Goal: Task Accomplishment & Management: Use online tool/utility

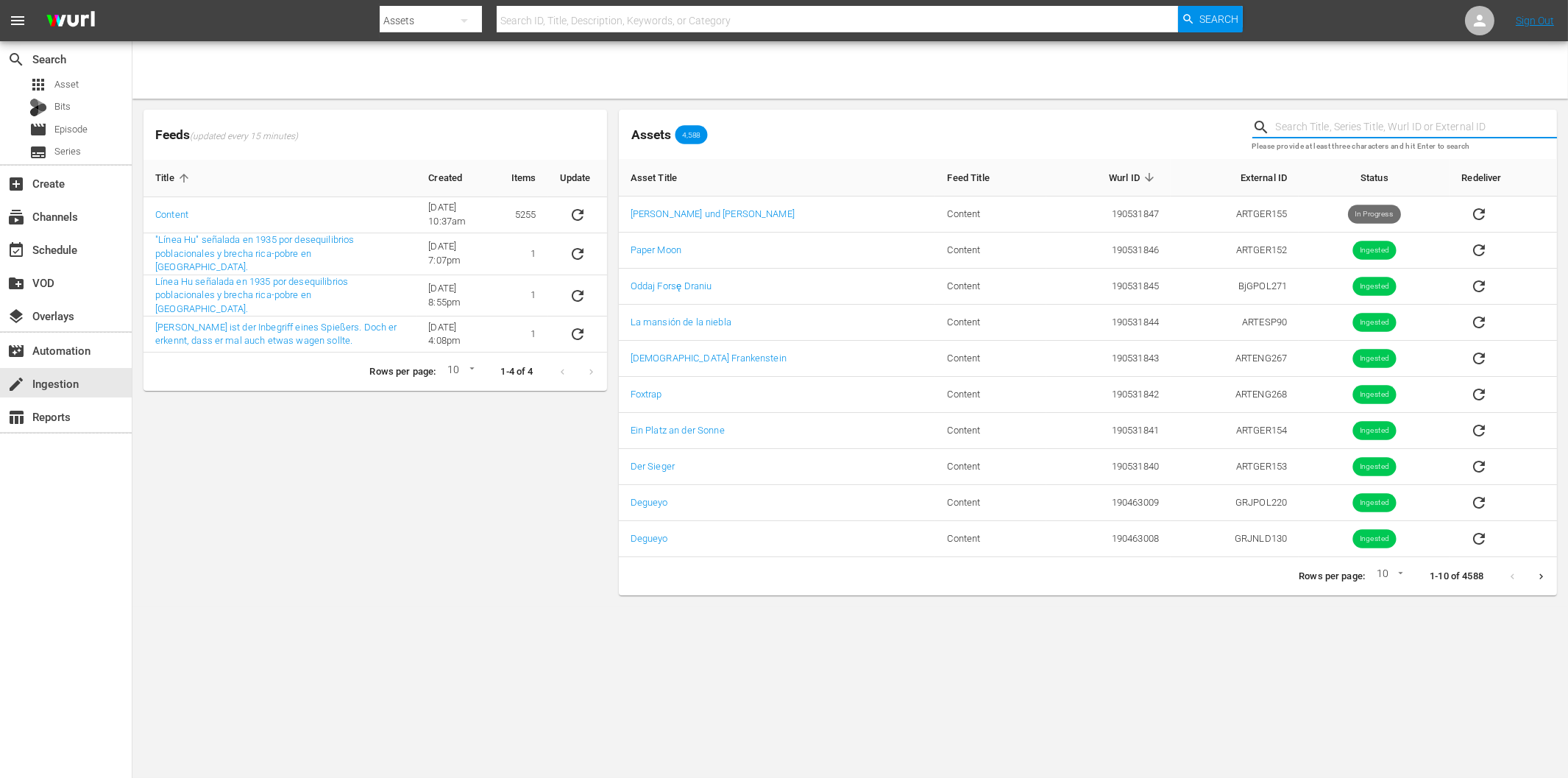
click at [424, 612] on body "menu Search By Assets Search ID, Title, Description, Keywords, or Category Sear…" at bounding box center [784, 389] width 1568 height 778
click at [571, 211] on icon "sticky table" at bounding box center [577, 214] width 18 height 18
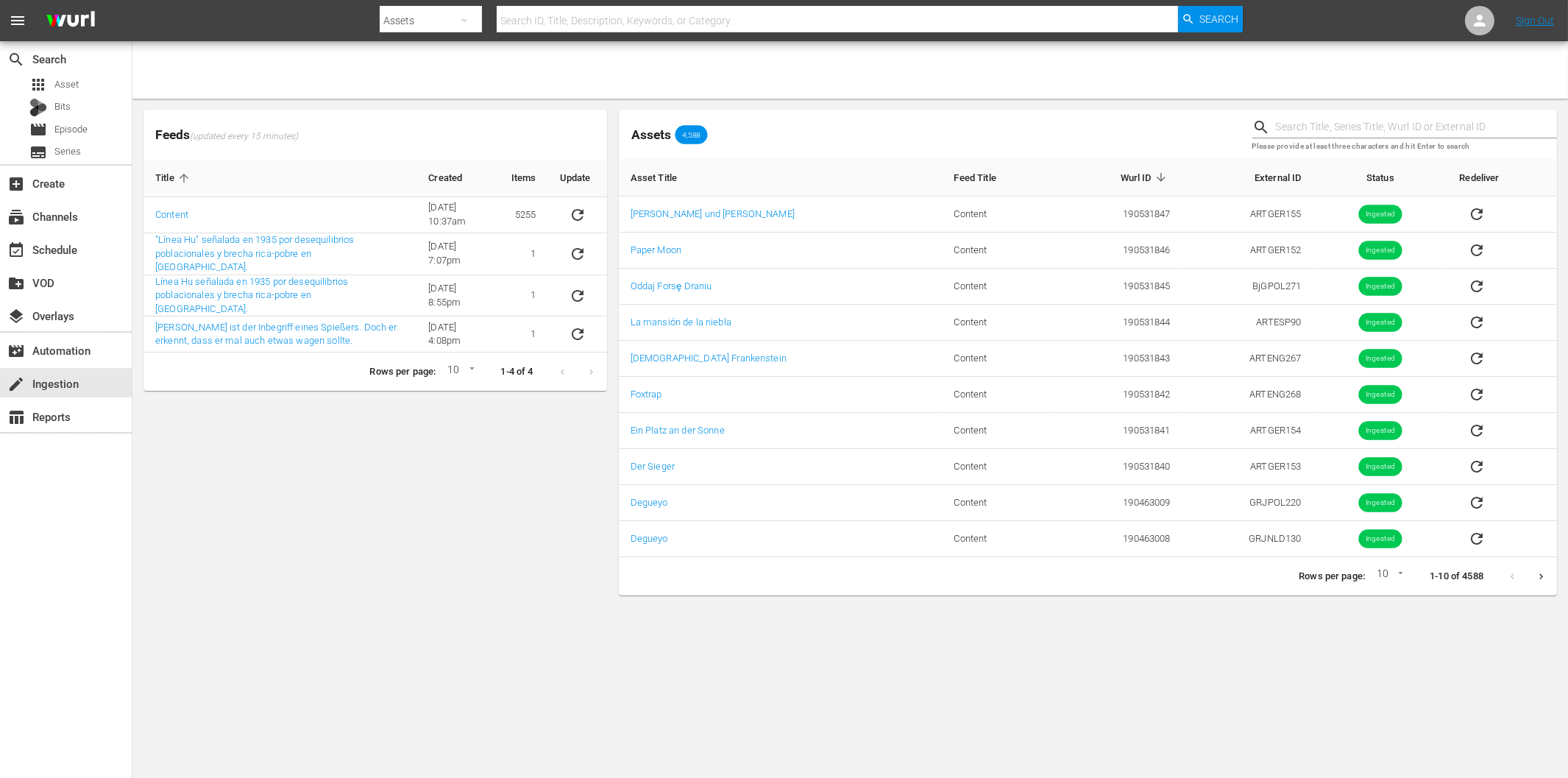
click at [414, 576] on div "Feeds (updated every 15 minutes) Title Created Items Update Content 6/8/22 @ 10…" at bounding box center [375, 353] width 475 height 497
click at [613, 70] on div at bounding box center [850, 69] width 1436 height 57
drag, startPoint x: 325, startPoint y: 502, endPoint x: 332, endPoint y: 474, distance: 28.9
click at [323, 503] on div "Feeds (updated every 15 minutes) Title Created Items Update Content 6/8/22 @ 10…" at bounding box center [375, 353] width 475 height 497
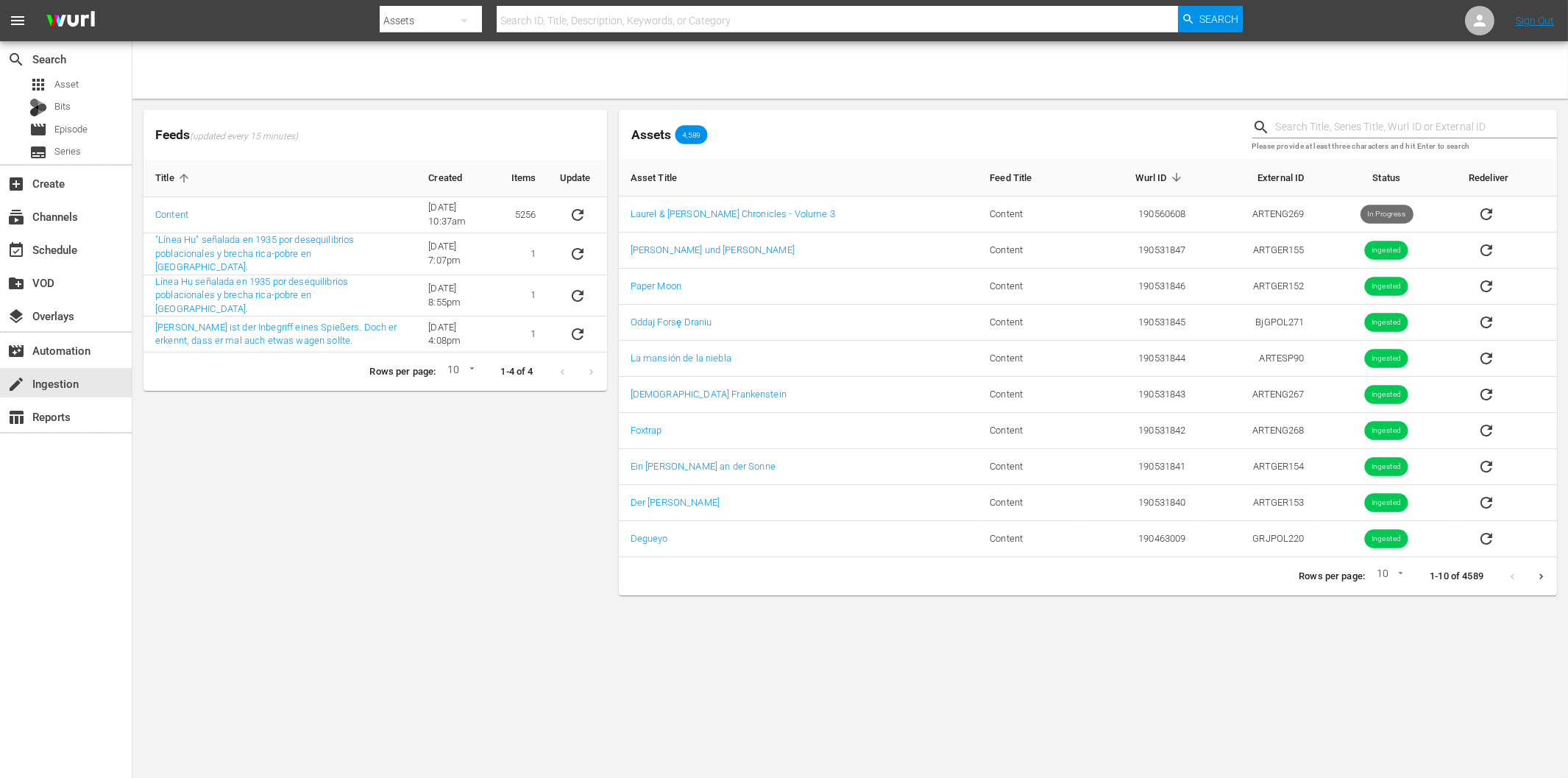
click at [401, 518] on div "Feeds (updated every 15 minutes) Title Created Items Update Content [DATE] 10:3…" at bounding box center [375, 353] width 475 height 497
click at [579, 216] on icon "sticky table" at bounding box center [577, 214] width 18 height 18
click at [293, 480] on div "Feeds (updated every 15 minutes) Title Created Items Update Content [DATE] 10:3…" at bounding box center [375, 353] width 475 height 497
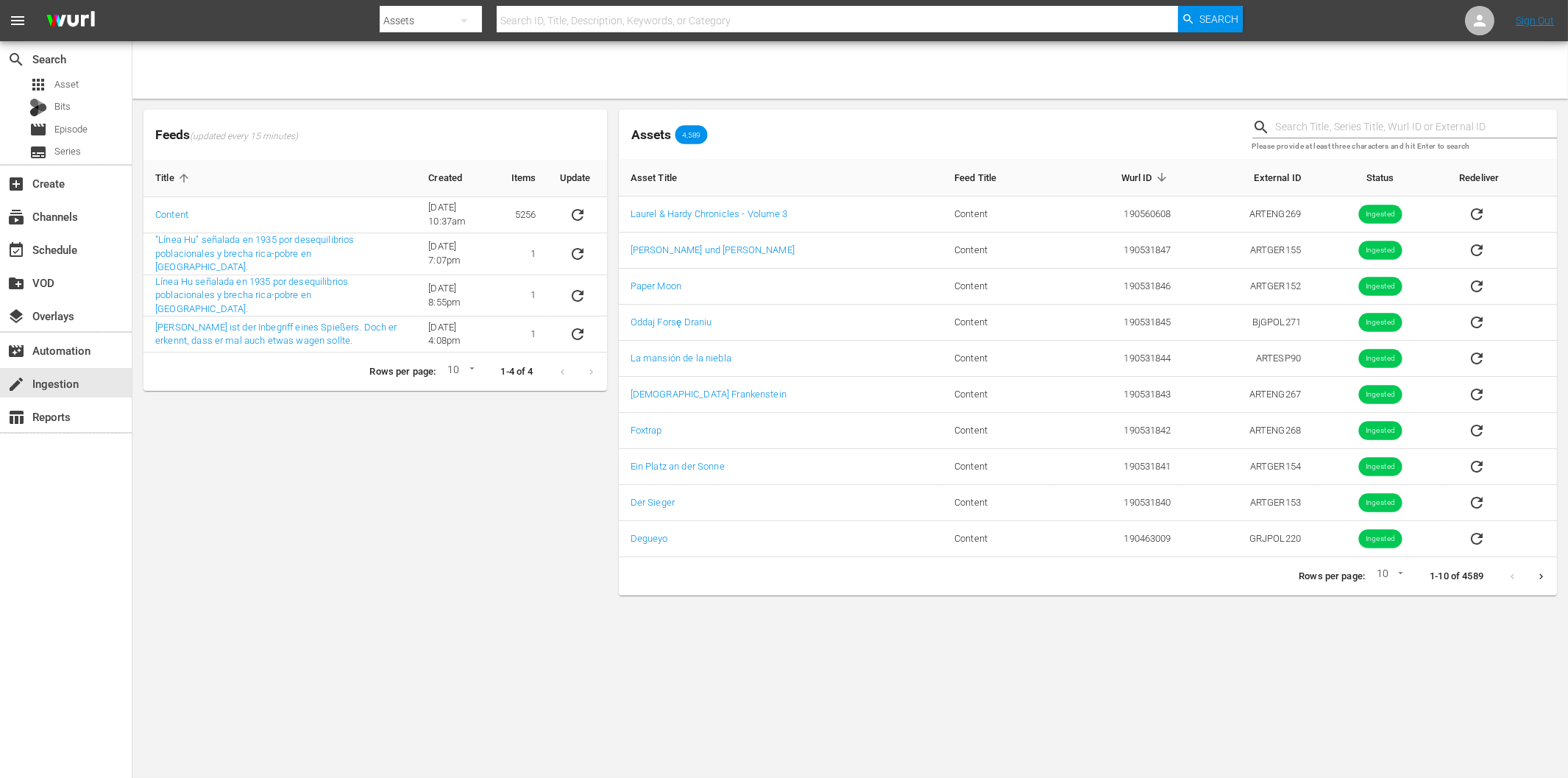
click at [1027, 678] on body "menu Search By Assets Search ID, Title, Description, Keywords, or Category Sear…" at bounding box center [784, 389] width 1568 height 778
drag, startPoint x: 0, startPoint y: 0, endPoint x: 337, endPoint y: 478, distance: 584.9
click at [337, 478] on div "Feeds (updated every 15 minutes) Title Created Items Update Content 6/8/22 @ 10…" at bounding box center [375, 353] width 475 height 497
click at [582, 209] on icon "sticky table" at bounding box center [577, 214] width 18 height 18
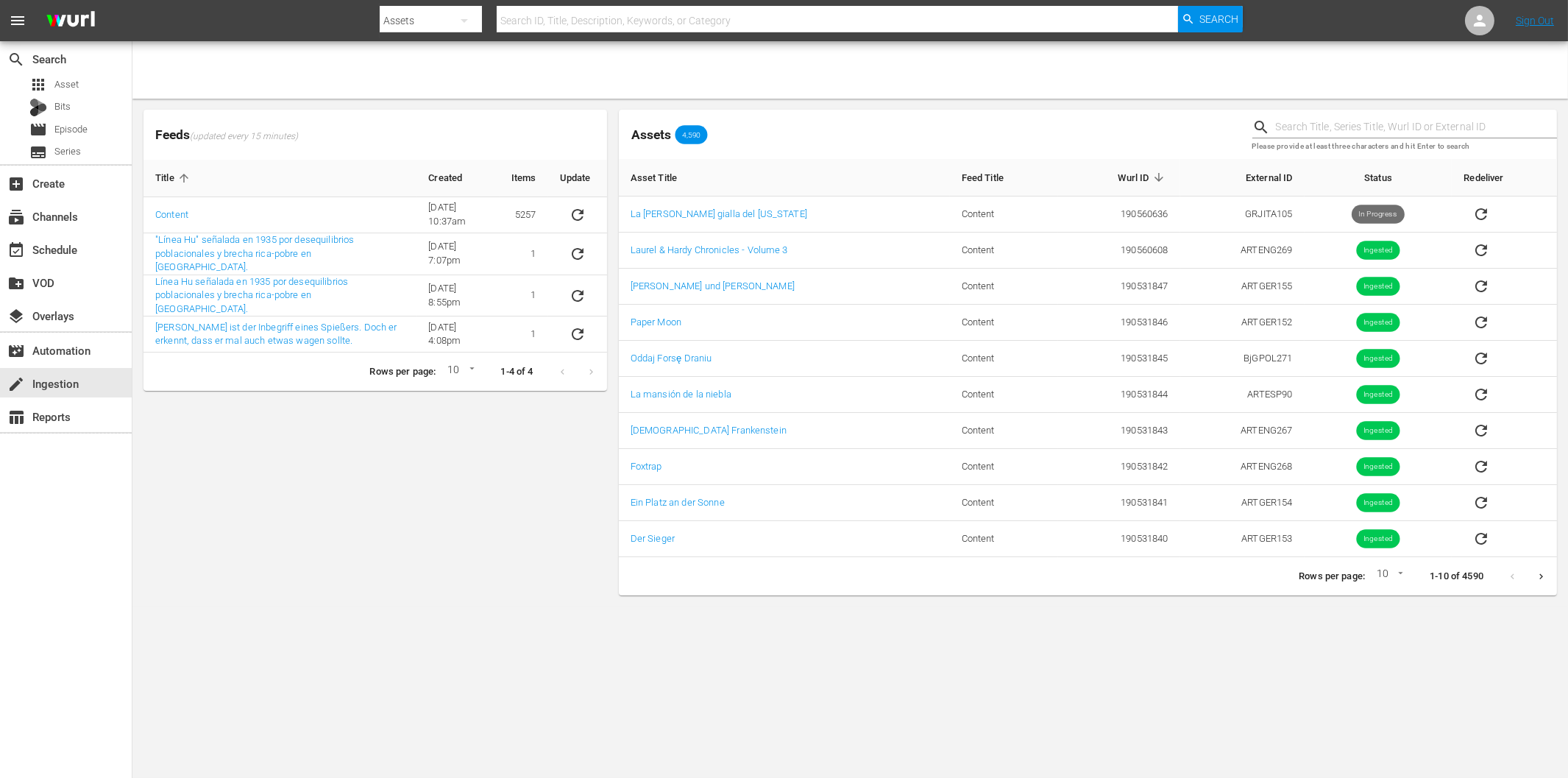
click at [1110, 657] on body "menu Search By Assets Search ID, Title, Description, Keywords, or Category Sear…" at bounding box center [784, 389] width 1568 height 778
click at [449, 418] on div "Feeds (updated every 15 minutes) Title Created Items Update Content 6/8/22 @ 10…" at bounding box center [375, 353] width 475 height 497
click at [329, 425] on div "Feeds (updated every 15 minutes) Title Created Items Update Content 6/8/22 @ 10…" at bounding box center [375, 353] width 475 height 497
click at [575, 213] on icon "sticky table" at bounding box center [577, 214] width 18 height 18
click at [1079, 684] on body "menu Search By Assets Search ID, Title, Description, Keywords, or Category Sear…" at bounding box center [784, 389] width 1568 height 778
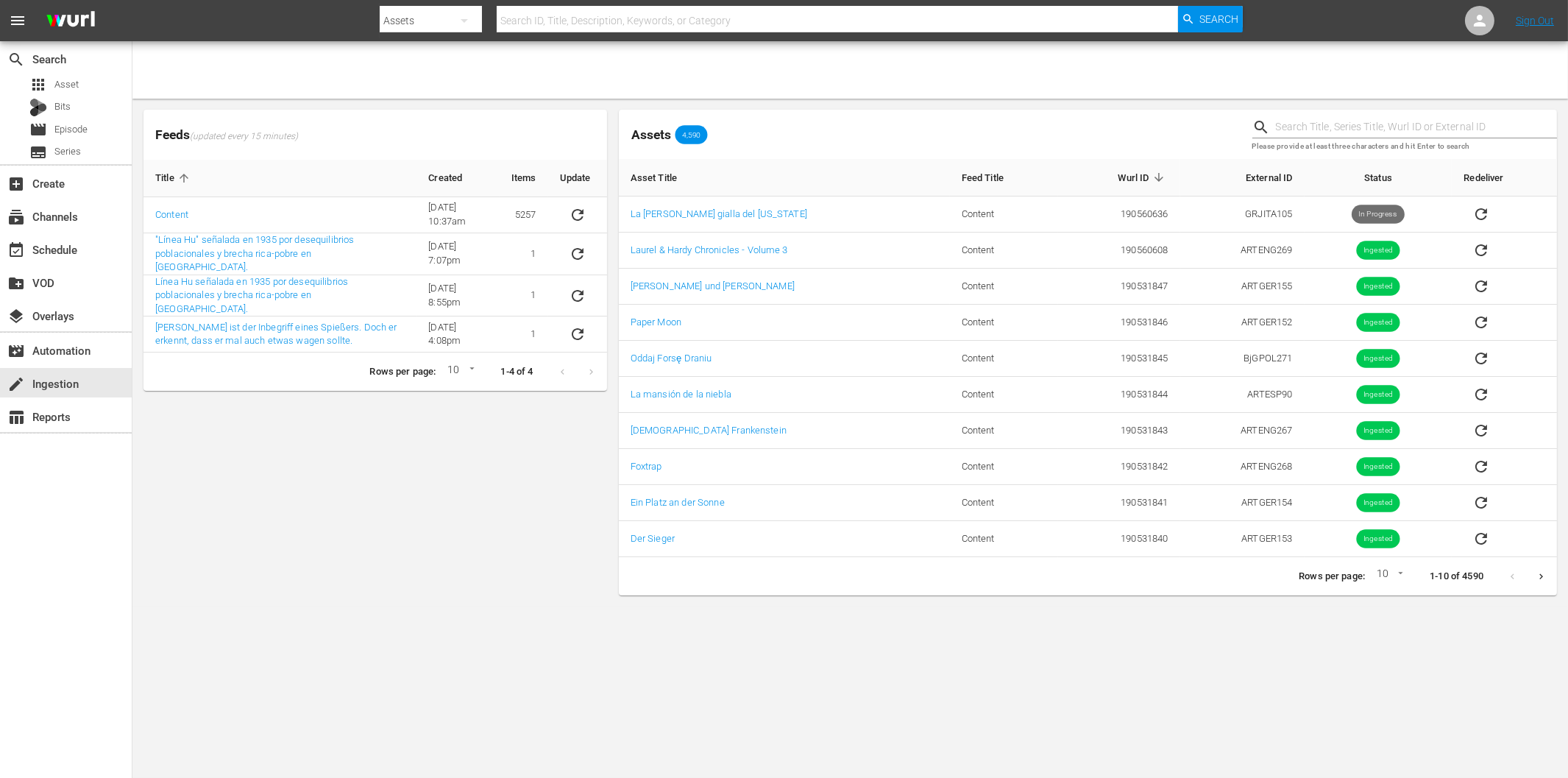
click at [574, 217] on icon "sticky table" at bounding box center [577, 214] width 18 height 18
click at [1099, 621] on body "menu Search By Assets Search ID, Title, Description, Keywords, or Category Sear…" at bounding box center [784, 389] width 1568 height 778
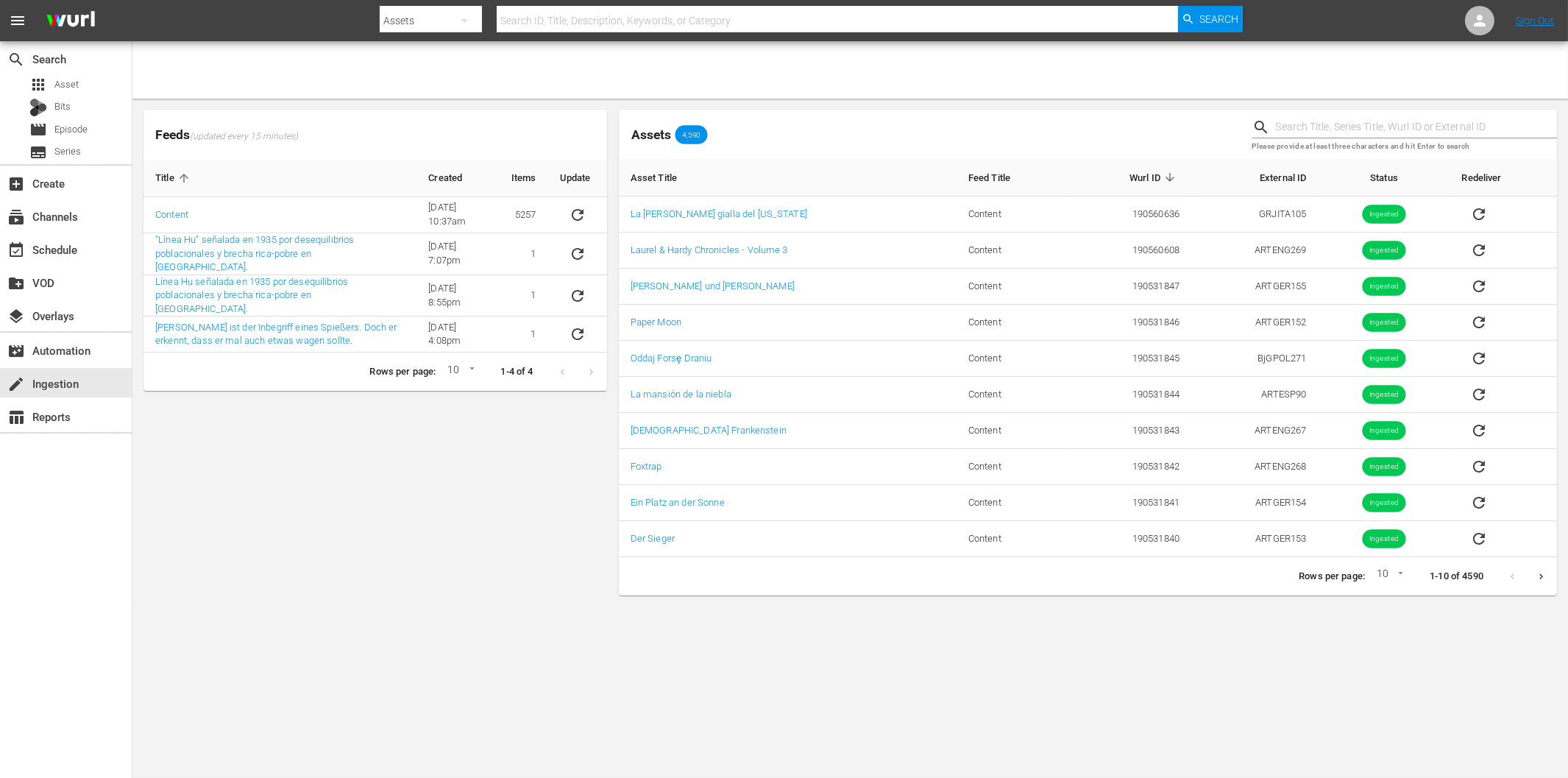
click at [432, 21] on div "Assets" at bounding box center [430, 21] width 102 height 41
click at [542, 20] on div "Channels Series Episodes Bits Assets" at bounding box center [784, 389] width 1568 height 778
click at [565, 22] on div "Channels Series Episodes Bits Assets" at bounding box center [784, 389] width 1568 height 778
click at [573, 21] on input "text" at bounding box center [837, 21] width 681 height 36
paste input "[DEMOGRAPHIC_DATA] Frankenstein"
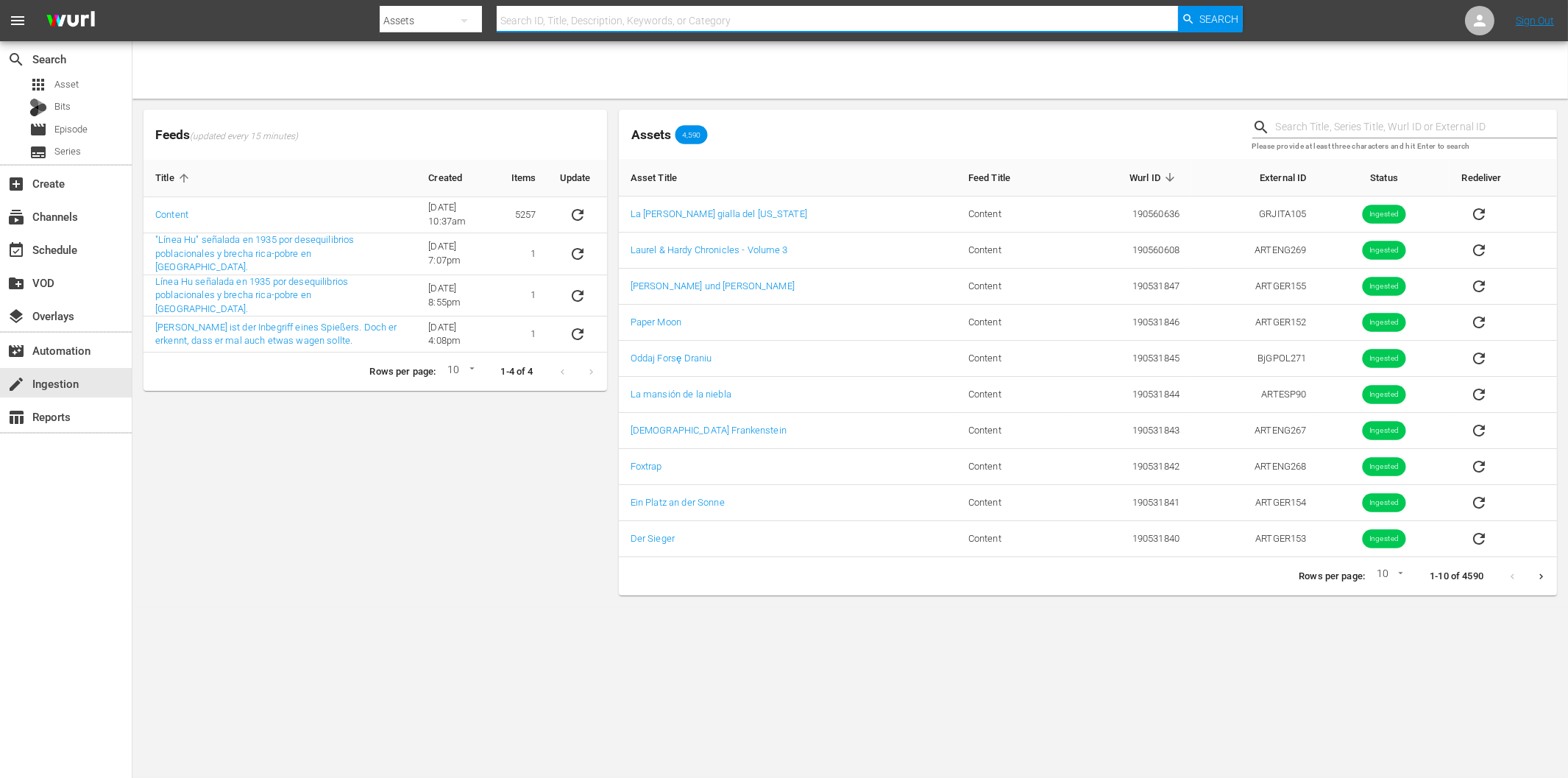
type input "[DEMOGRAPHIC_DATA] Frankenstein"
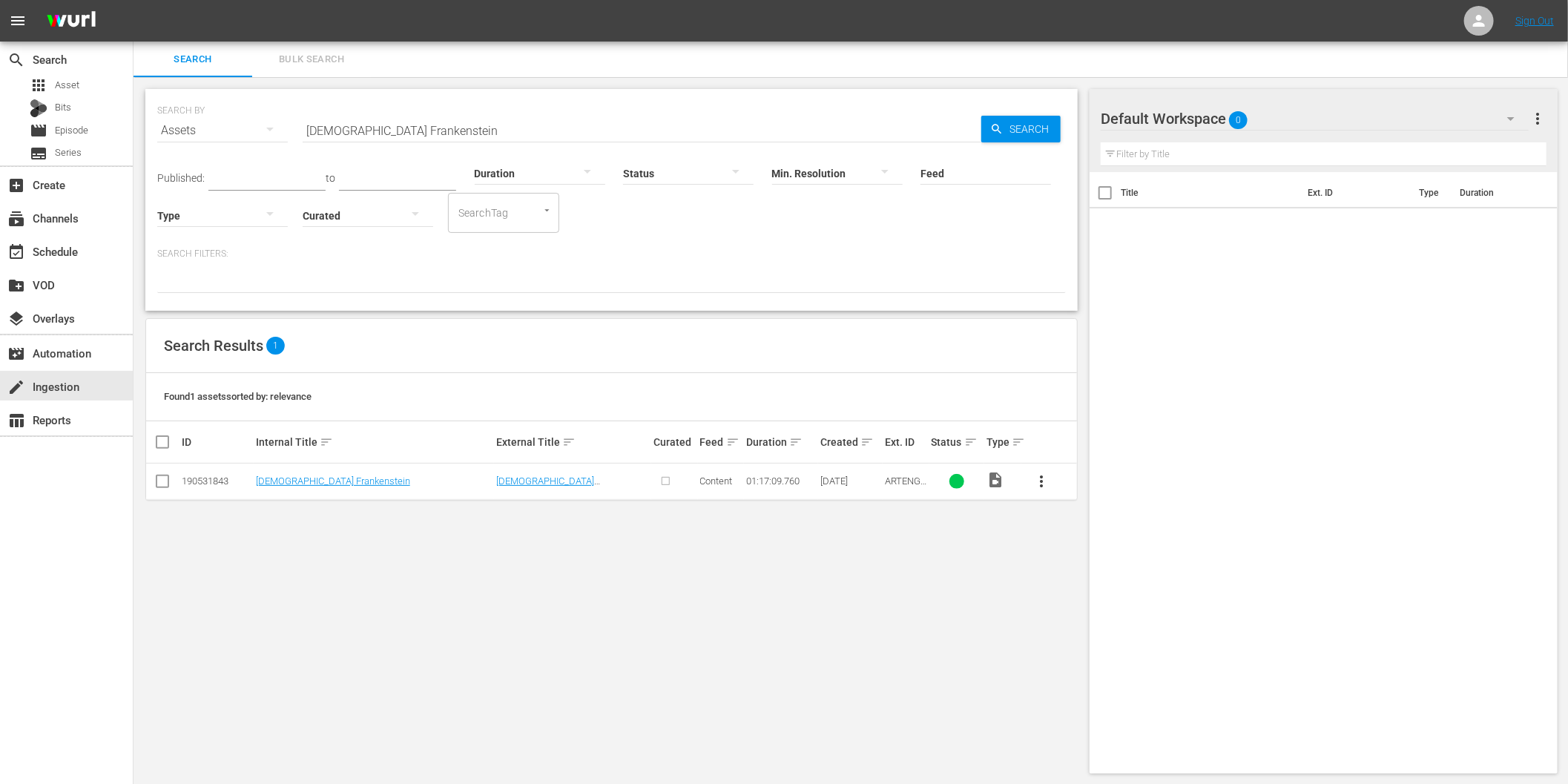
click at [1038, 482] on span "more_vert" at bounding box center [1041, 481] width 18 height 18
click at [1094, 596] on div "Episode" at bounding box center [1121, 594] width 101 height 36
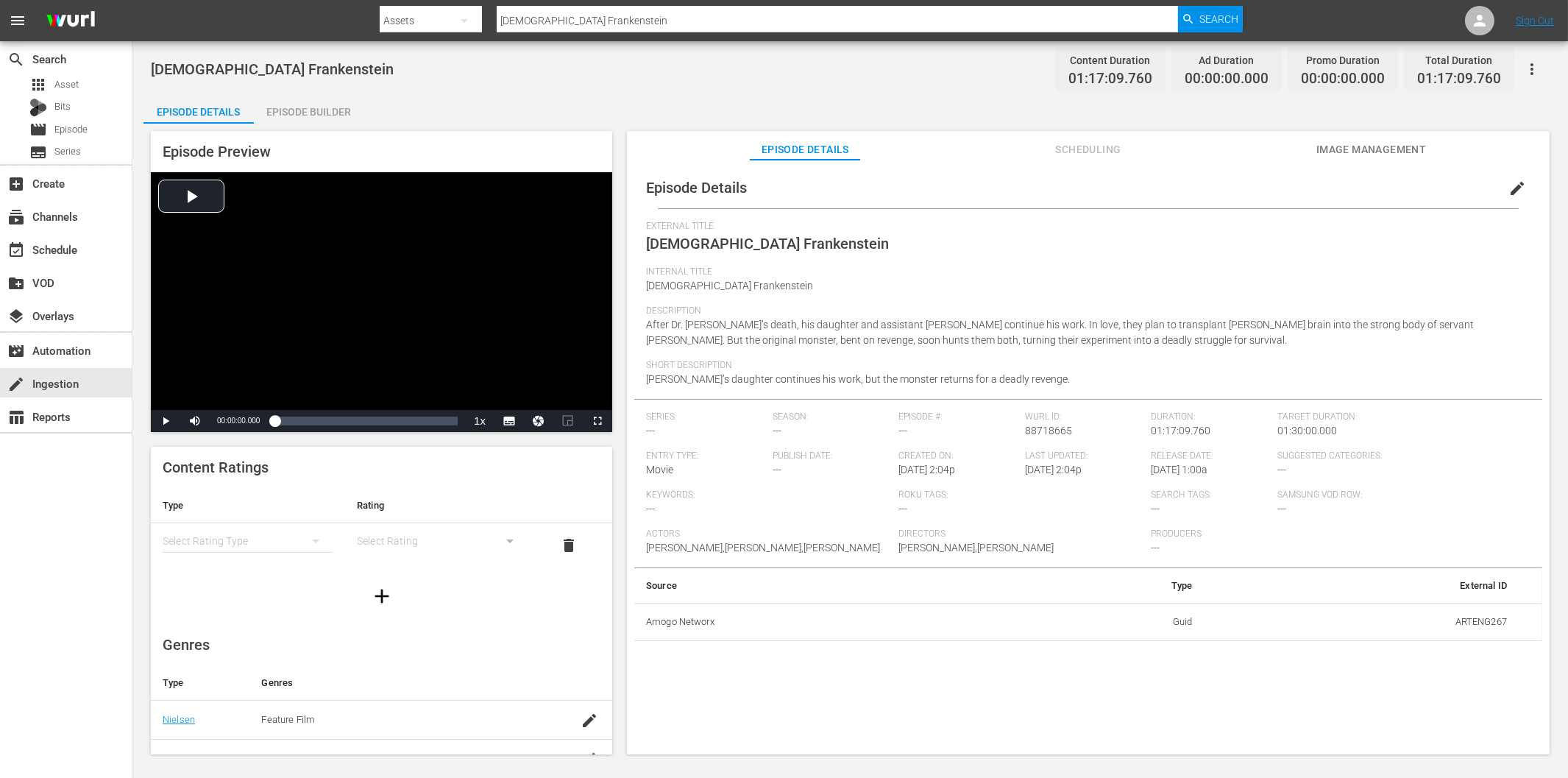
click at [333, 115] on div "Episode Builder" at bounding box center [309, 112] width 110 height 36
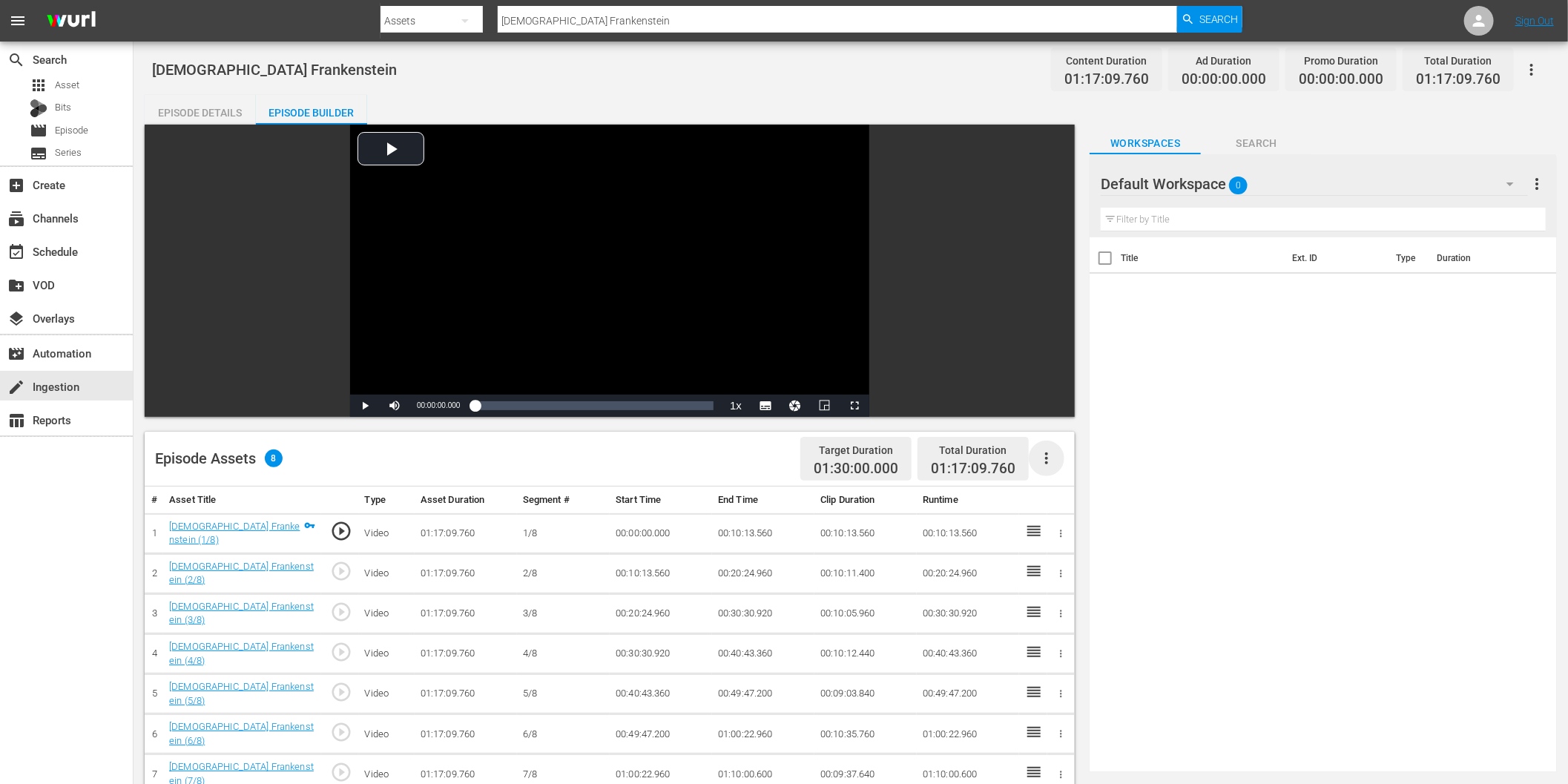
click at [1047, 460] on icon "button" at bounding box center [1046, 458] width 3 height 12
click at [1081, 466] on div "Fill with Ads" at bounding box center [1092, 465] width 101 height 36
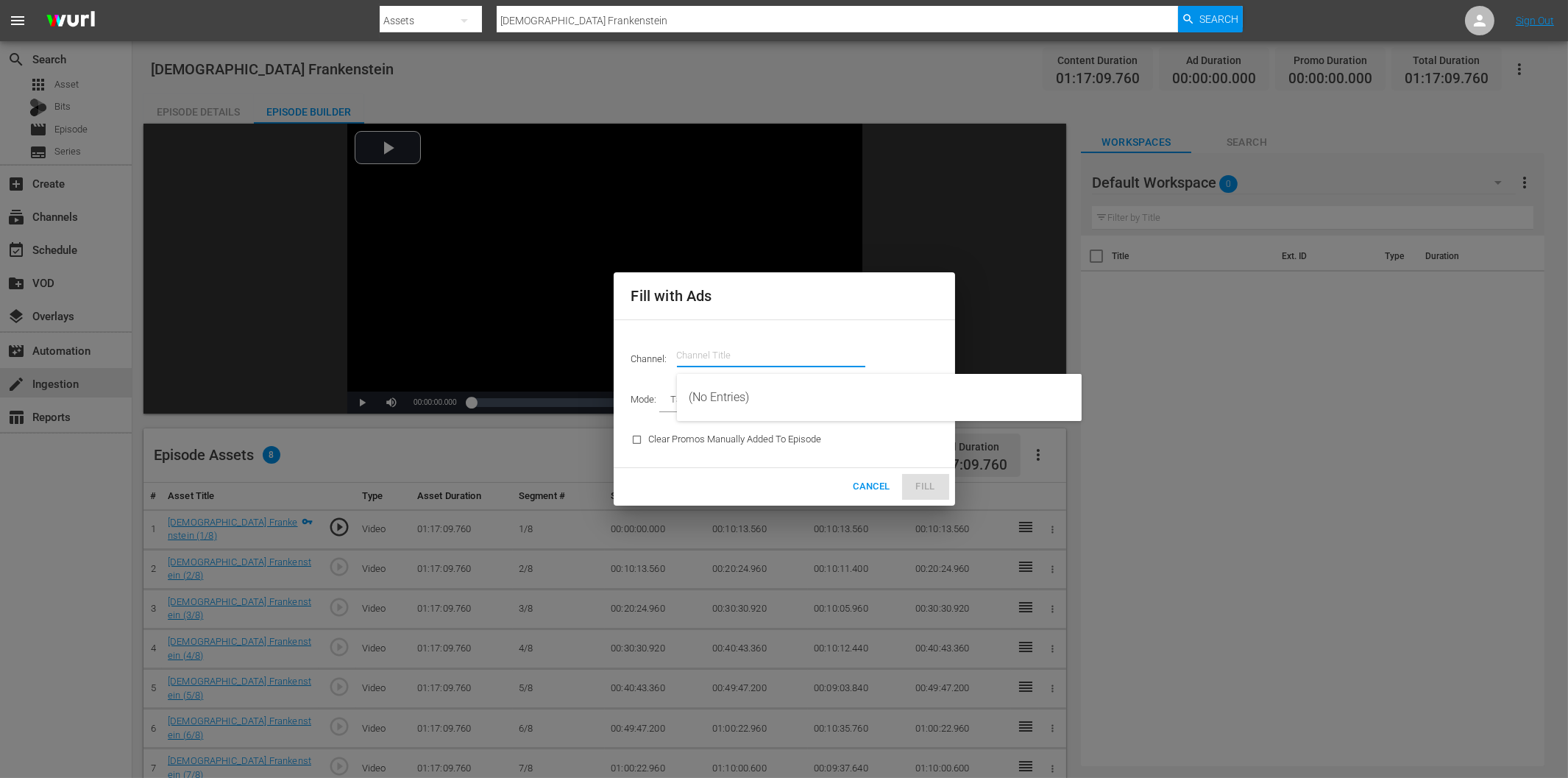
click at [738, 354] on input "text" at bounding box center [771, 355] width 188 height 36
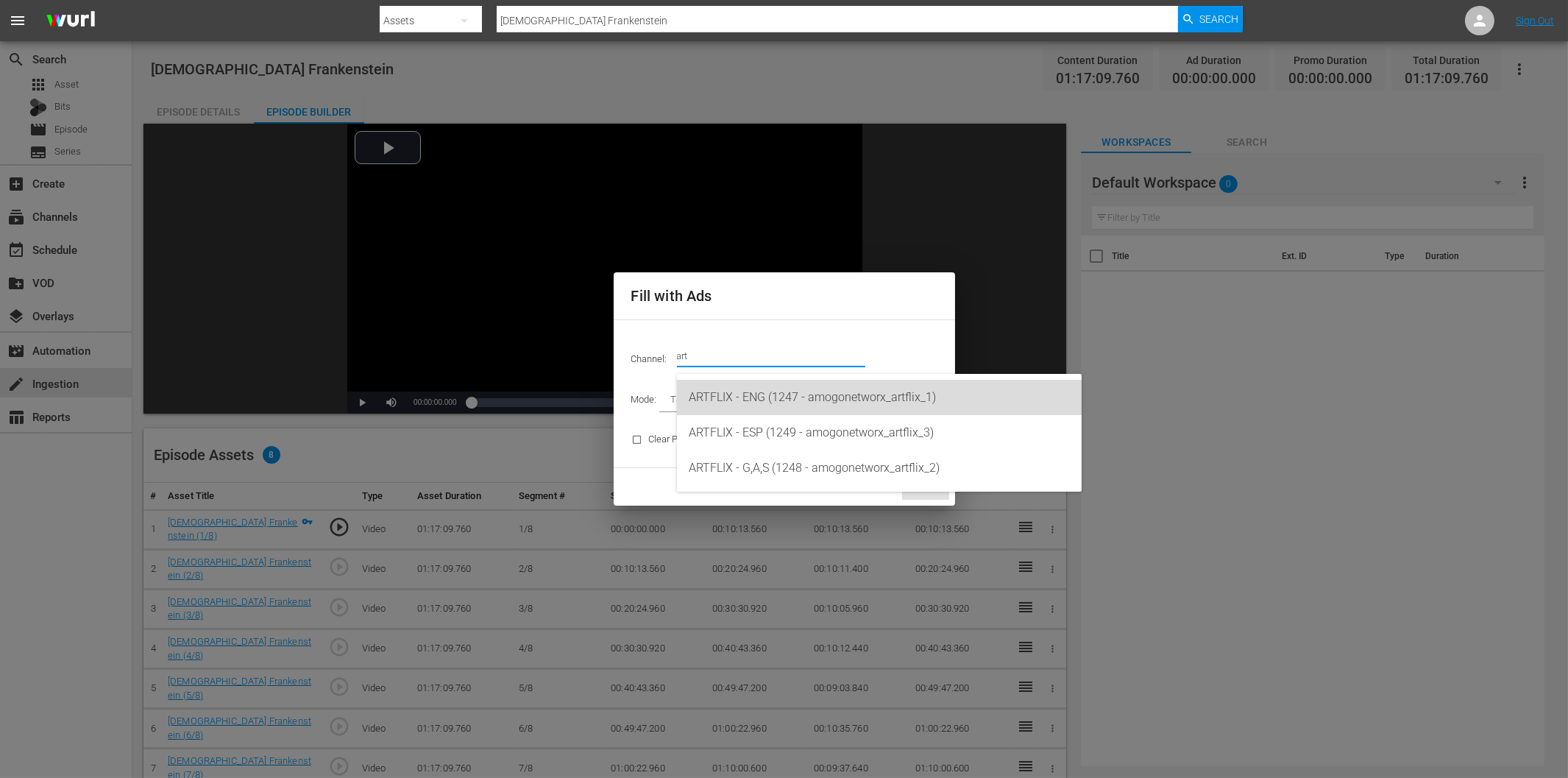
click at [757, 402] on div "ARTFLIX - ENG (1247 - amogonetworx_artflix_1)" at bounding box center [879, 397] width 382 height 36
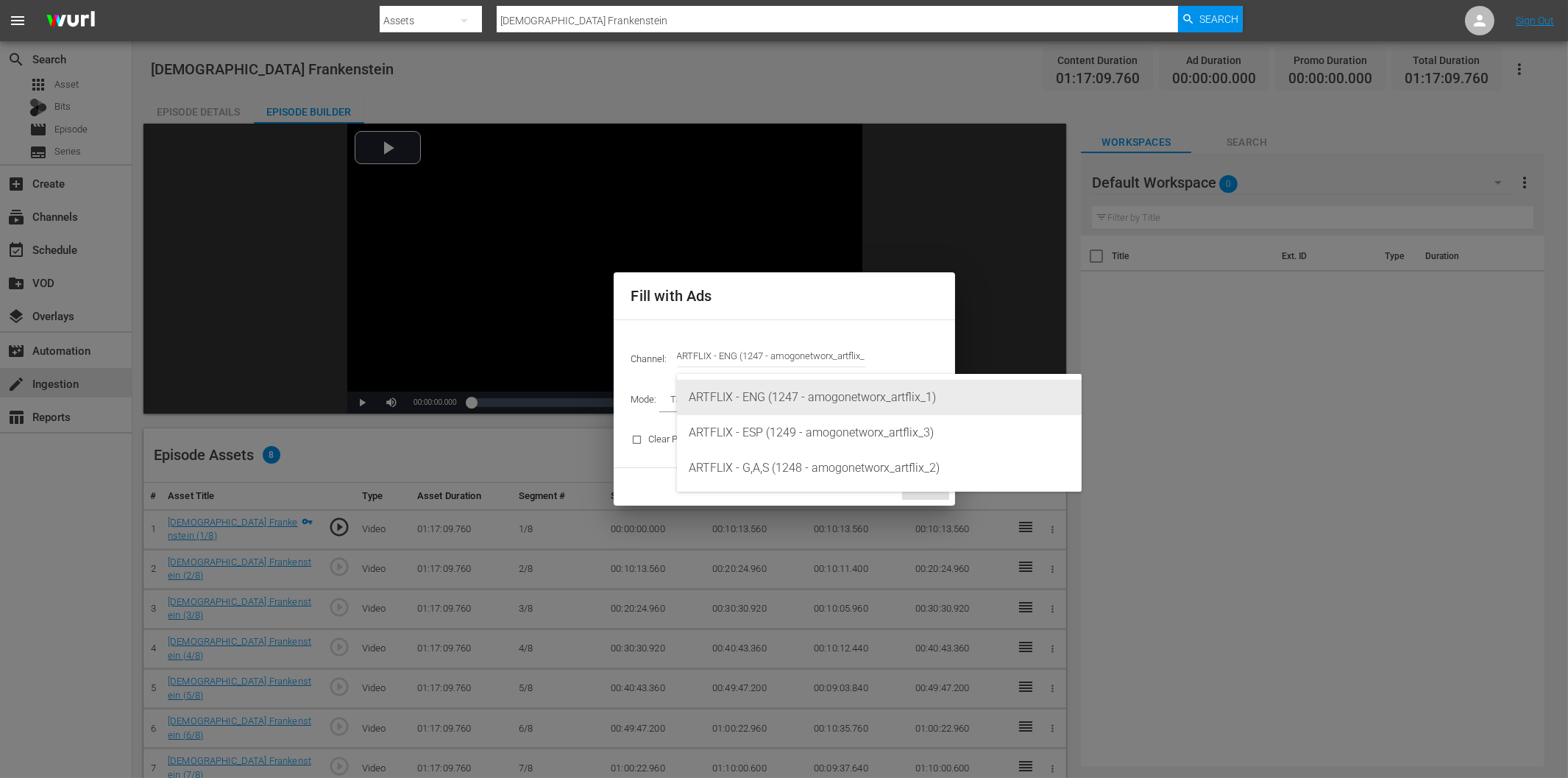
type input "ARTFLIX - ENG (1247)"
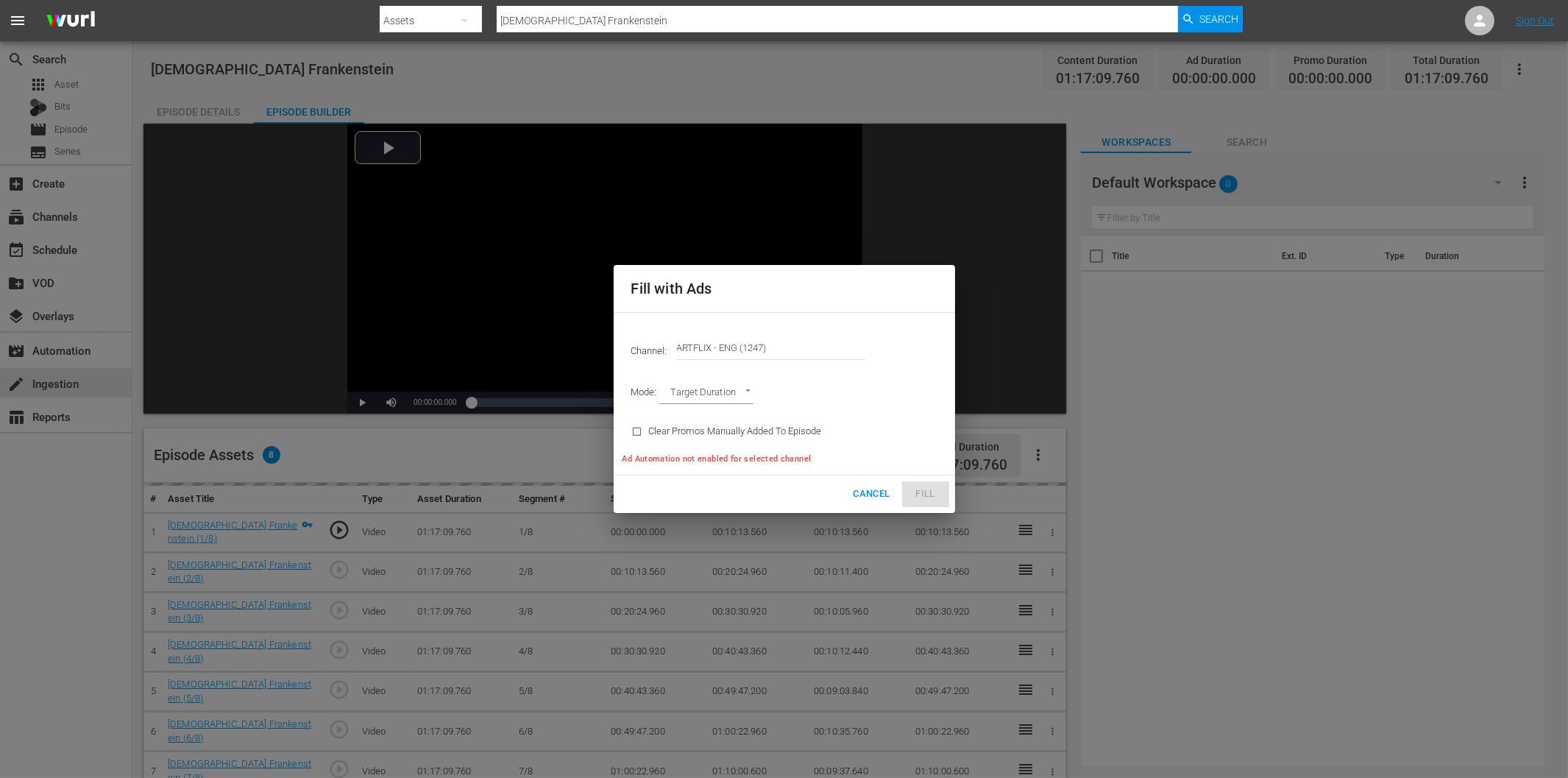
type input "AD_BREAK_DURATION"
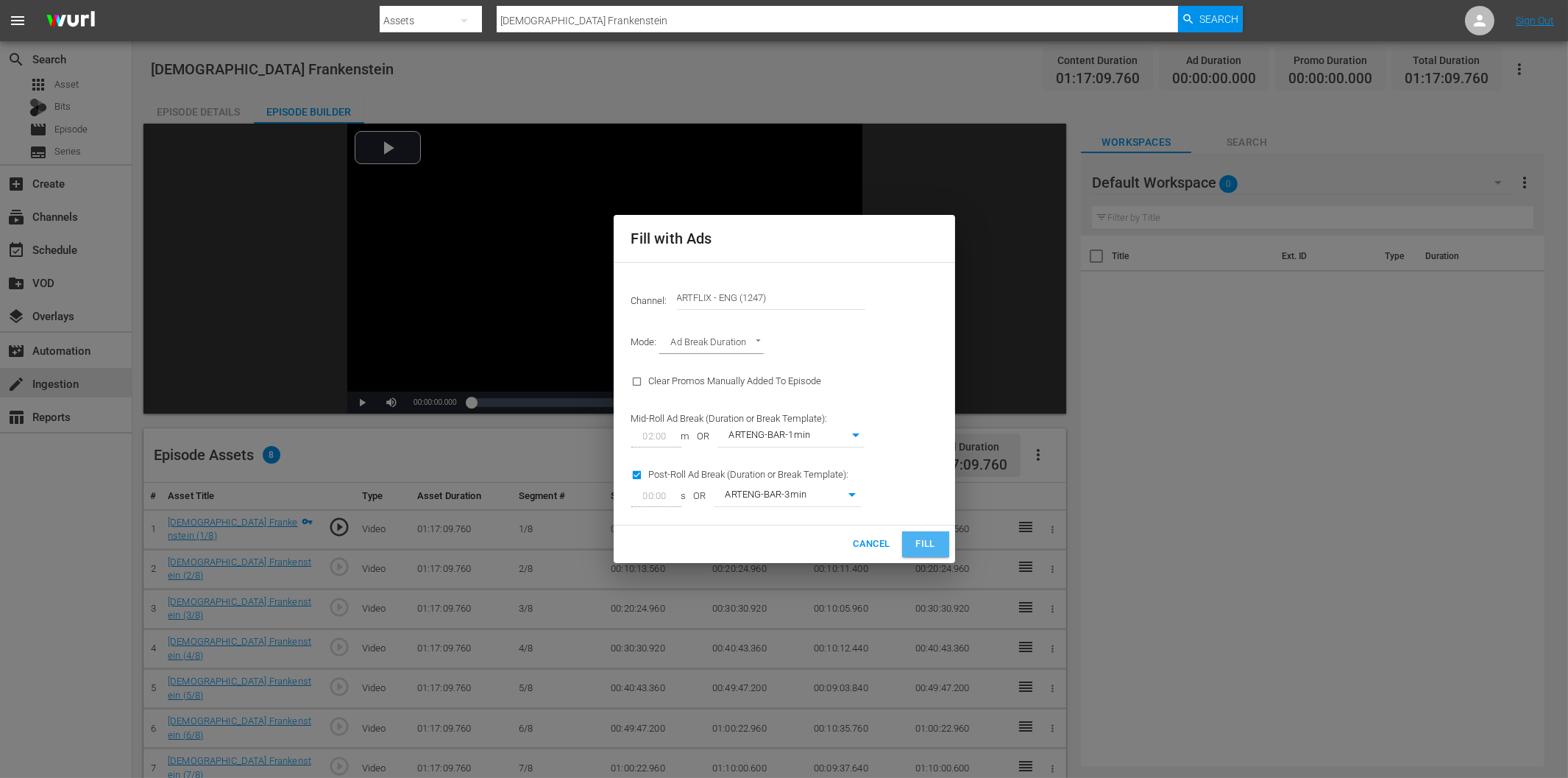
click at [926, 548] on span "Fill" at bounding box center [925, 544] width 23 height 17
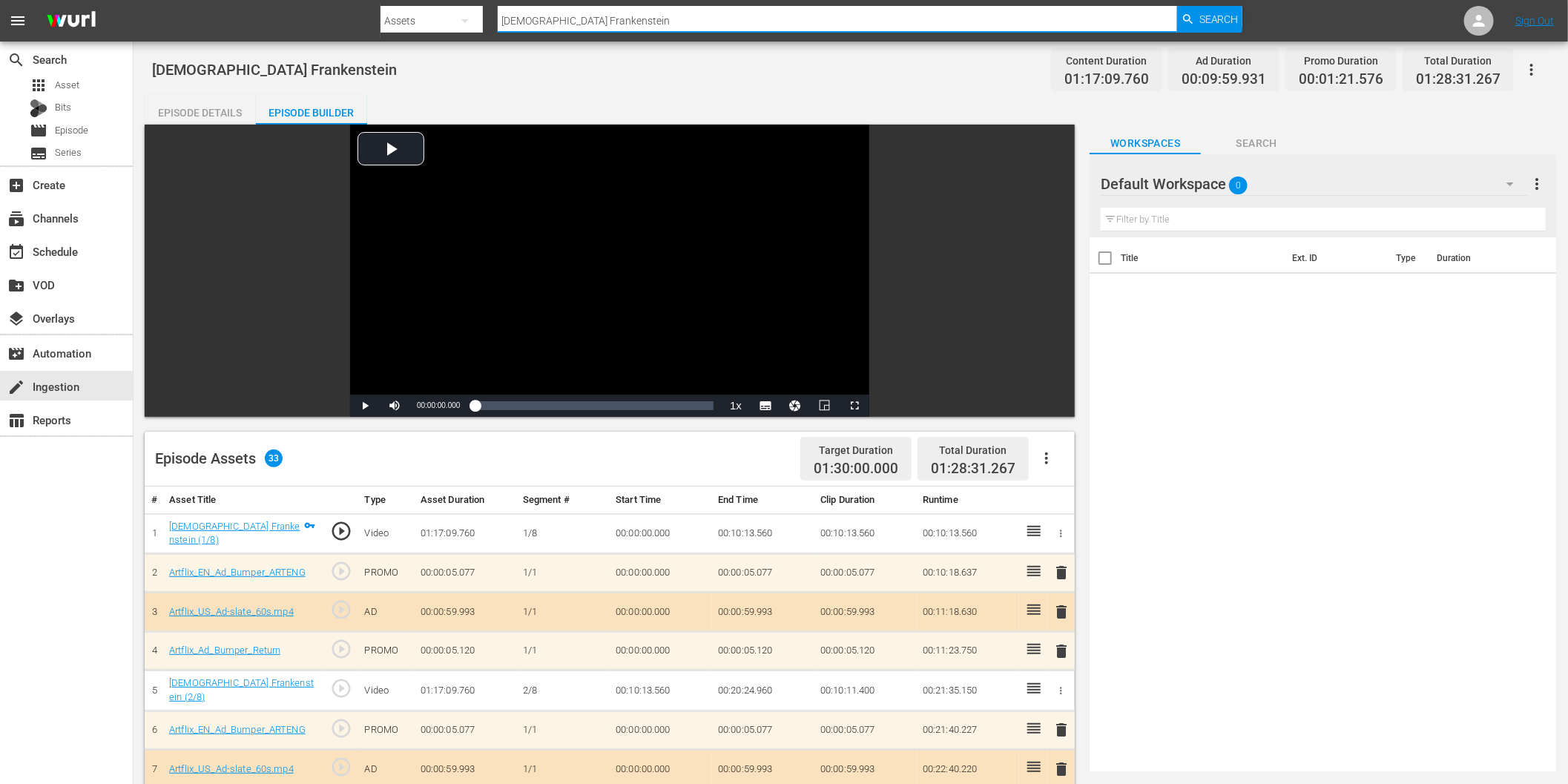
click at [569, 23] on input "[DEMOGRAPHIC_DATA] Frankenstein" at bounding box center [837, 21] width 680 height 36
paste input "Foxtrap"
type input "Foxtrap"
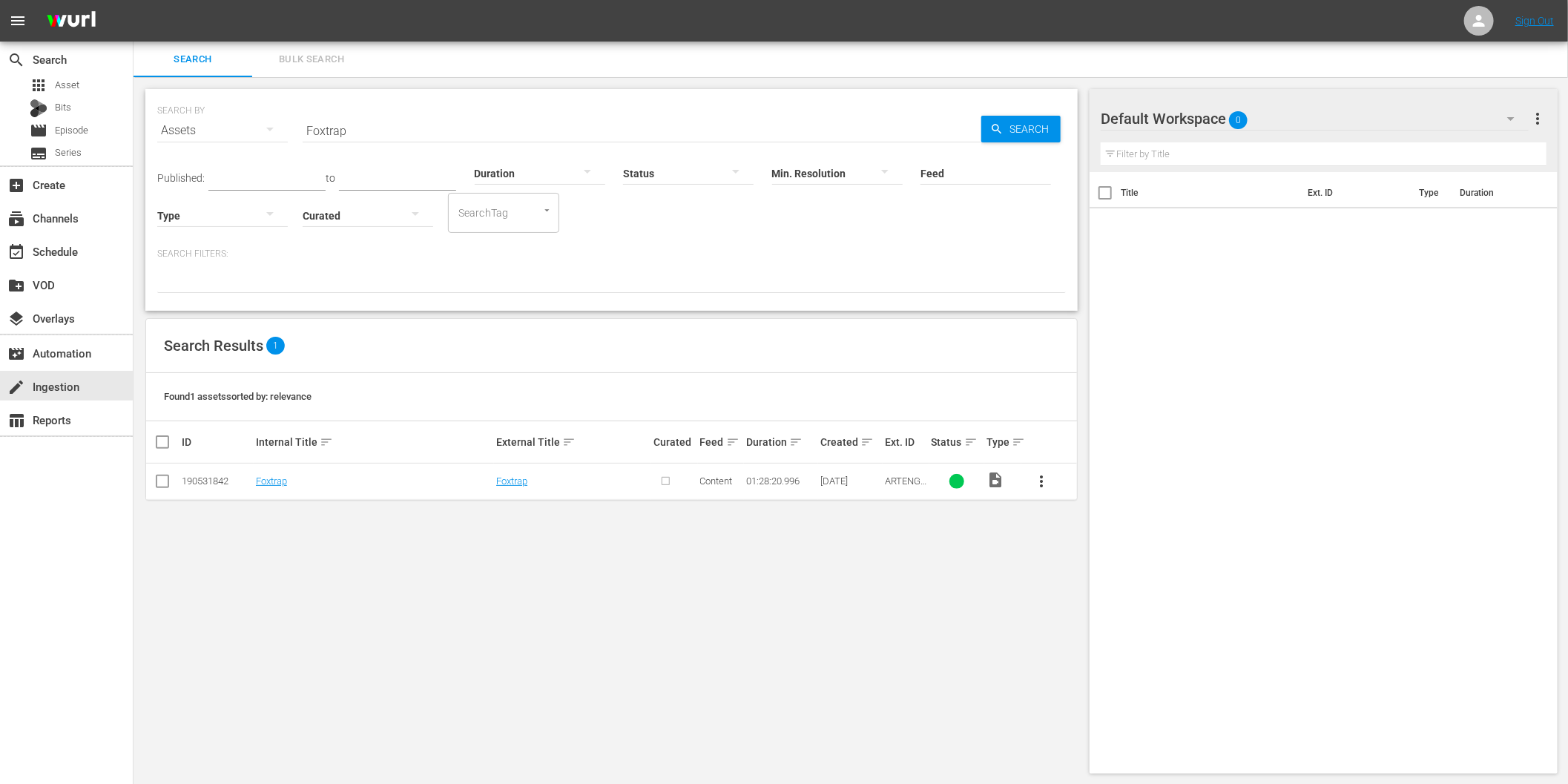
click at [1038, 478] on span "more_vert" at bounding box center [1041, 481] width 18 height 18
click at [1090, 591] on div "Episode" at bounding box center [1121, 594] width 101 height 36
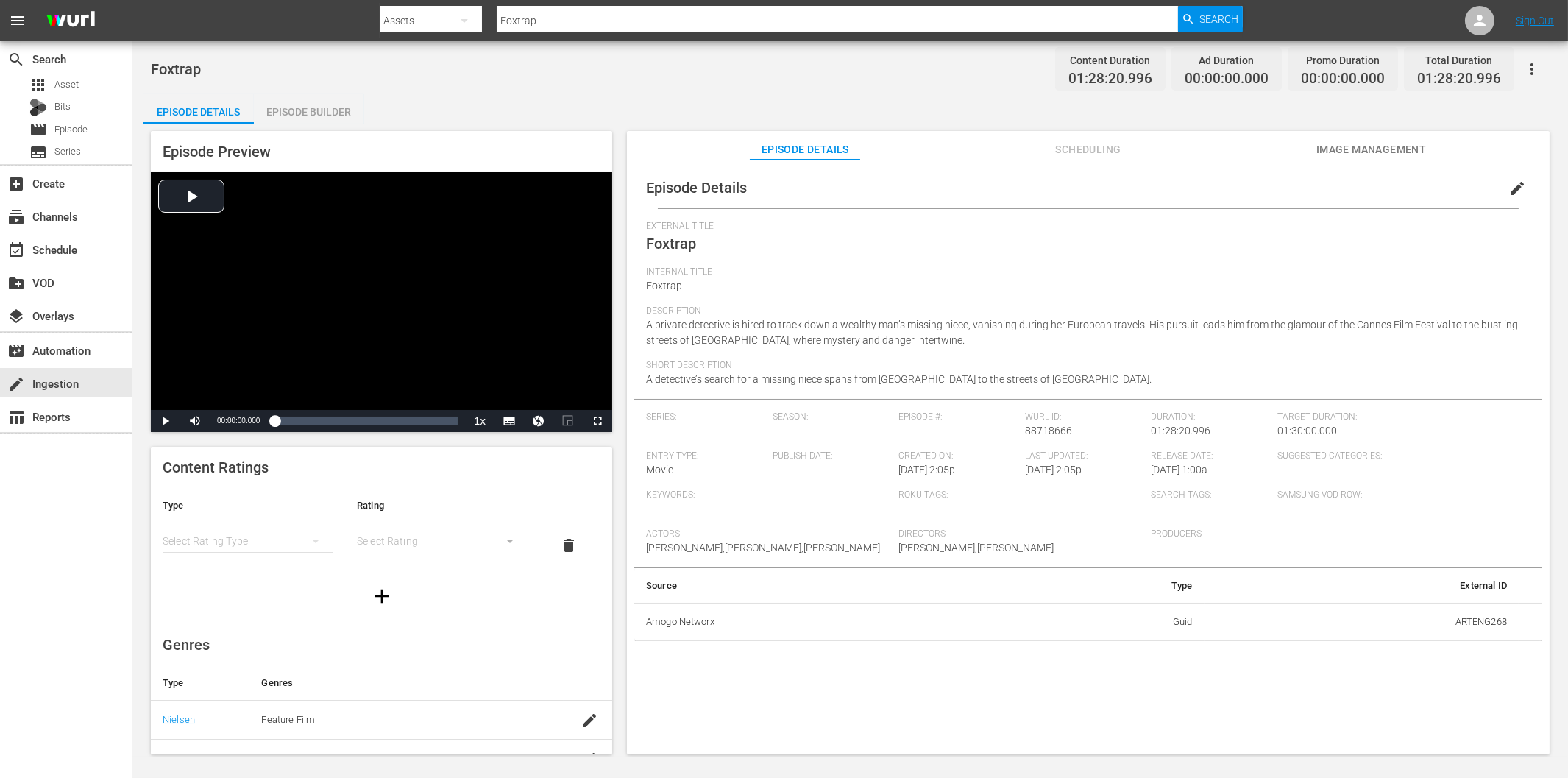
click at [282, 113] on div "Episode Builder" at bounding box center [309, 112] width 110 height 36
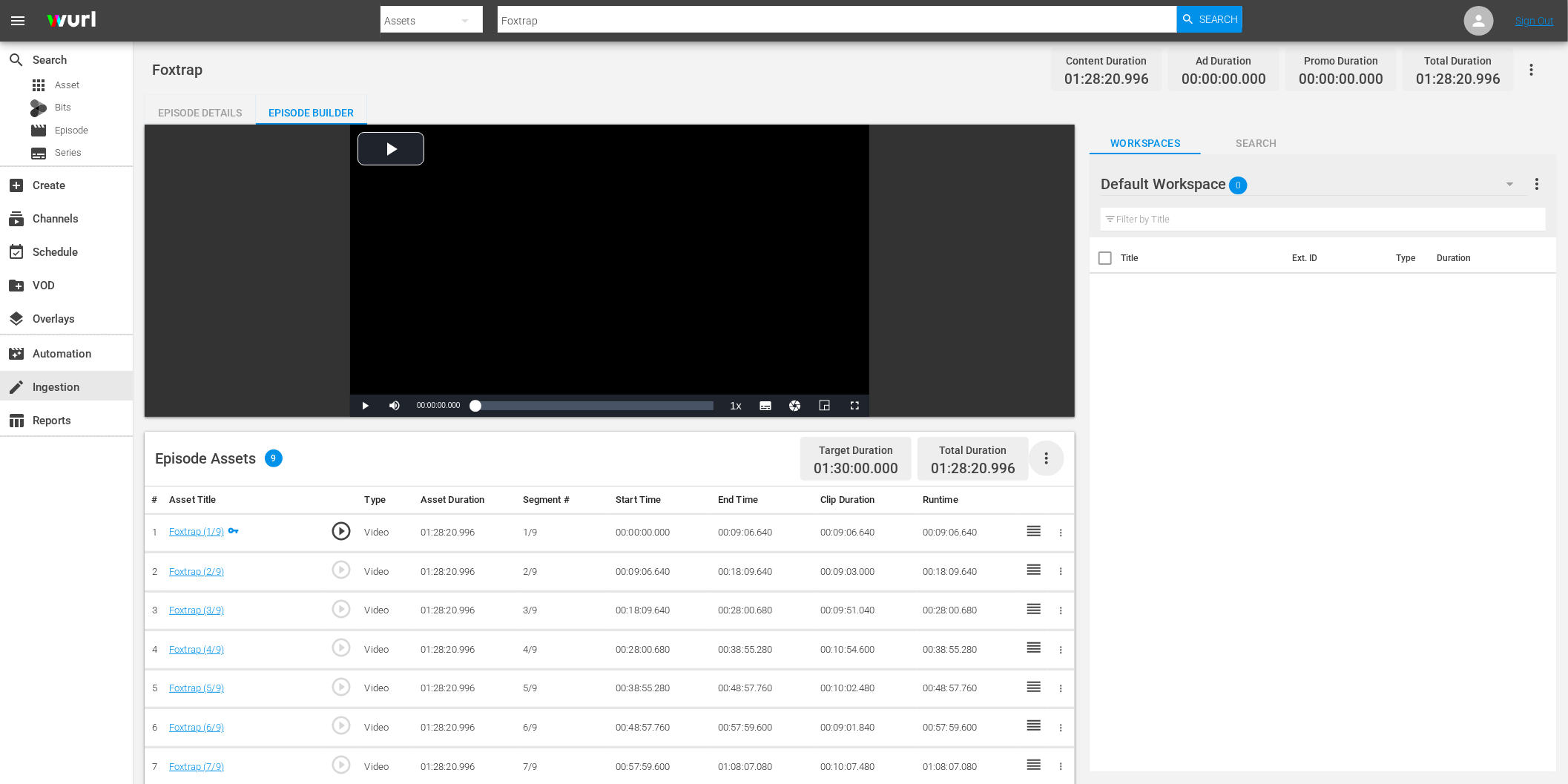
click at [1043, 458] on icon "button" at bounding box center [1047, 458] width 18 height 18
click at [1078, 469] on div "Fill with Ads" at bounding box center [1092, 465] width 101 height 36
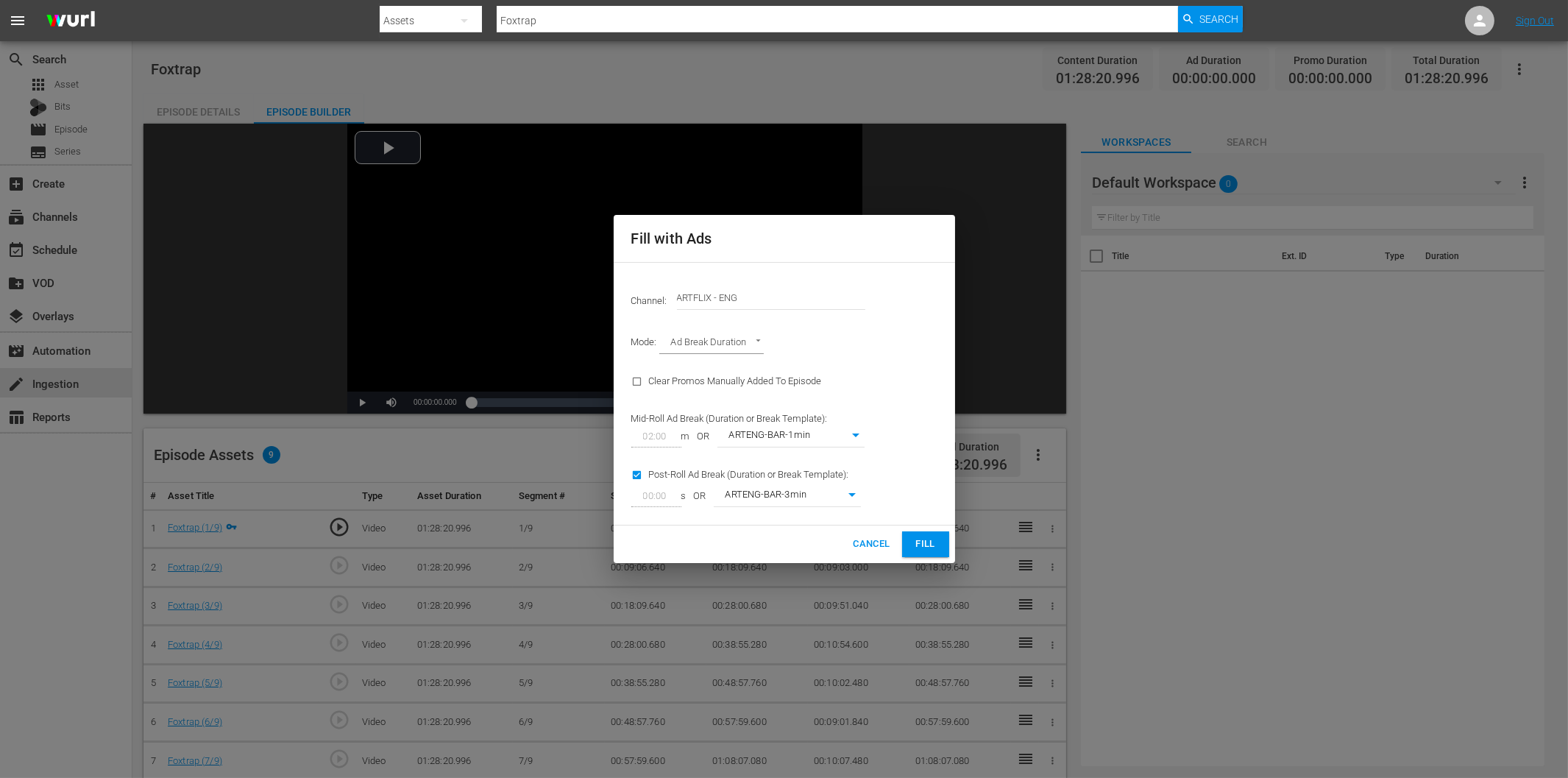
click at [928, 538] on span "Fill" at bounding box center [925, 544] width 23 height 17
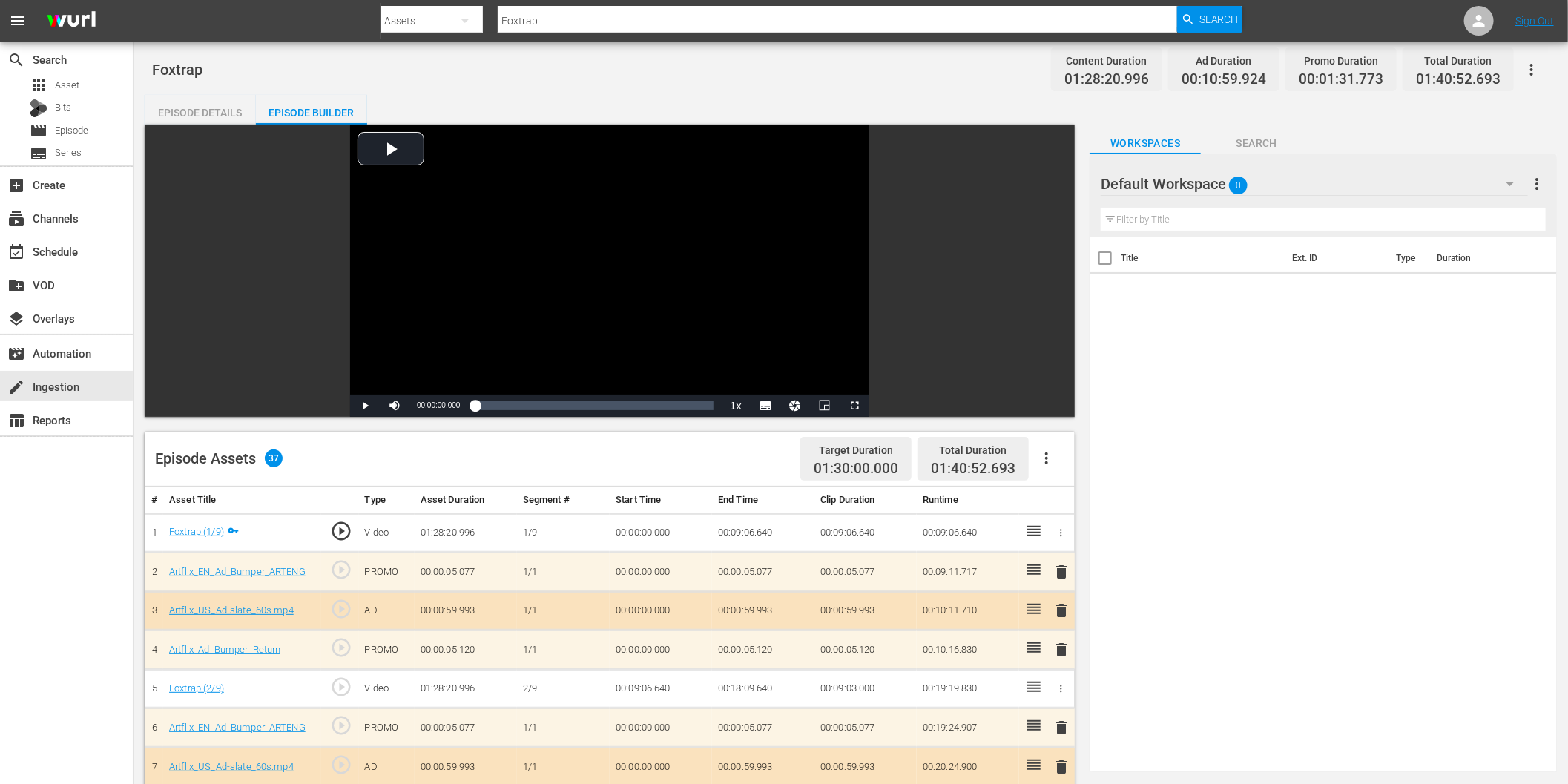
click at [551, 19] on input "Foxtrap" at bounding box center [837, 21] width 680 height 36
paste input "La mansión de la niebla"
type input "La mansión de la niebla"
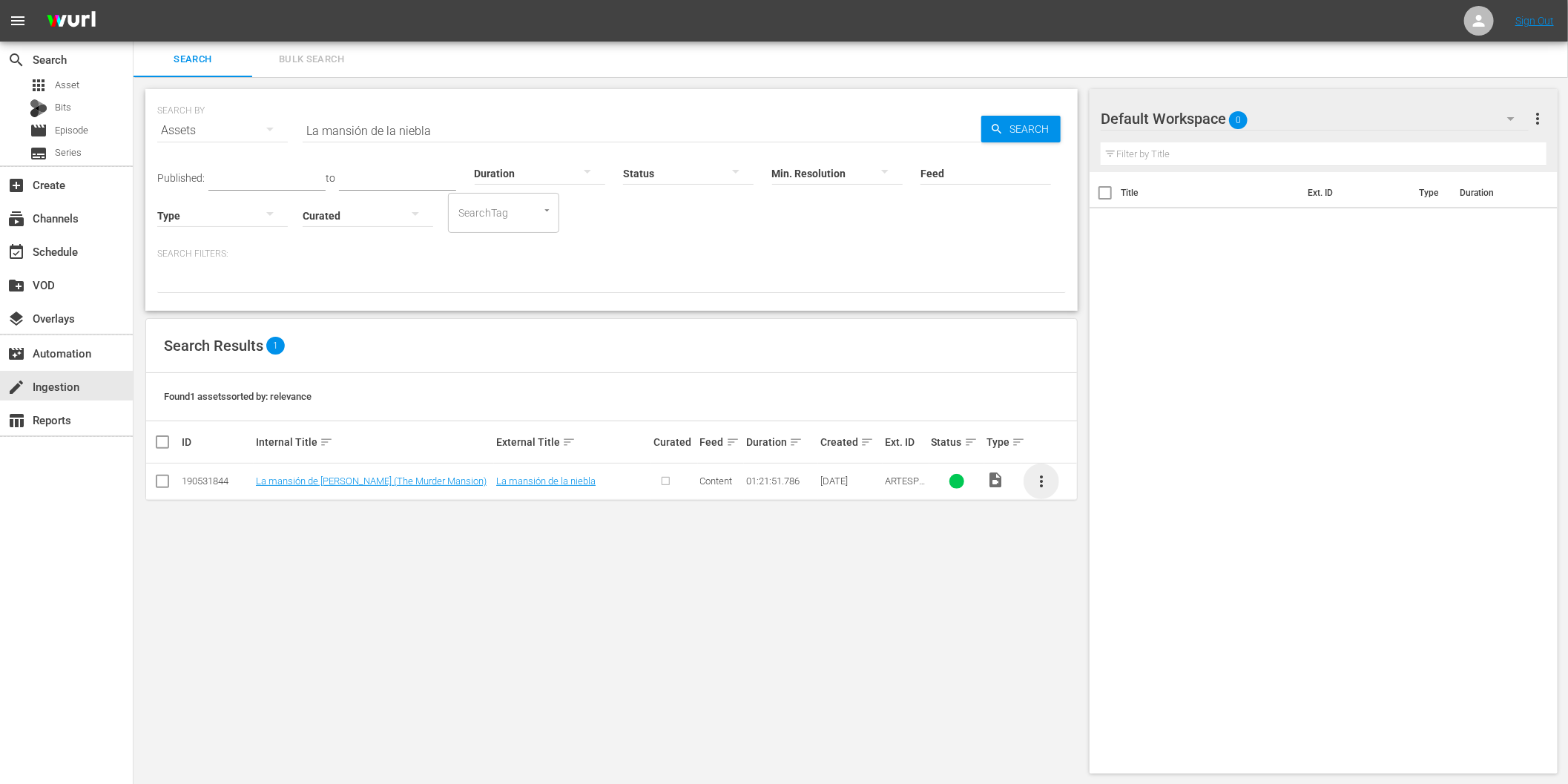
click at [1042, 481] on span "more_vert" at bounding box center [1041, 481] width 18 height 18
click at [1087, 594] on div "Episode" at bounding box center [1121, 594] width 101 height 36
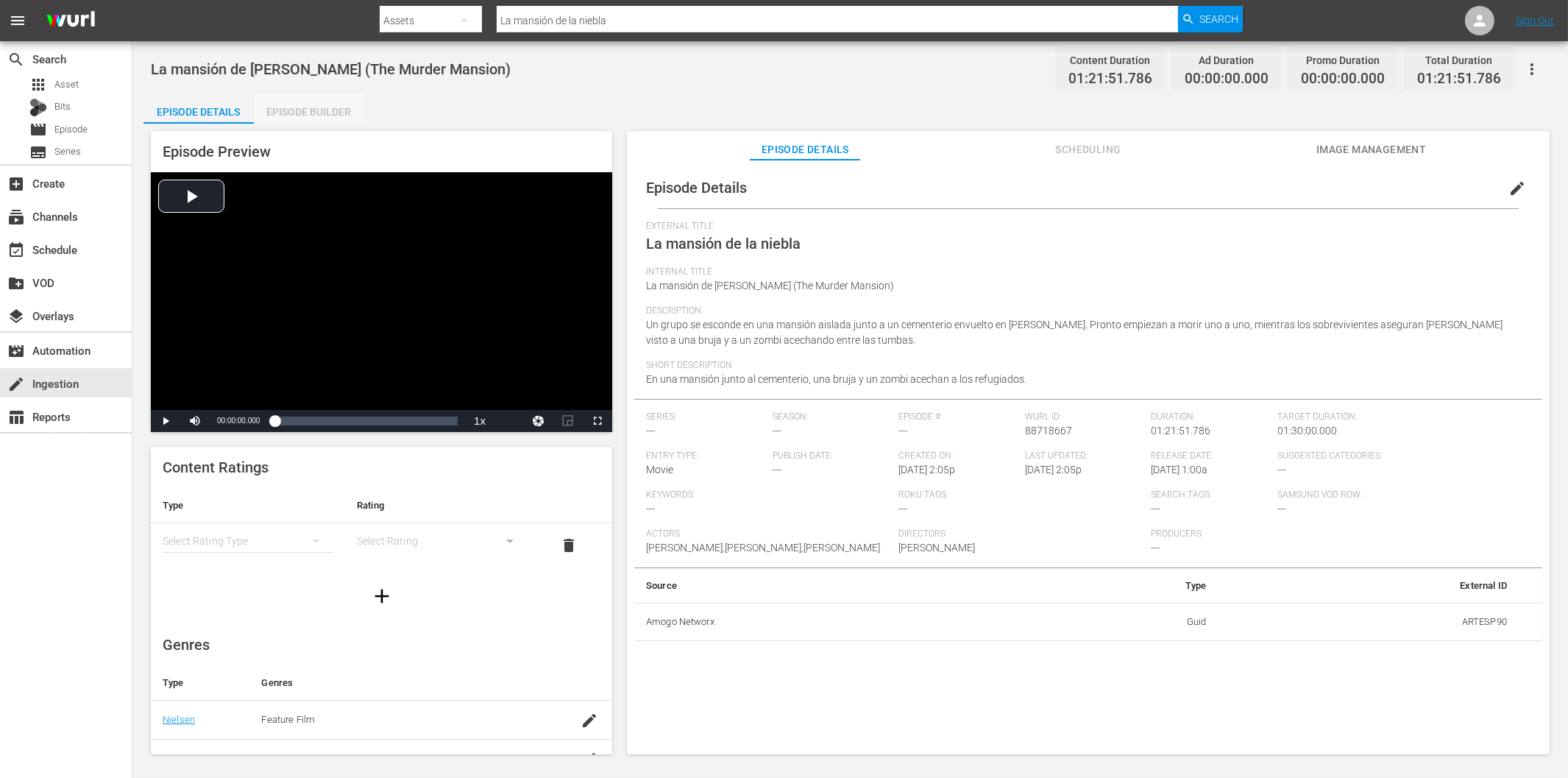
click at [319, 111] on div "Episode Builder" at bounding box center [309, 112] width 110 height 36
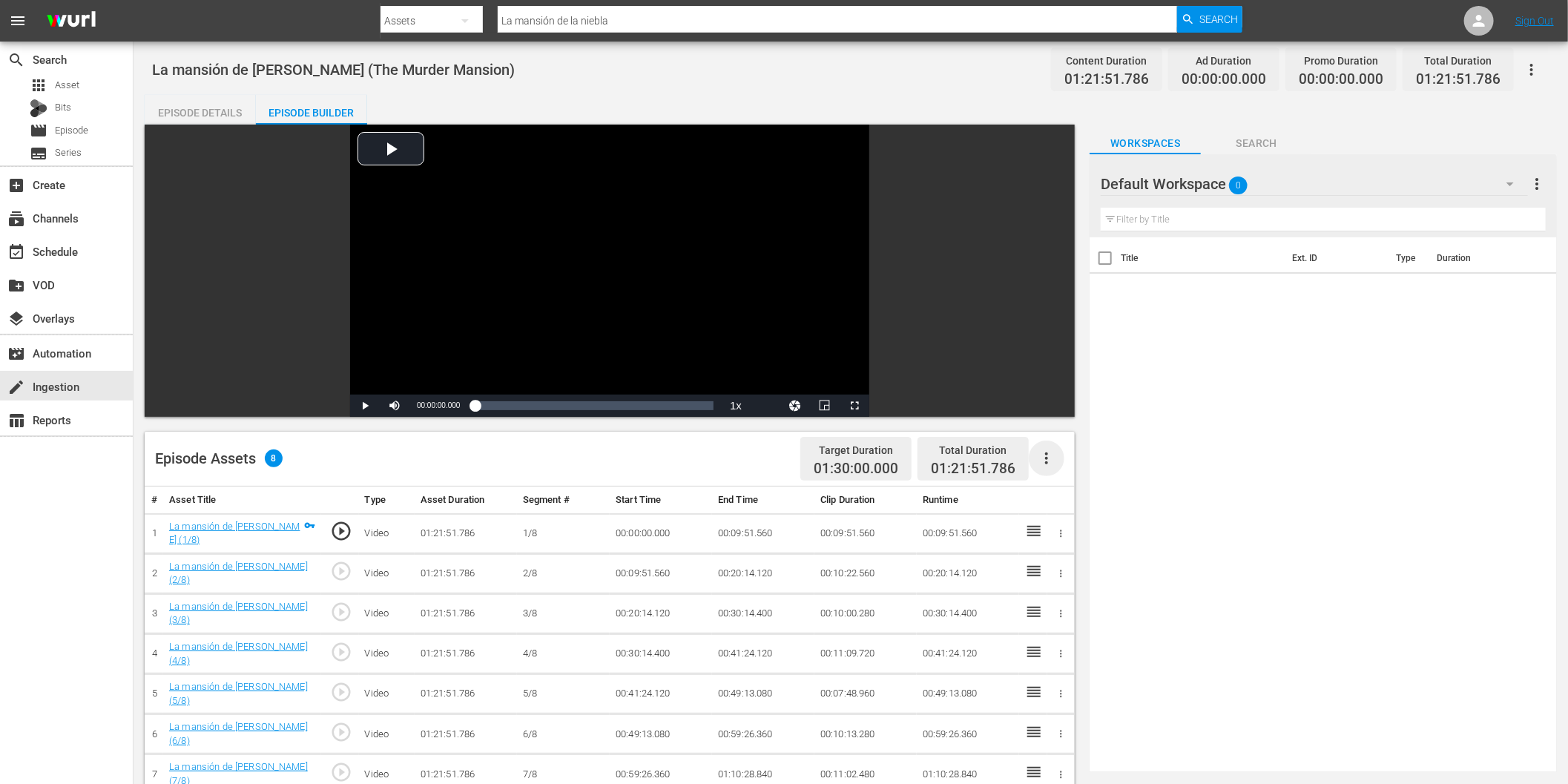
click at [1042, 455] on icon "button" at bounding box center [1047, 458] width 18 height 18
click at [1073, 465] on div "Fill with Ads" at bounding box center [1092, 465] width 101 height 36
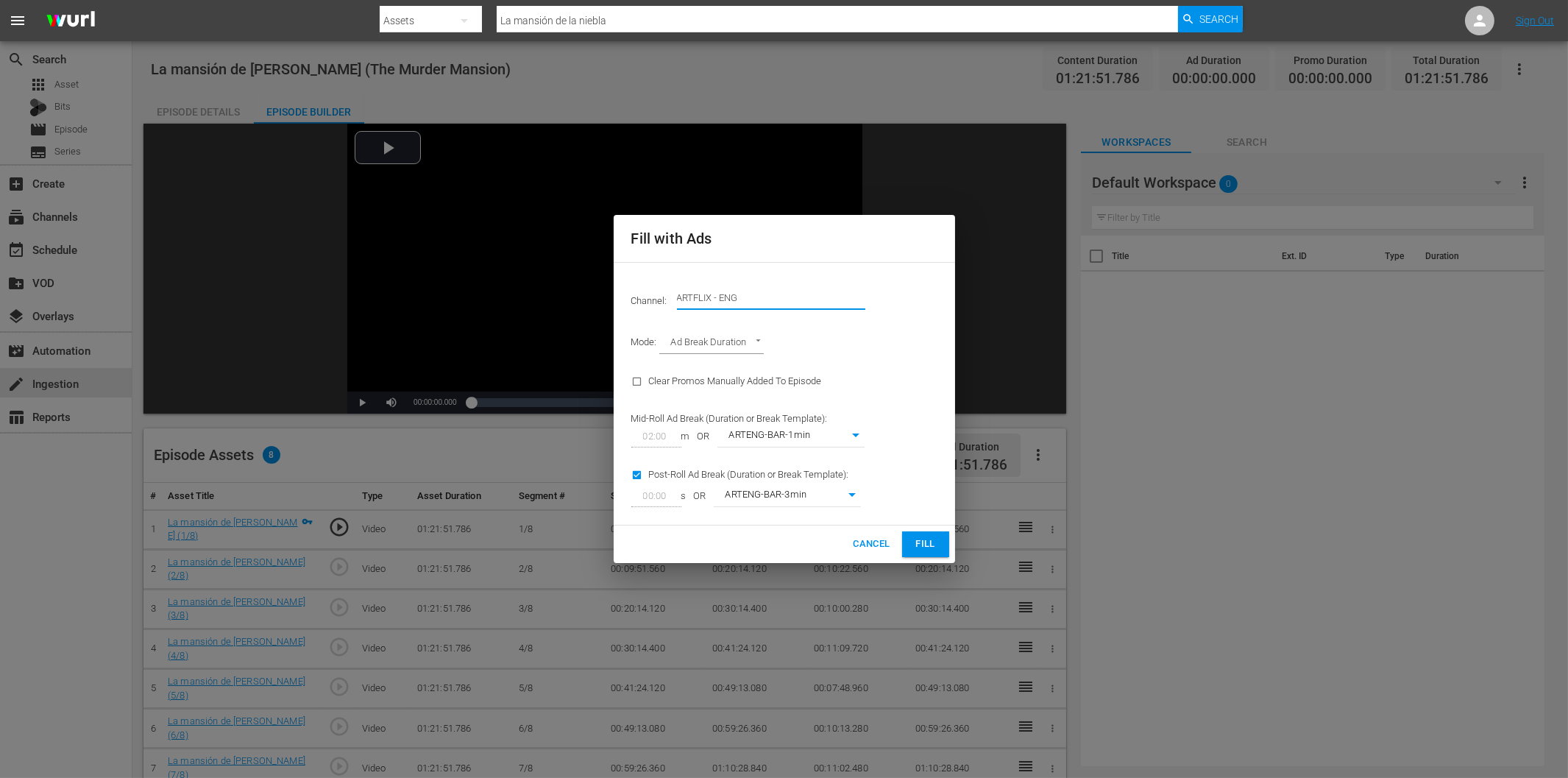
drag, startPoint x: 709, startPoint y: 304, endPoint x: 825, endPoint y: 305, distance: 116.0
click at [825, 305] on input "ARTFLIX - ENG" at bounding box center [771, 298] width 188 height 36
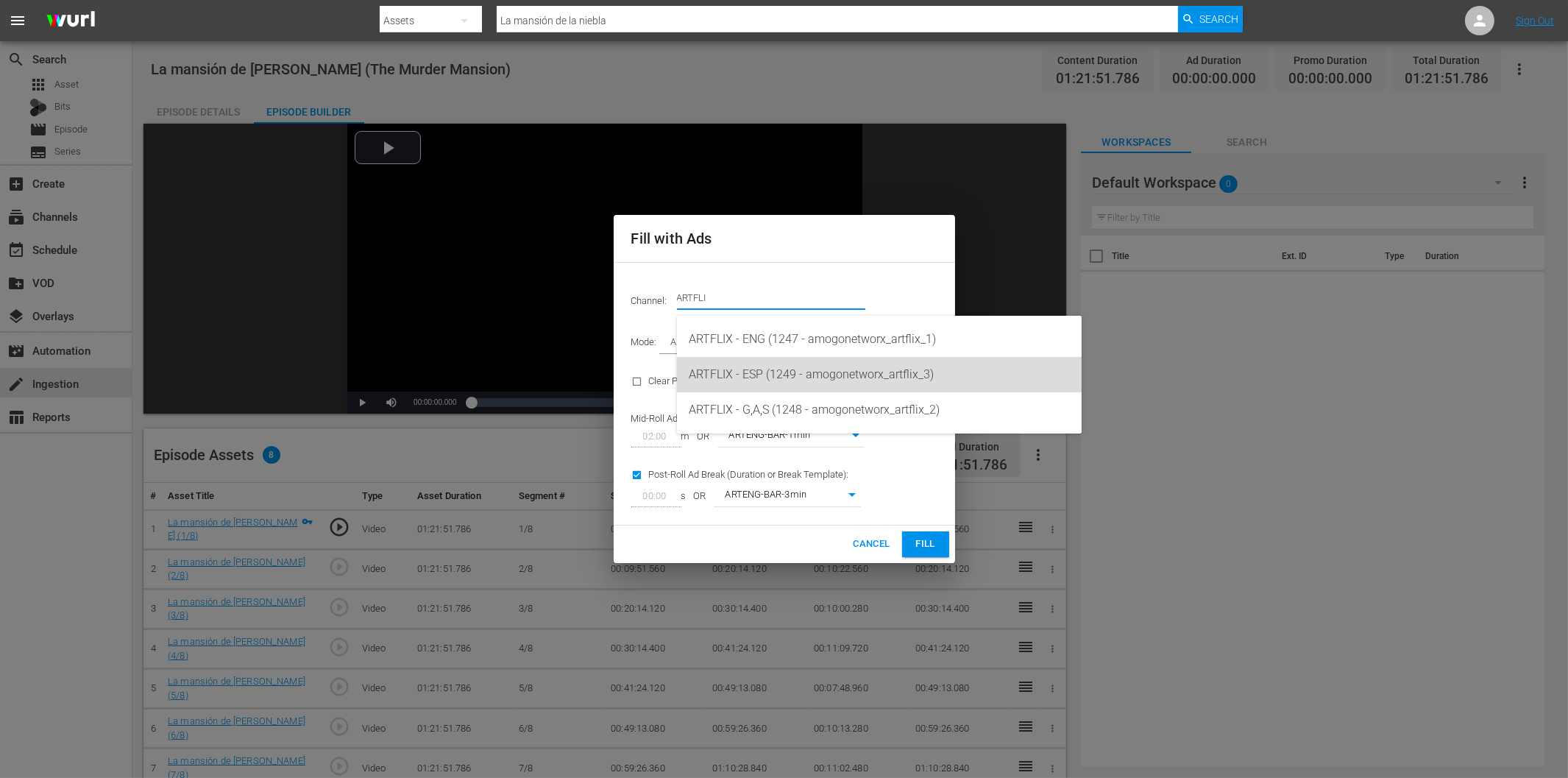
click at [765, 367] on div "ARTFLIX - ESP (1249 - amogonetworx_artflix_3)" at bounding box center [879, 375] width 382 height 36
type input "ARTFLIX - ESP (1249)"
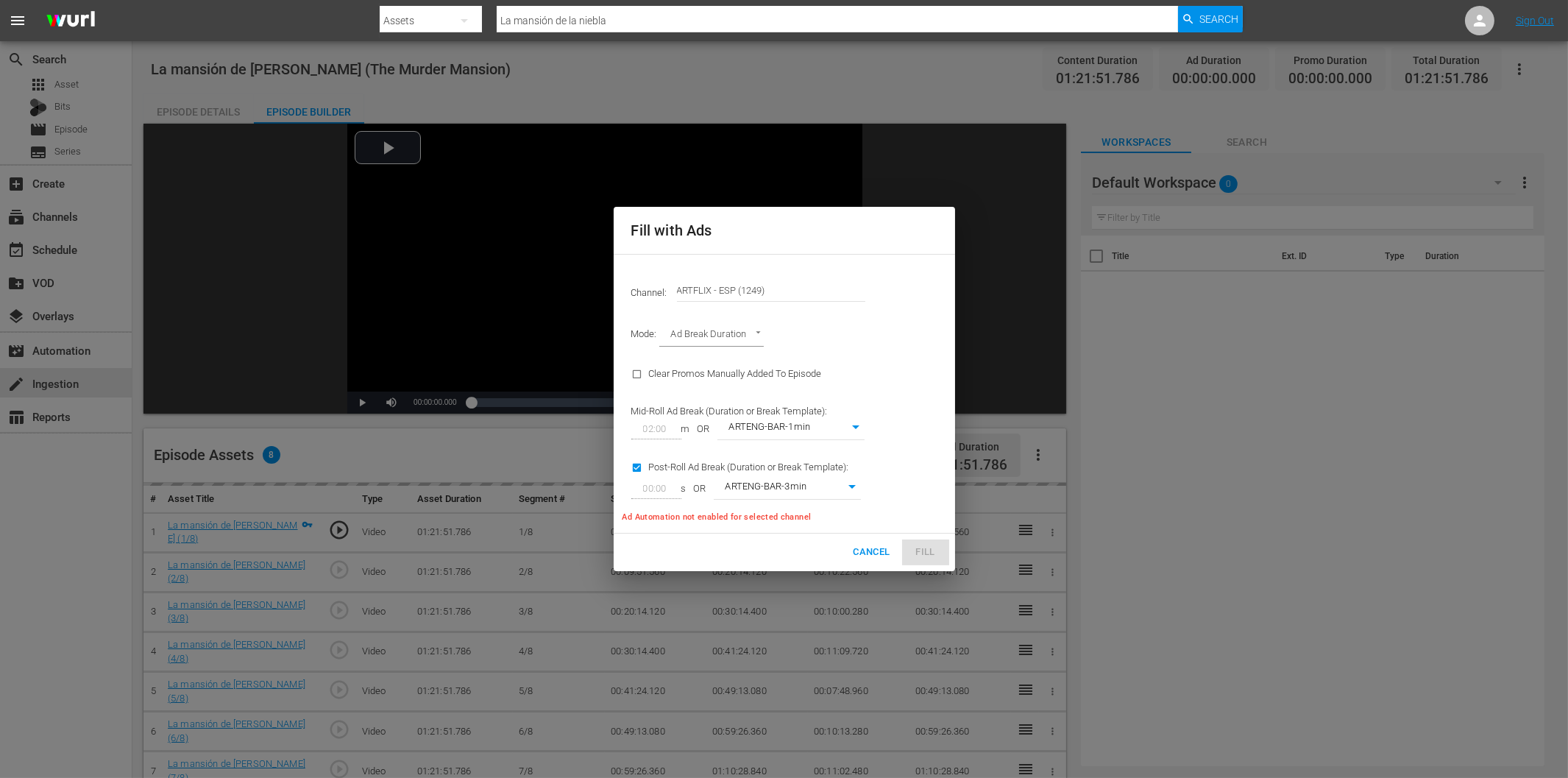
type input "245"
checkbox input "false"
type input "0"
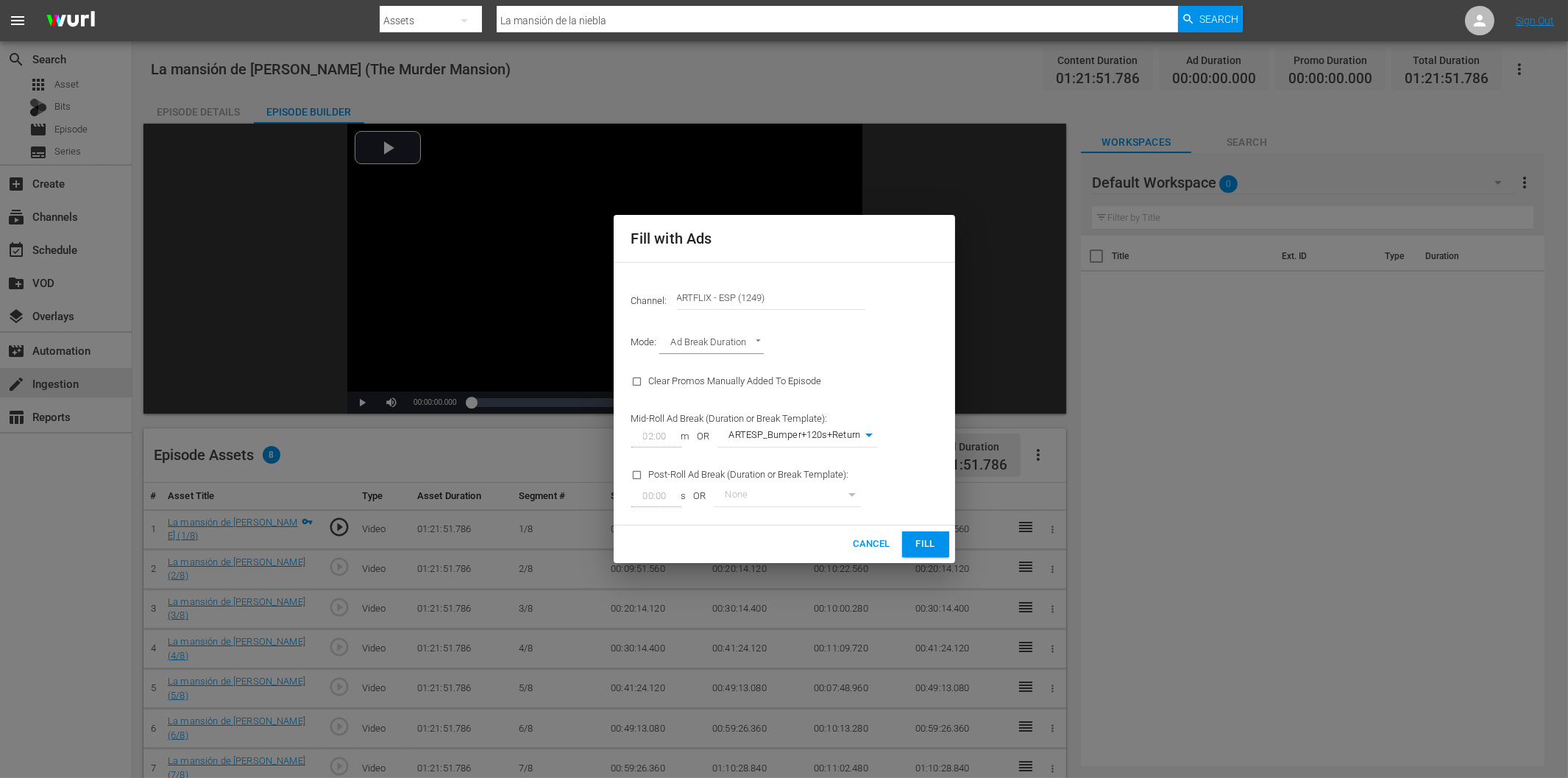
click at [920, 542] on span "Fill" at bounding box center [925, 544] width 23 height 17
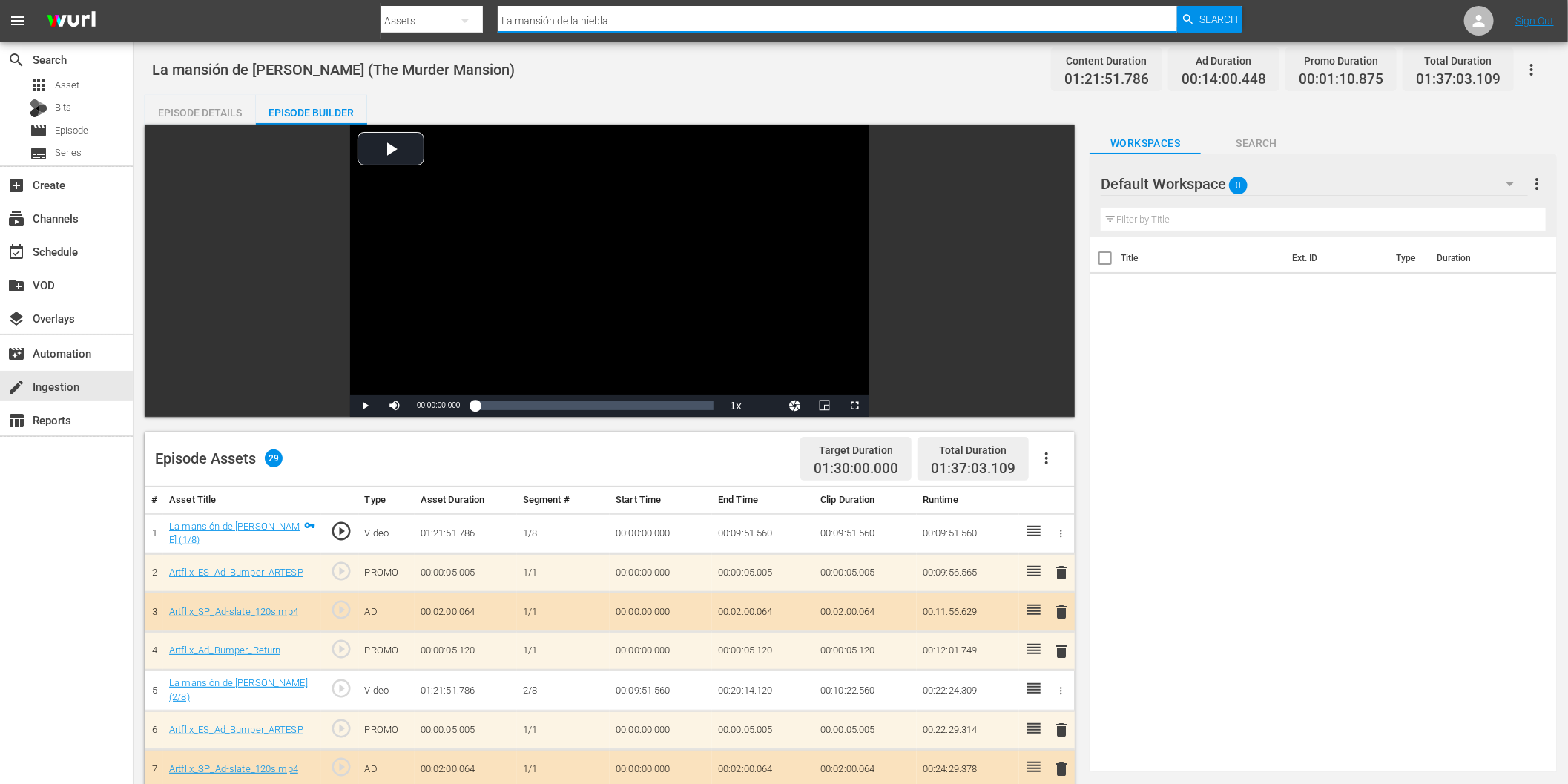
click at [553, 18] on input "La mansión de la niebla" at bounding box center [837, 21] width 680 height 36
paste input "Paper Moon"
type input "Paper Moon"
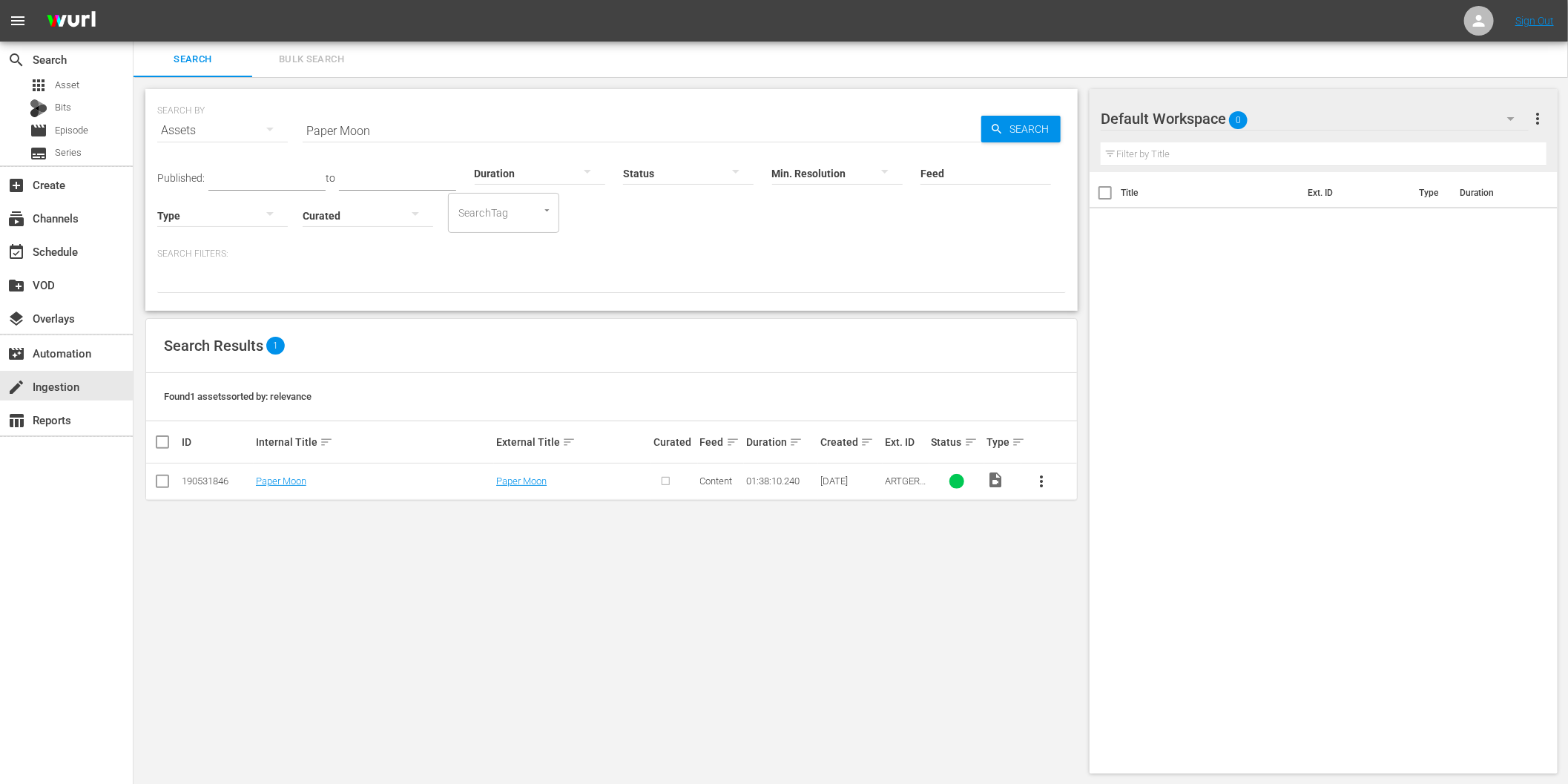
click at [1043, 479] on span "more_vert" at bounding box center [1041, 481] width 18 height 18
click at [1087, 591] on div "Episode" at bounding box center [1121, 594] width 101 height 36
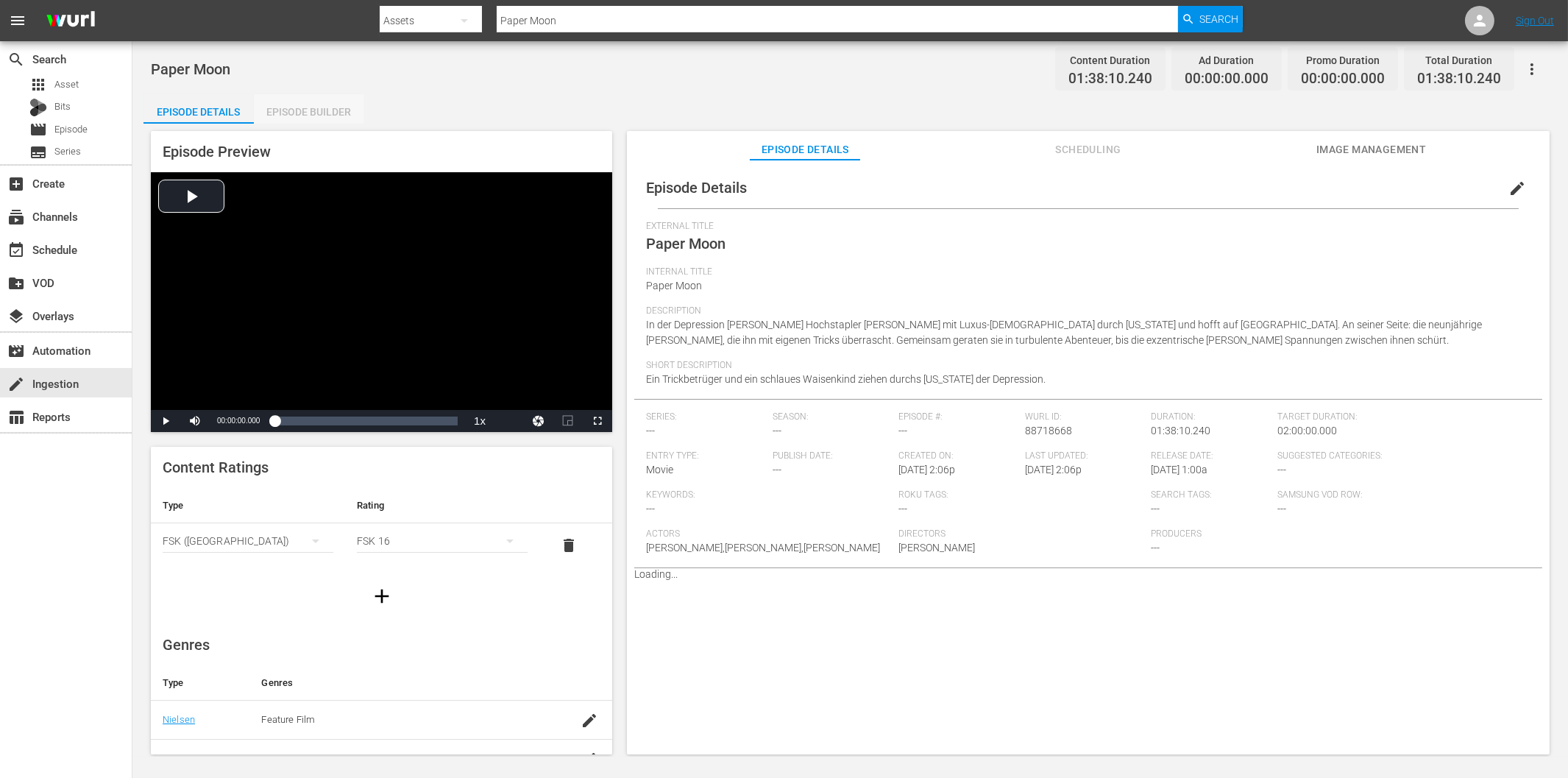
click at [321, 106] on div "Episode Builder" at bounding box center [309, 112] width 110 height 36
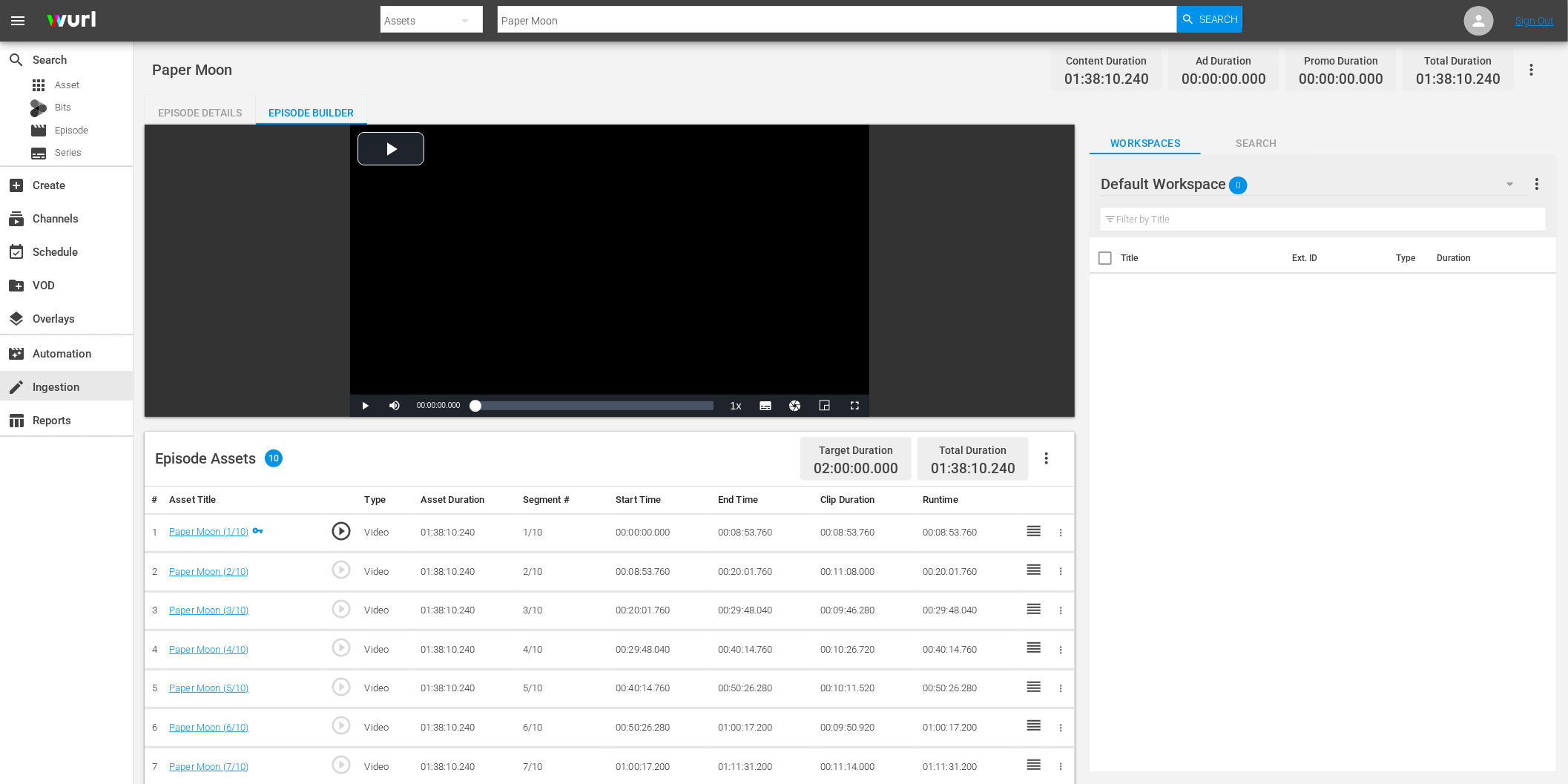
click at [1043, 455] on icon "button" at bounding box center [1047, 458] width 18 height 18
click at [1098, 467] on div "Fill with Ads" at bounding box center [1092, 465] width 101 height 36
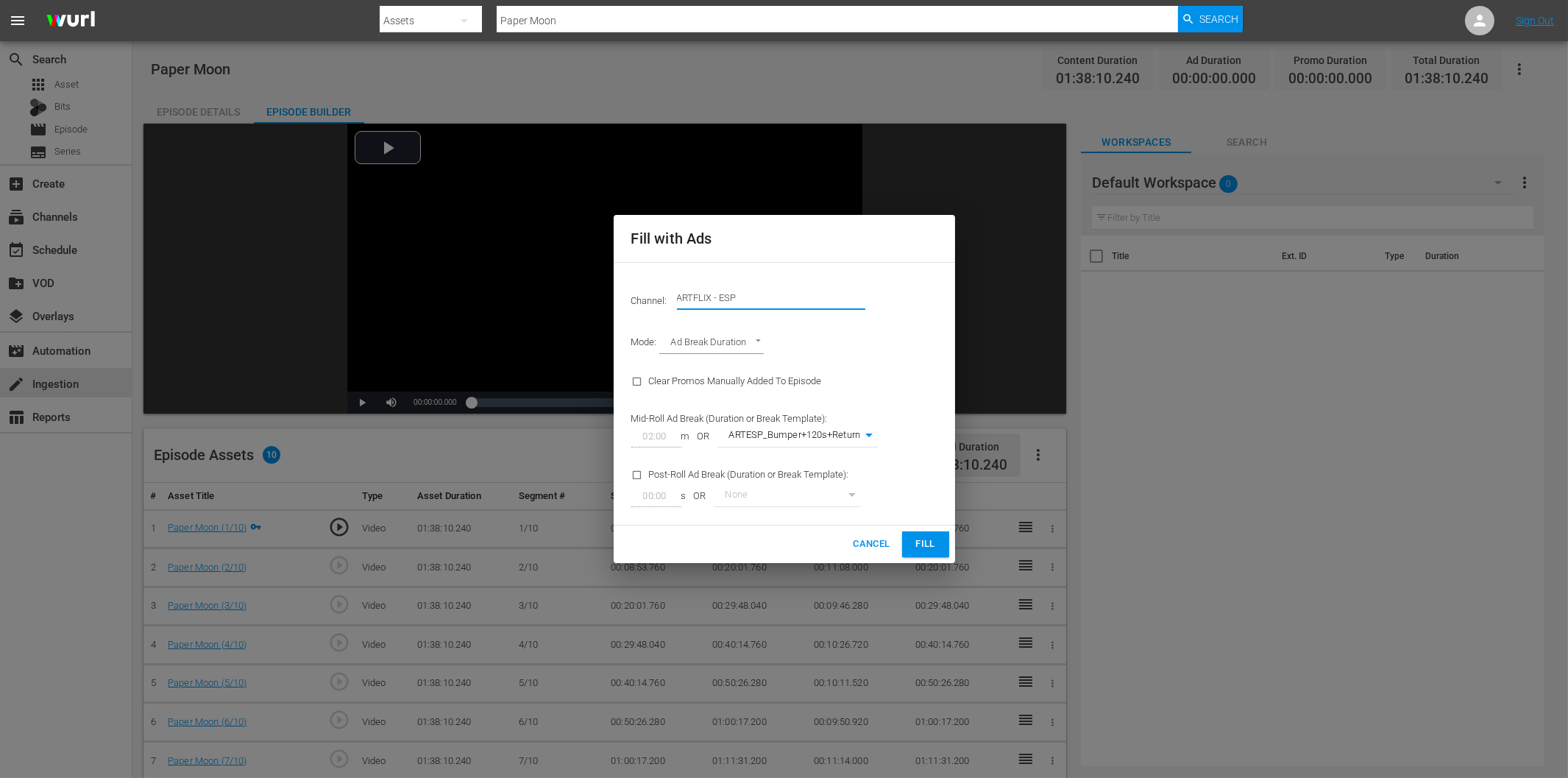
drag, startPoint x: 711, startPoint y: 293, endPoint x: 803, endPoint y: 300, distance: 92.3
click at [803, 300] on input "ARTFLIX - ESP" at bounding box center [771, 298] width 188 height 36
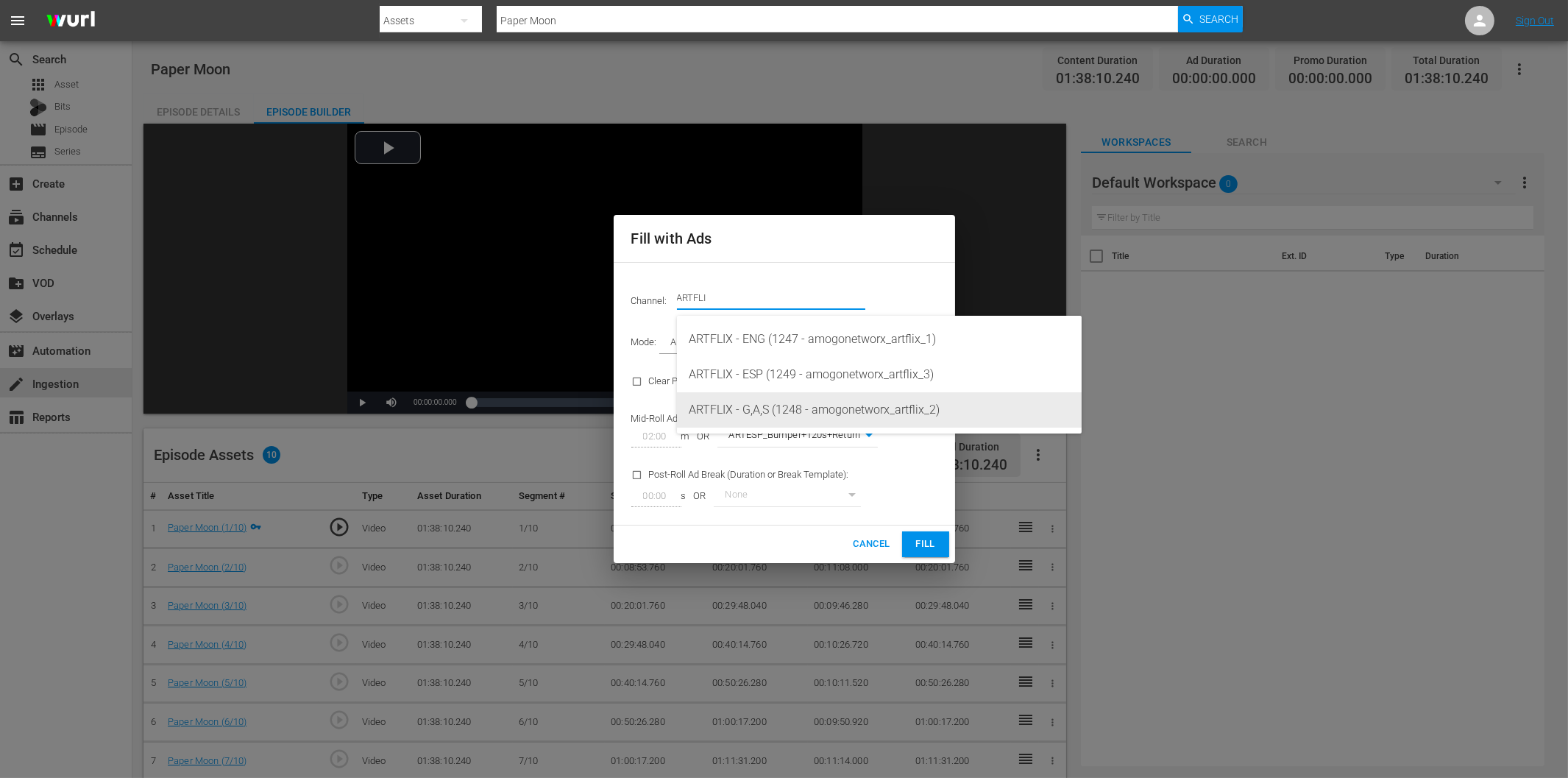
click at [771, 405] on div "ARTFLIX - G,A,S (1248 - amogonetworx_artflix_2)" at bounding box center [879, 410] width 382 height 36
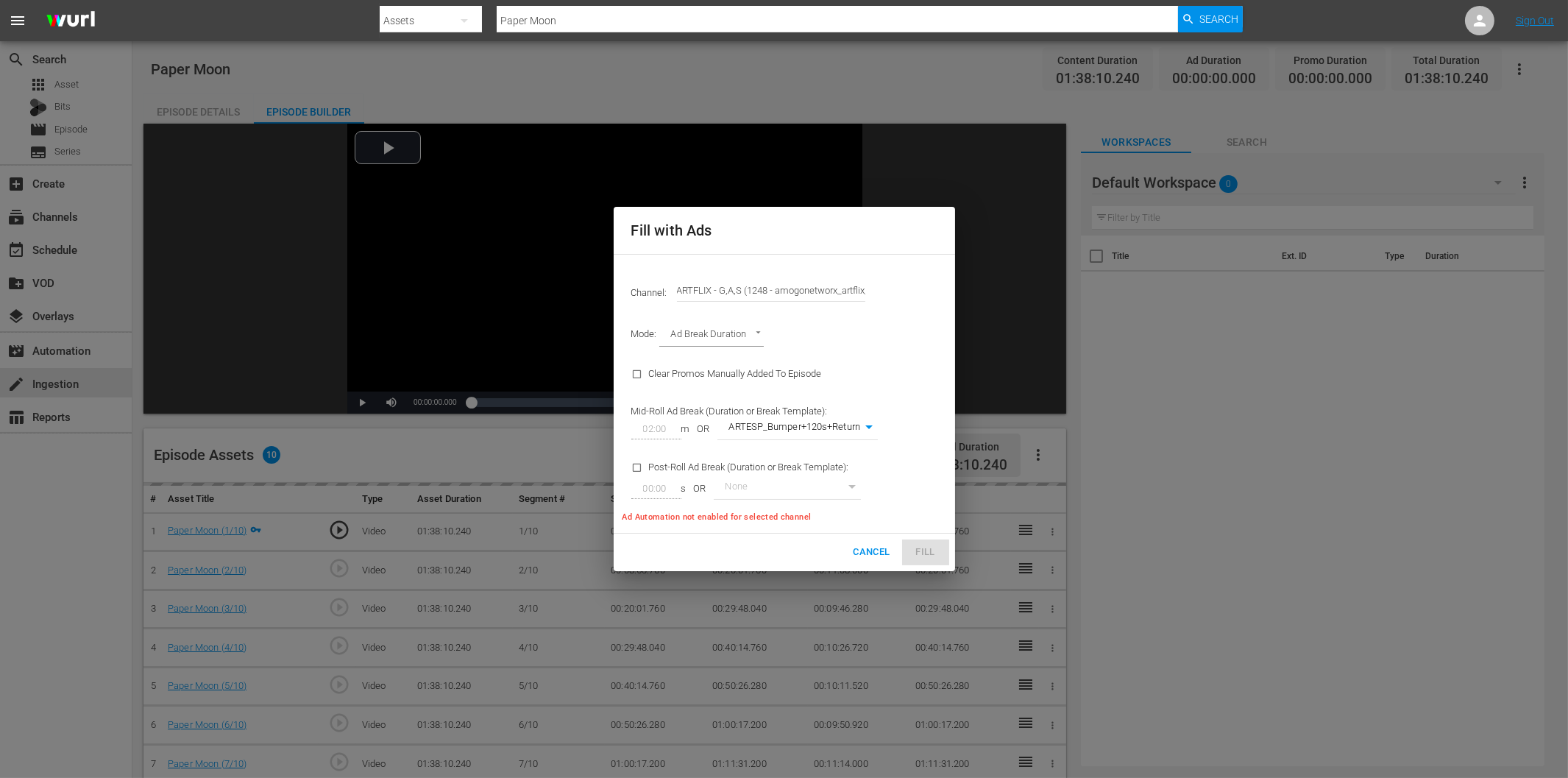
type input "ARTFLIX - G,A,S (1248)"
type input "242"
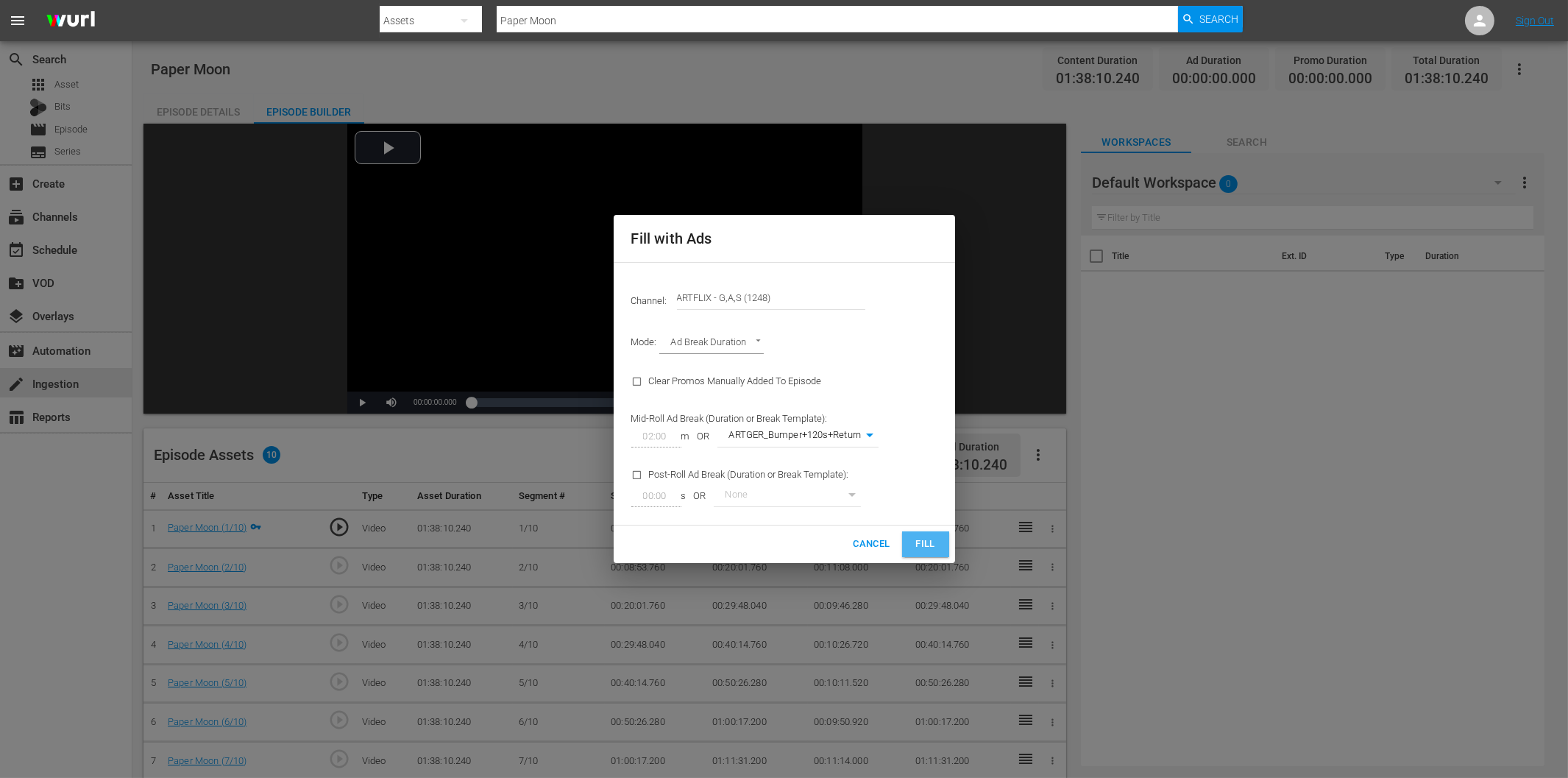
click at [923, 546] on span "Fill" at bounding box center [925, 544] width 23 height 17
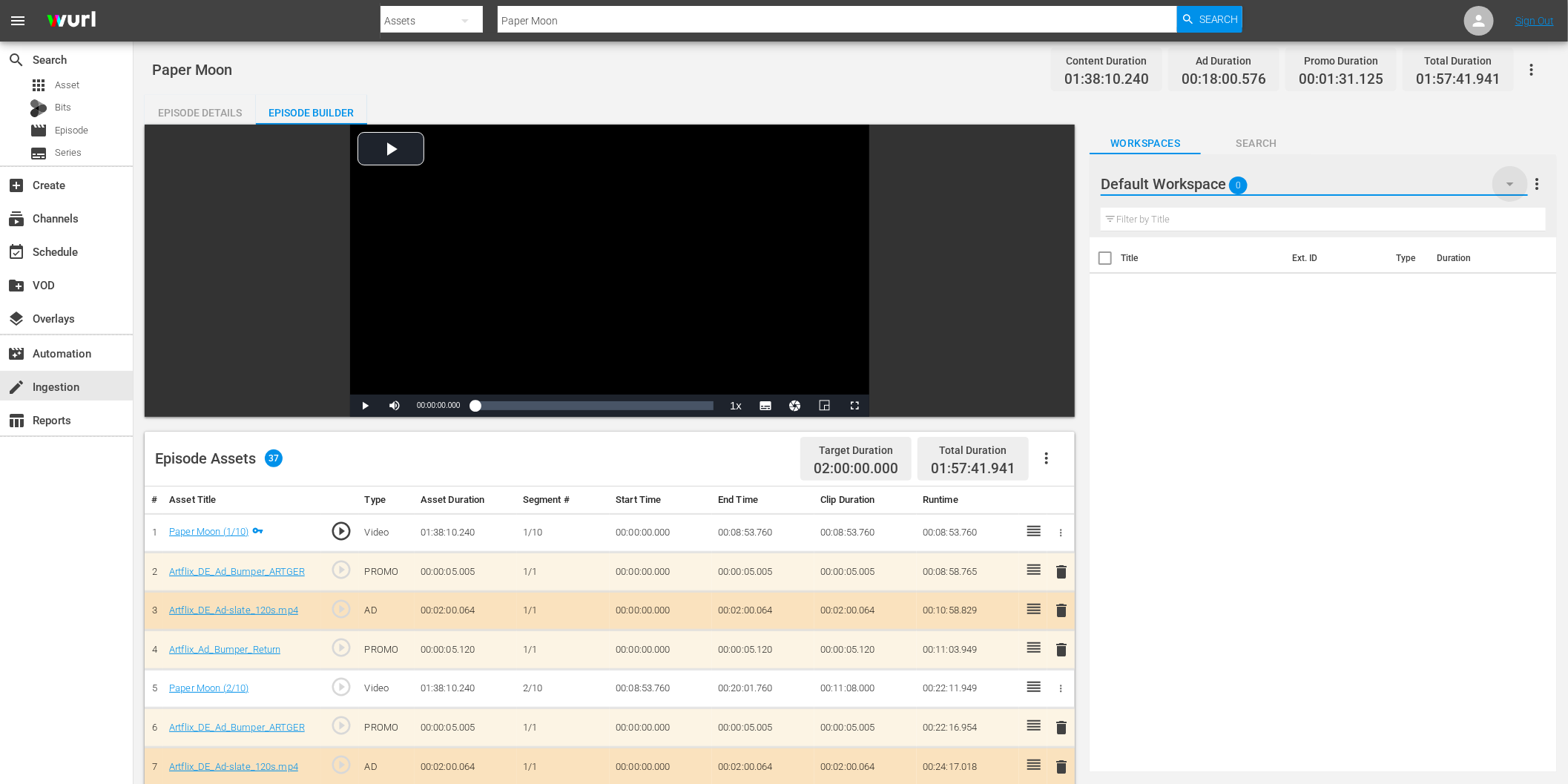
click at [1510, 182] on icon "button" at bounding box center [1510, 184] width 18 height 18
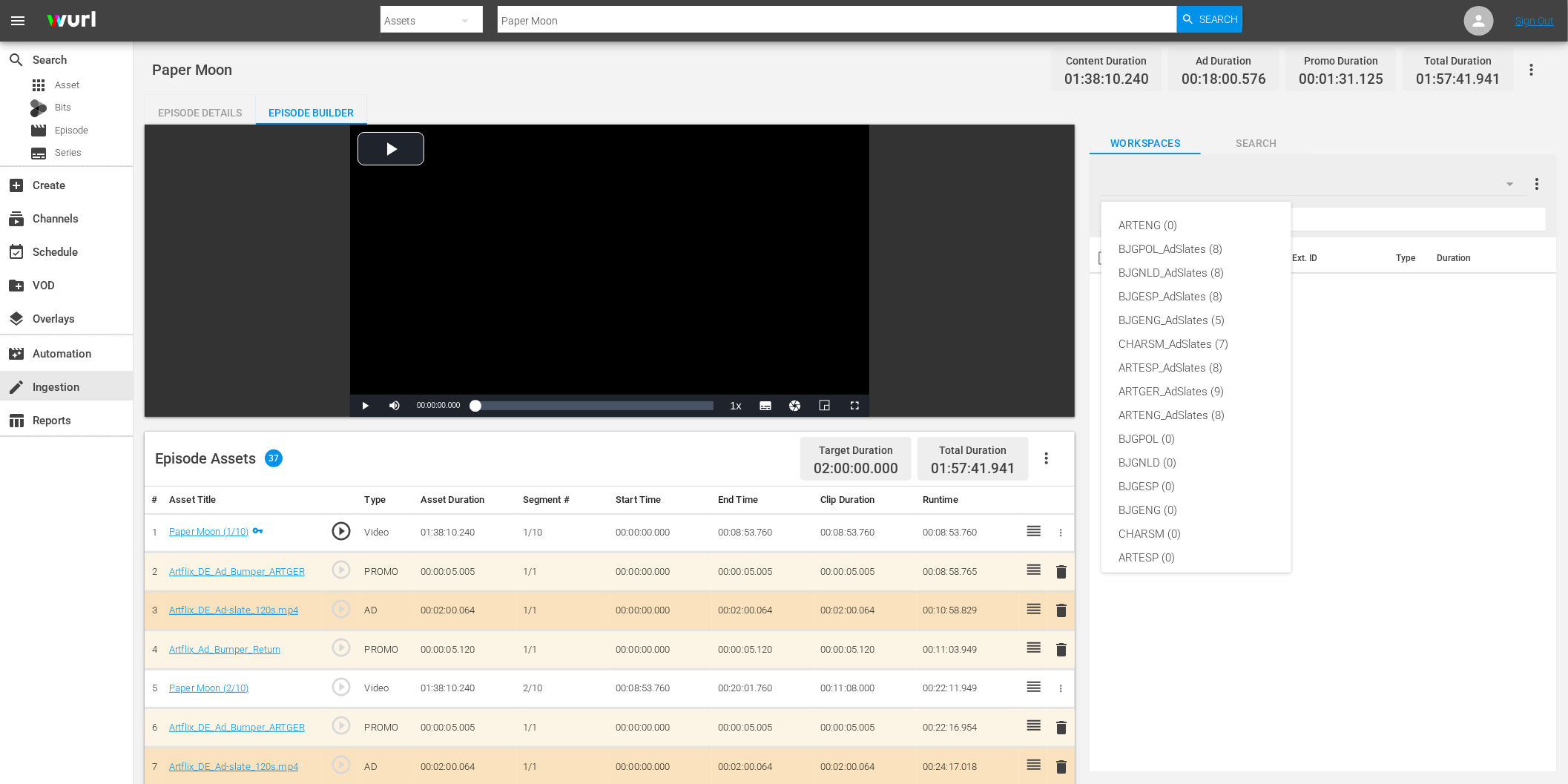
scroll to position [56, 0]
click at [1168, 337] on div "ARTGER_AdSlates (9)" at bounding box center [1197, 335] width 155 height 24
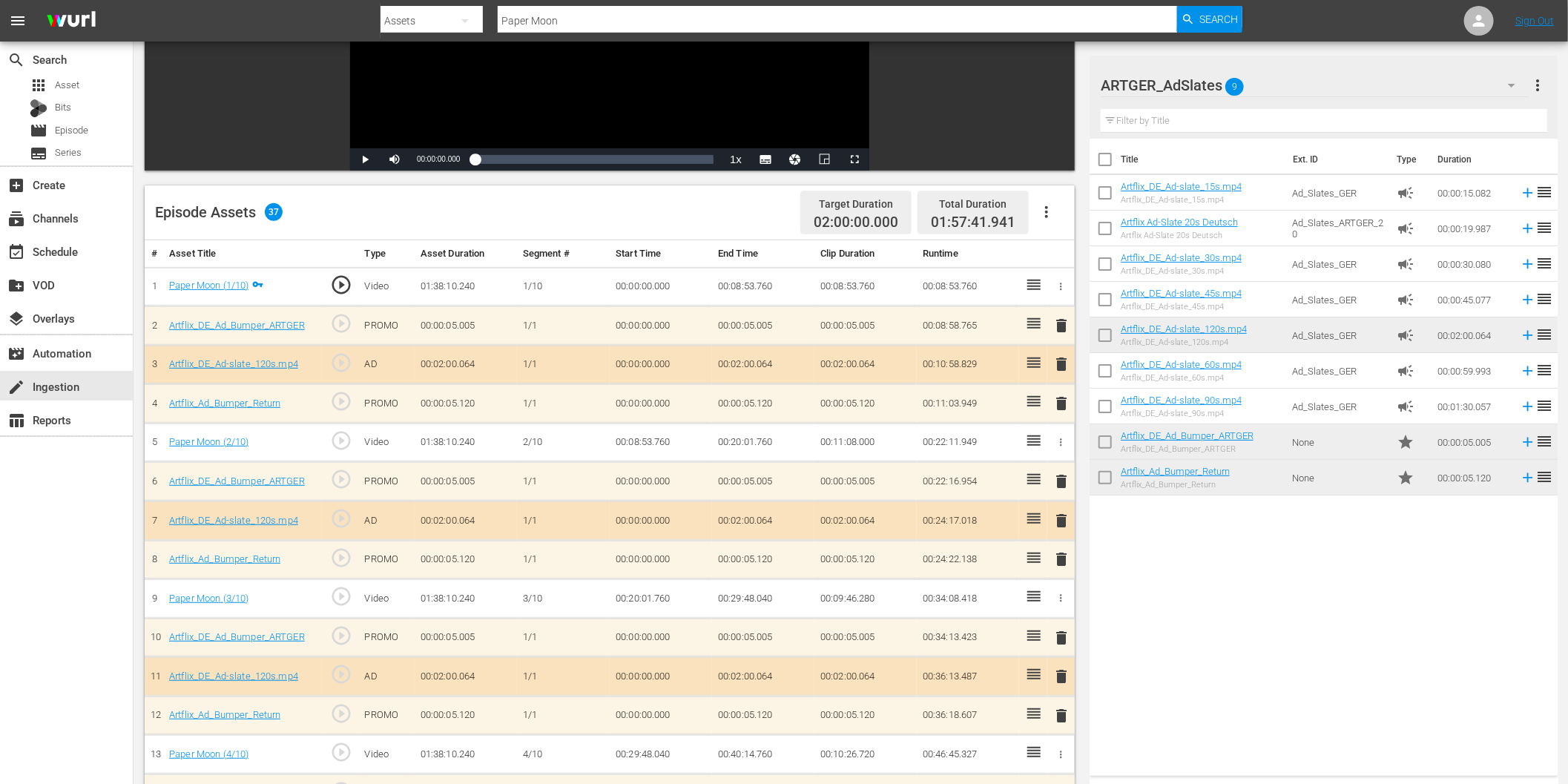
scroll to position [247, 0]
click at [1061, 673] on span "delete" at bounding box center [1062, 675] width 18 height 18
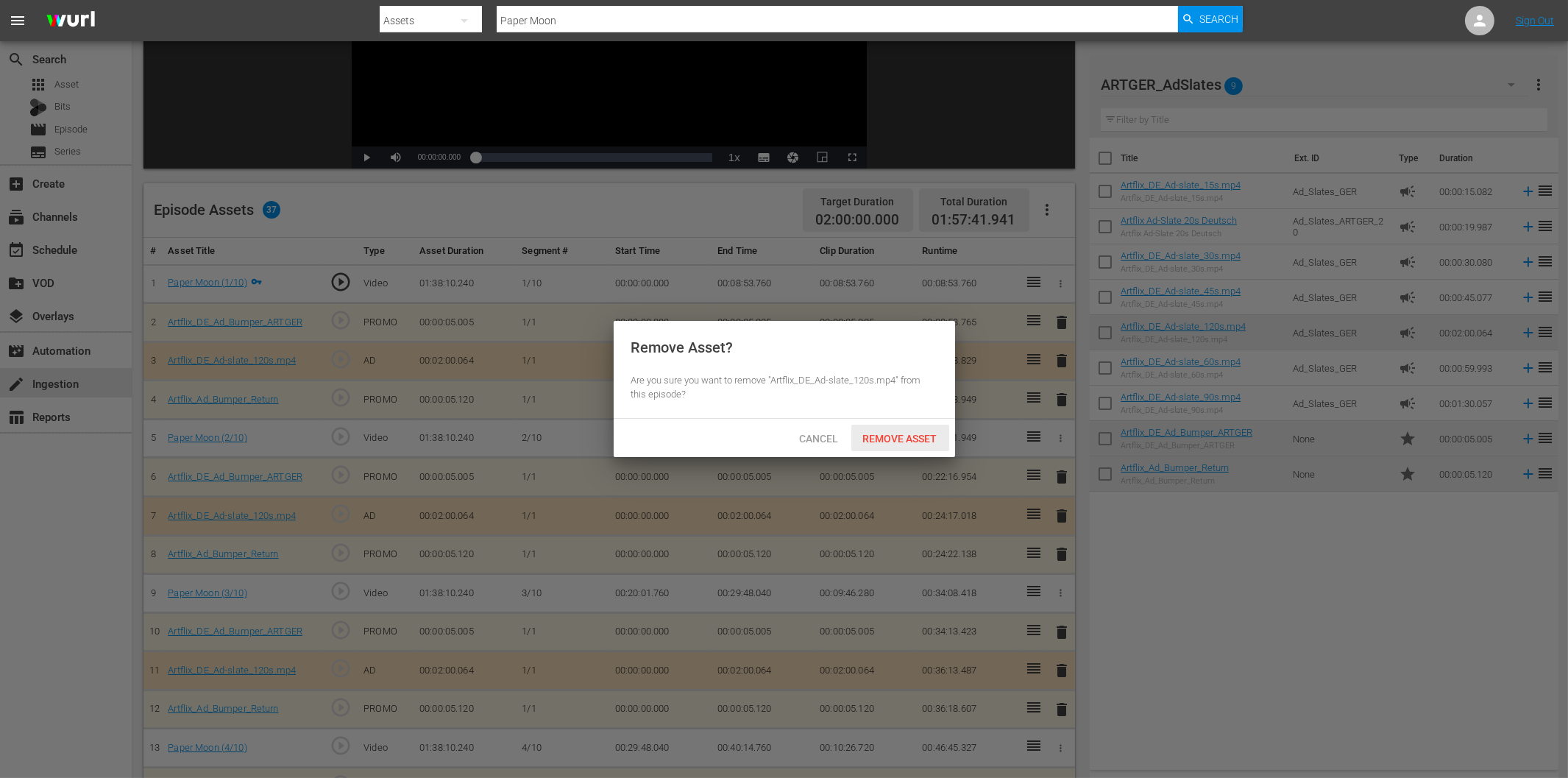
click at [914, 433] on span "Remove Asset" at bounding box center [900, 439] width 98 height 12
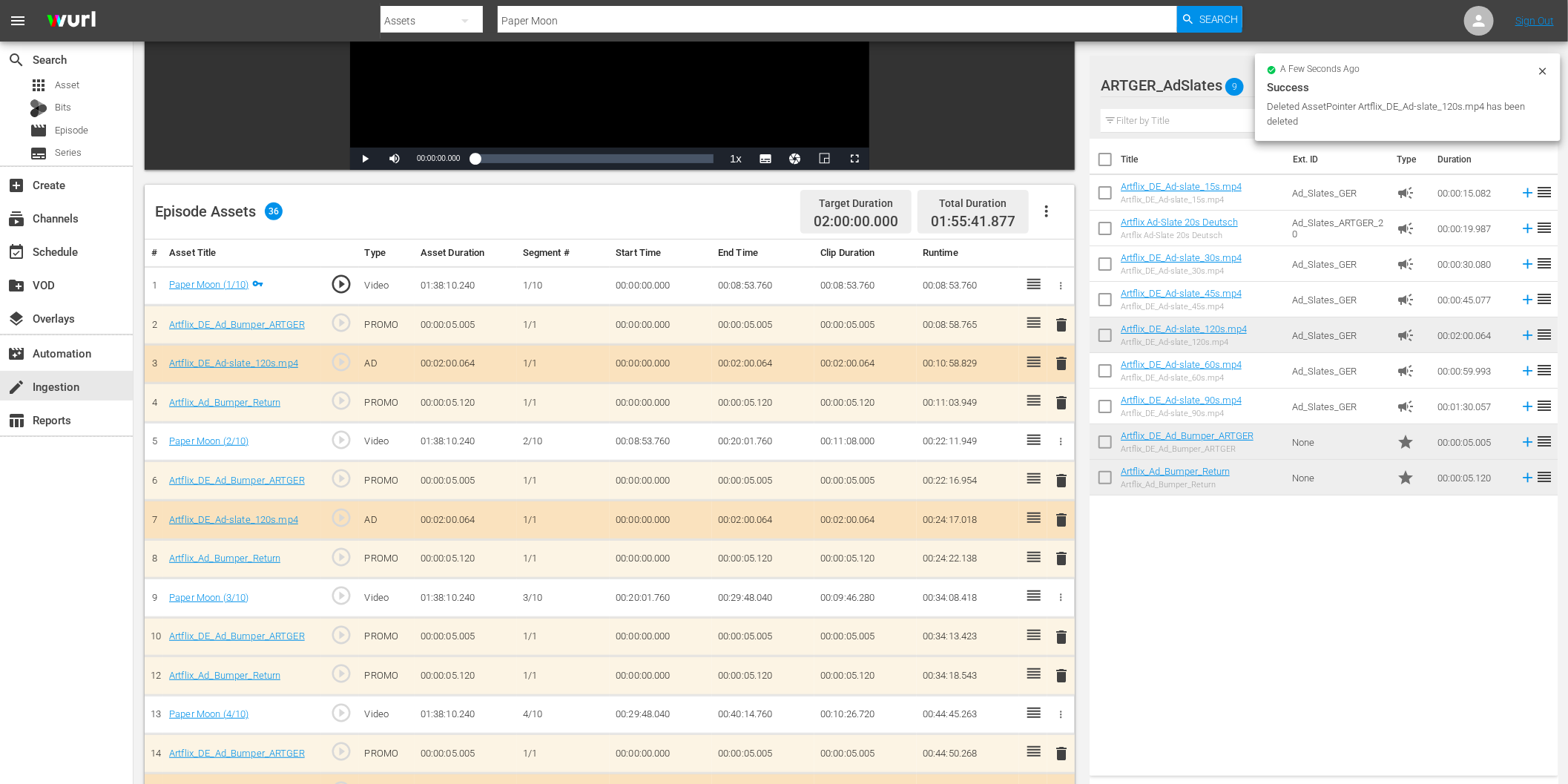
click at [1062, 516] on span "delete" at bounding box center [1062, 519] width 18 height 18
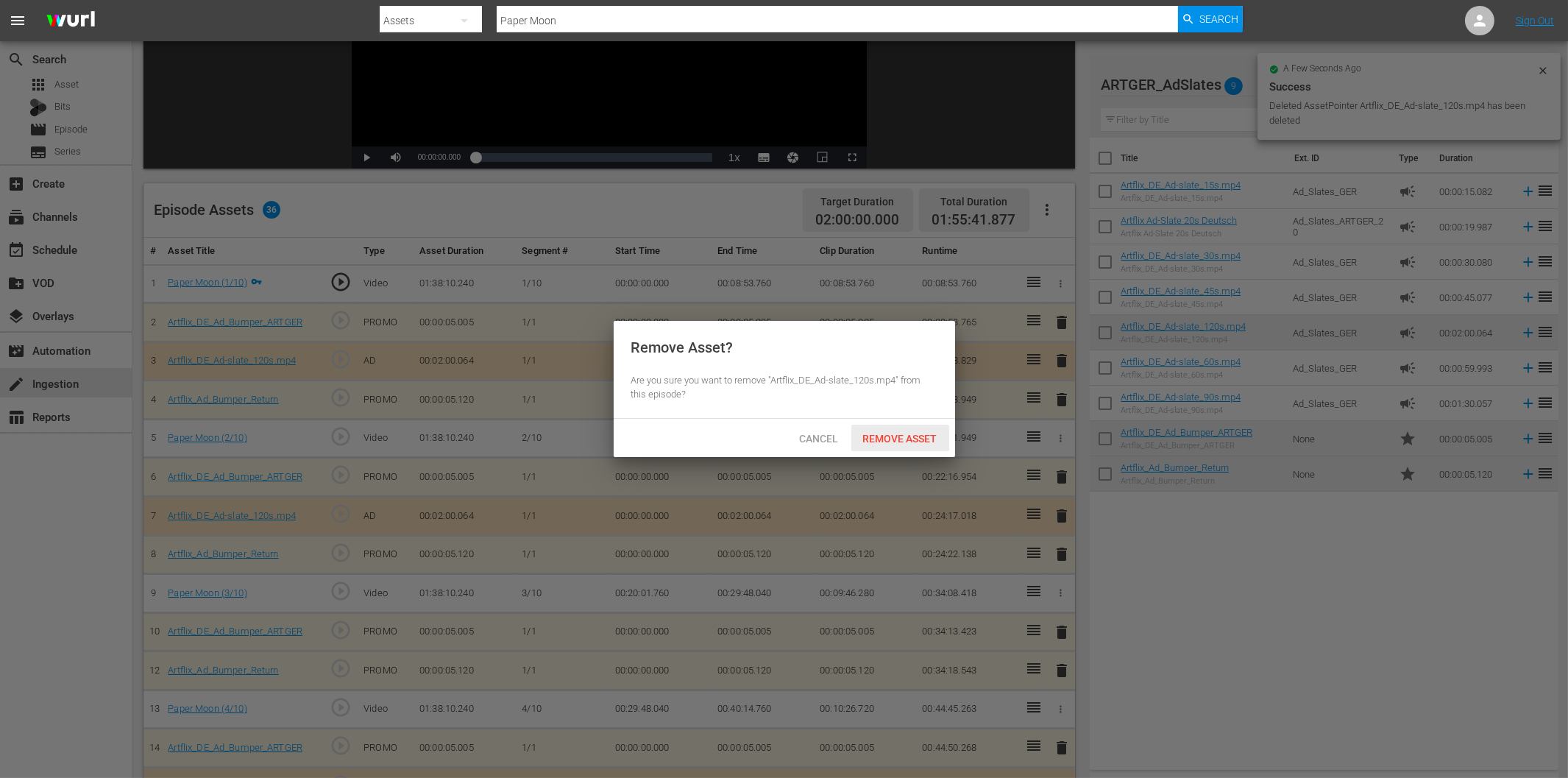
click at [887, 439] on span "Remove Asset" at bounding box center [900, 439] width 98 height 12
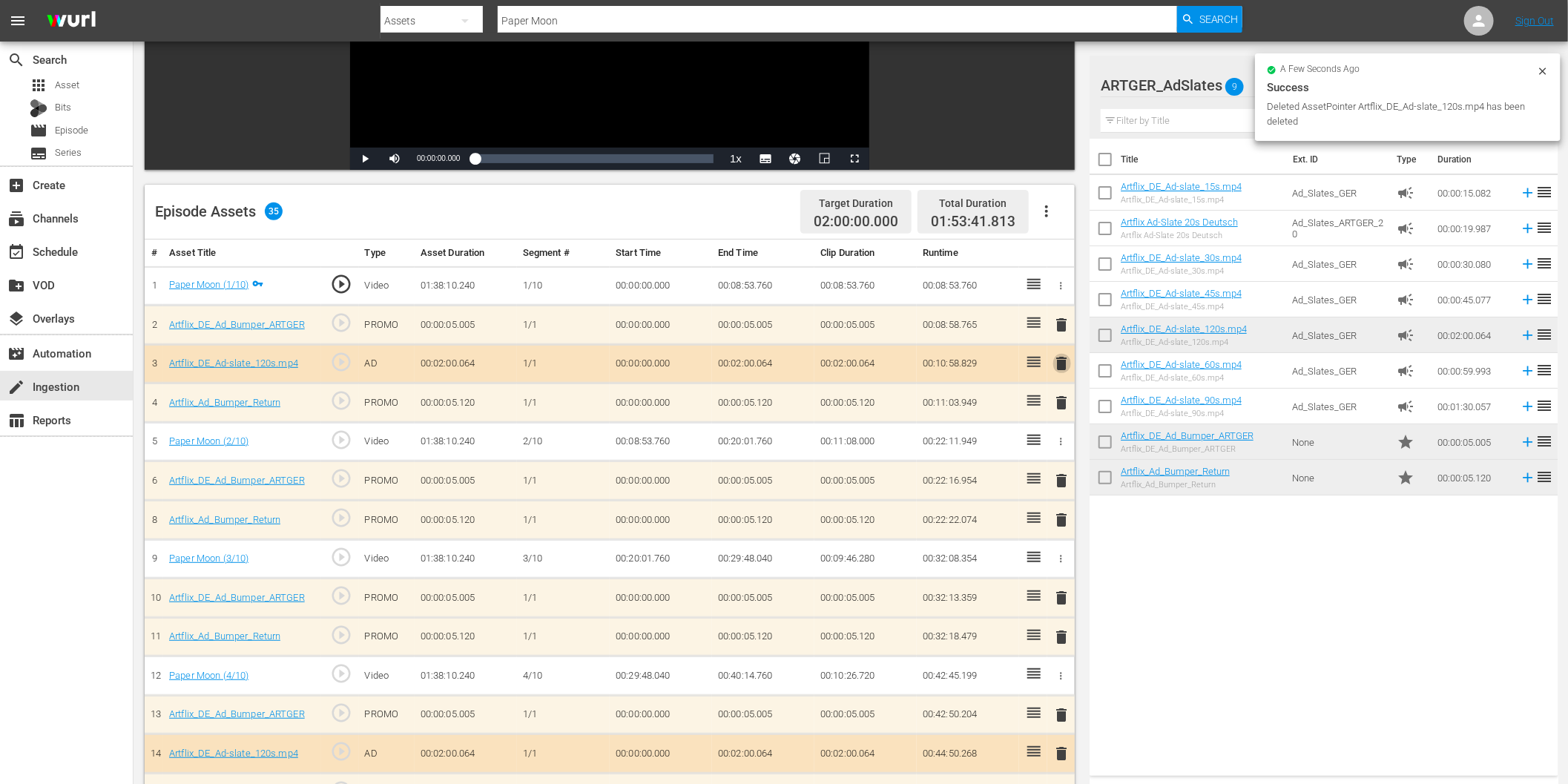
click at [1063, 359] on span "delete" at bounding box center [1062, 363] width 18 height 18
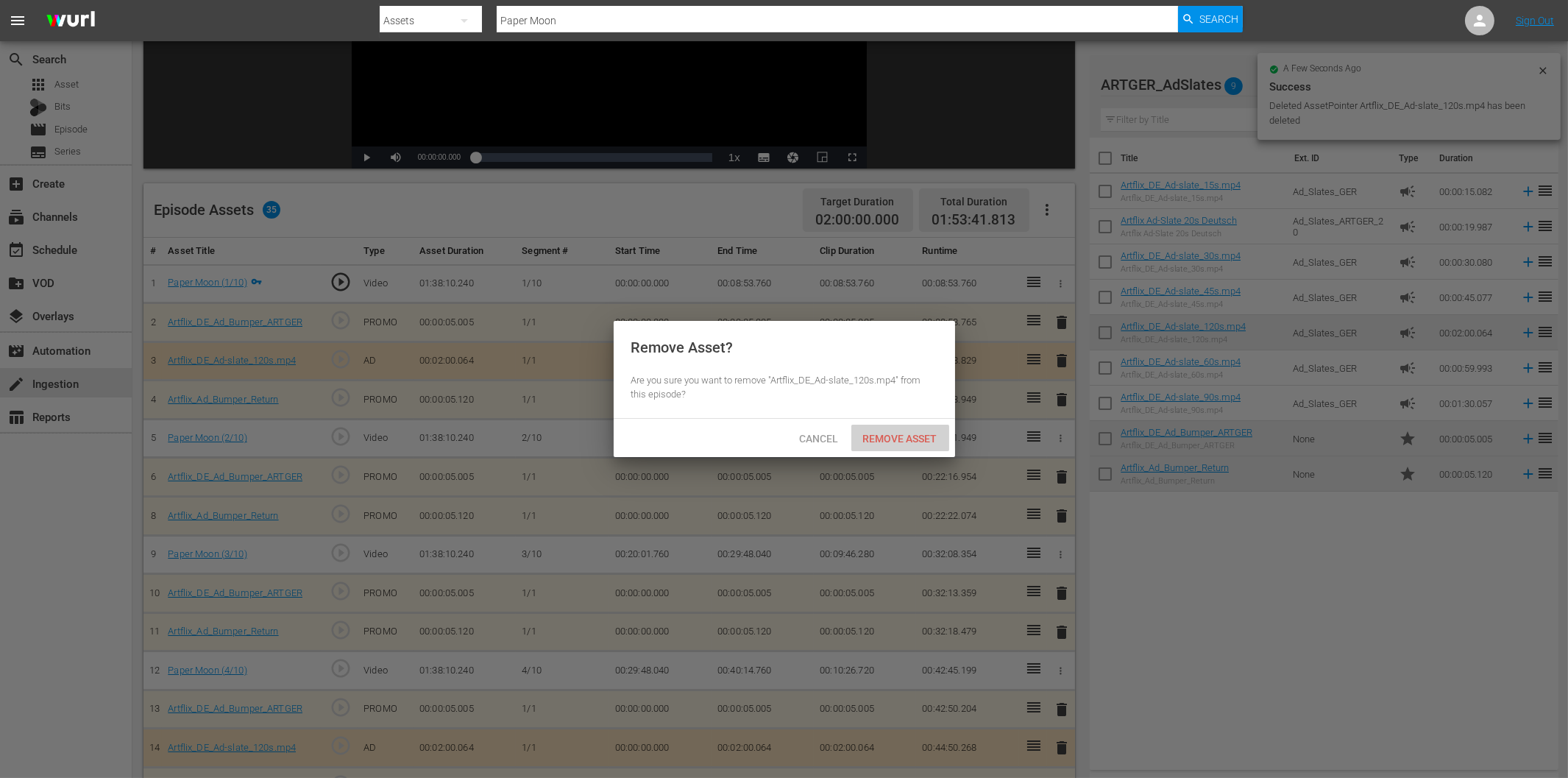
click at [907, 435] on span "Remove Asset" at bounding box center [900, 439] width 98 height 12
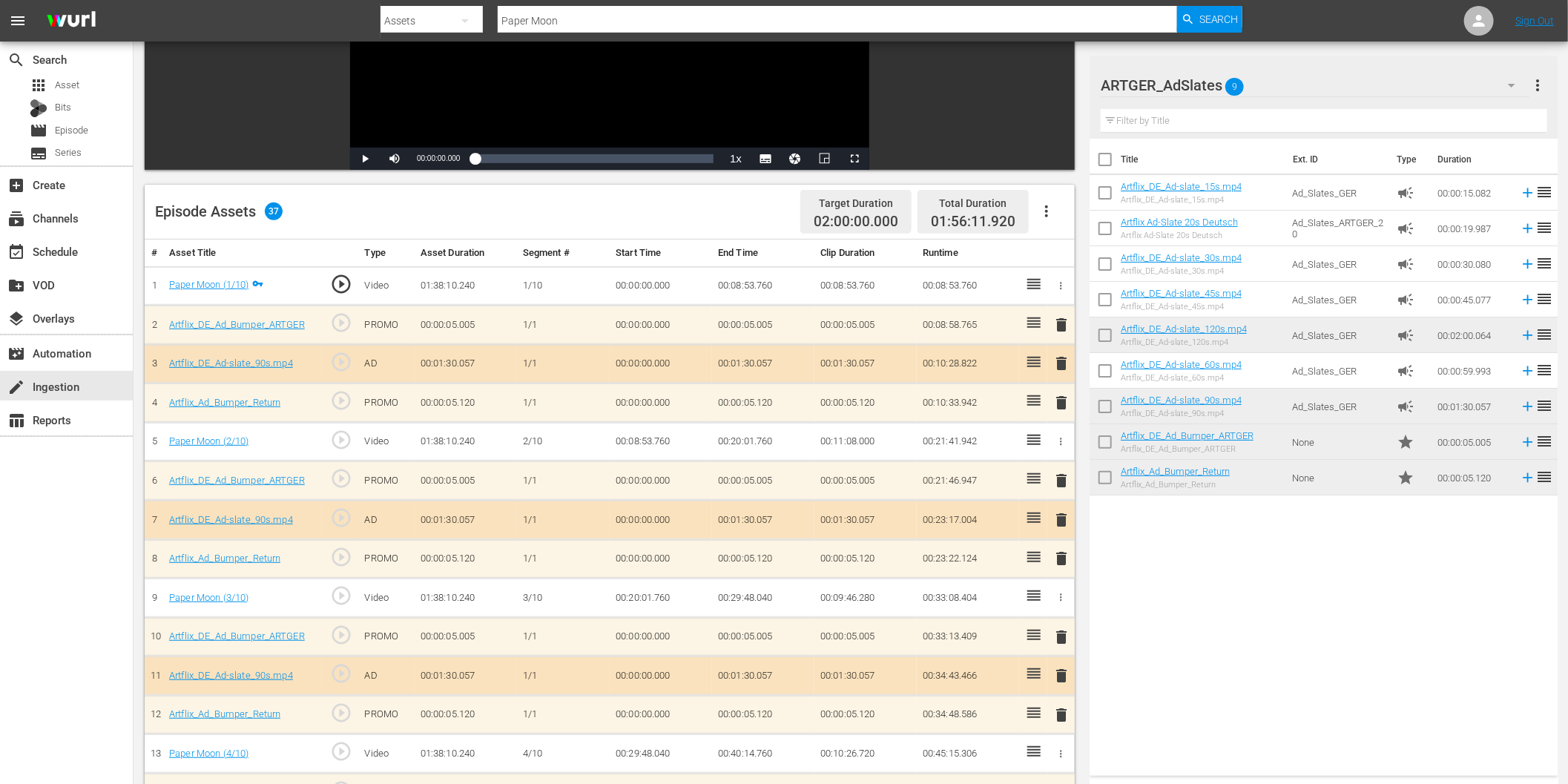
click at [631, 18] on input "Paper Moon" at bounding box center [837, 21] width 680 height 36
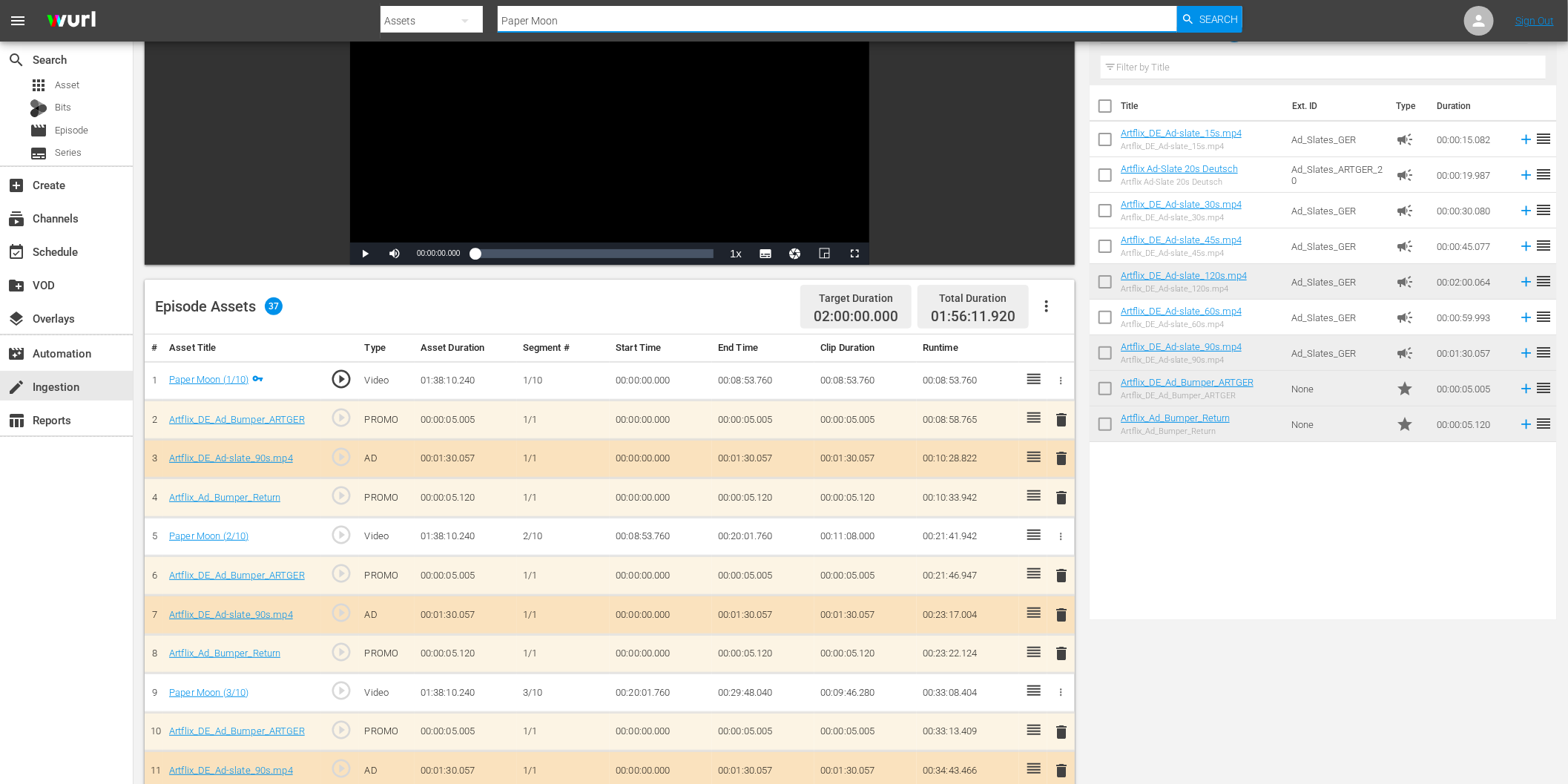
scroll to position [0, 0]
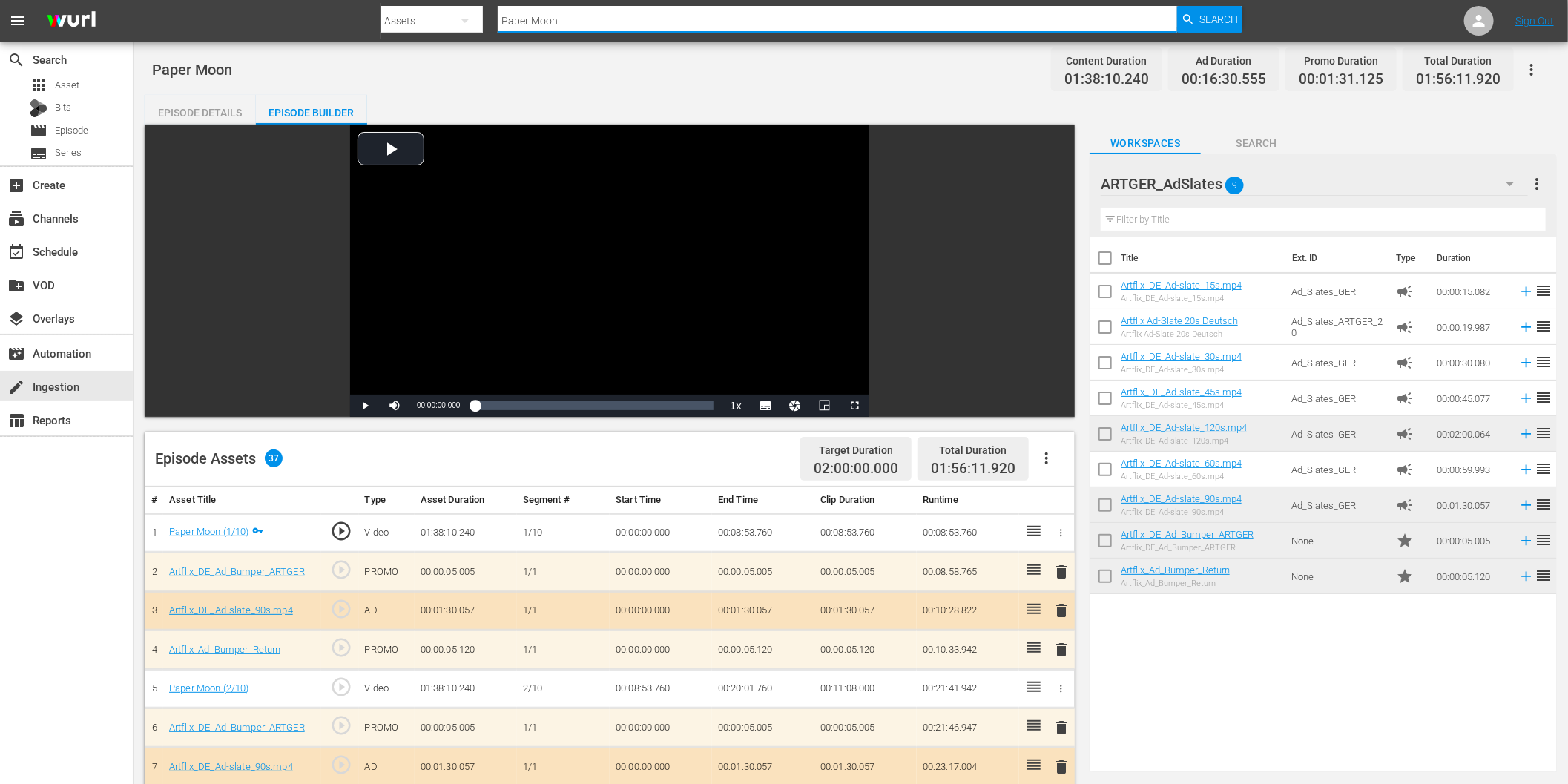
paste input "Der Sieger"
type input "Der Sieger"
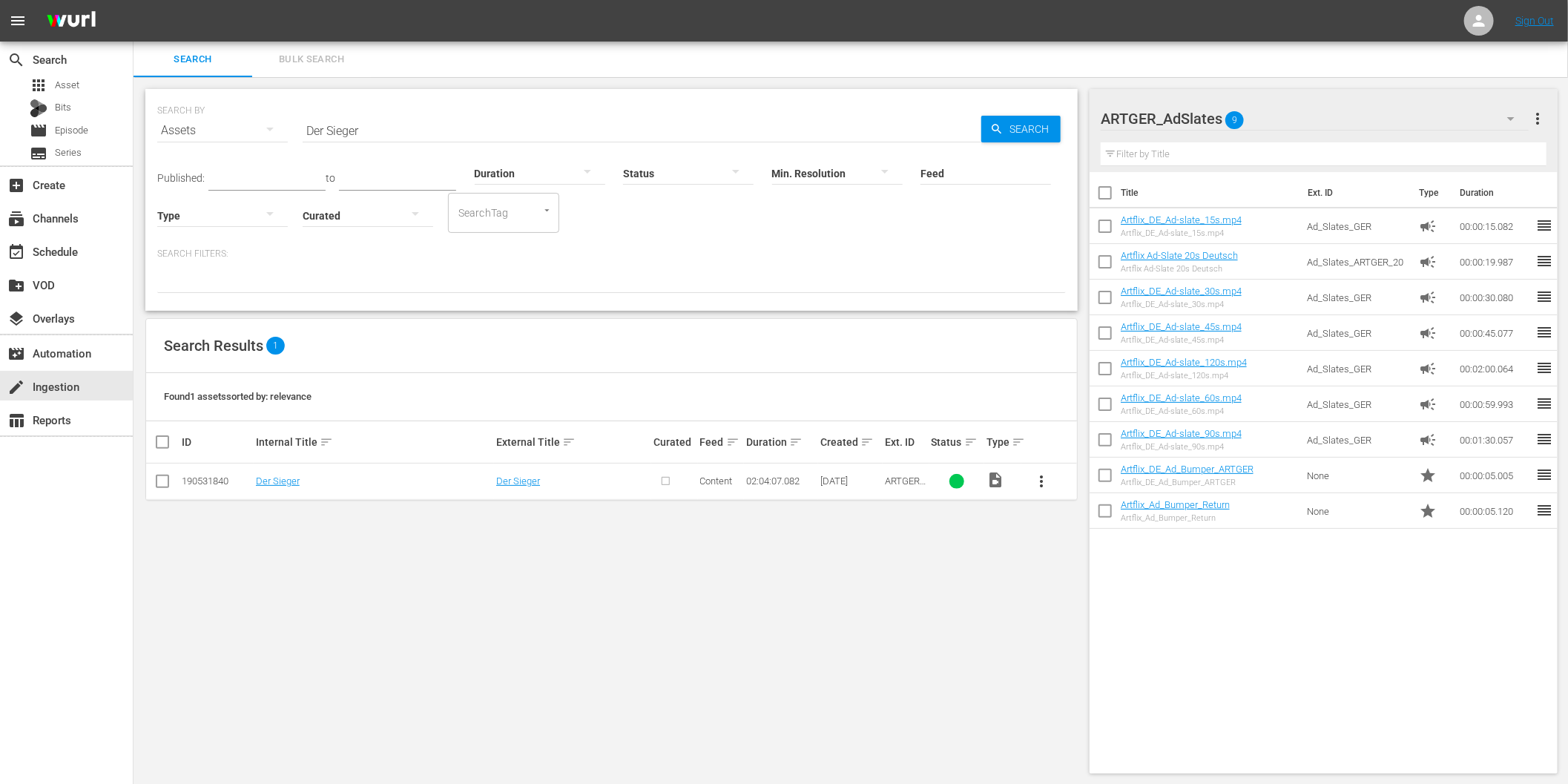
click at [1037, 476] on span "more_vert" at bounding box center [1041, 481] width 18 height 18
click at [1090, 592] on div "Episode" at bounding box center [1121, 594] width 101 height 36
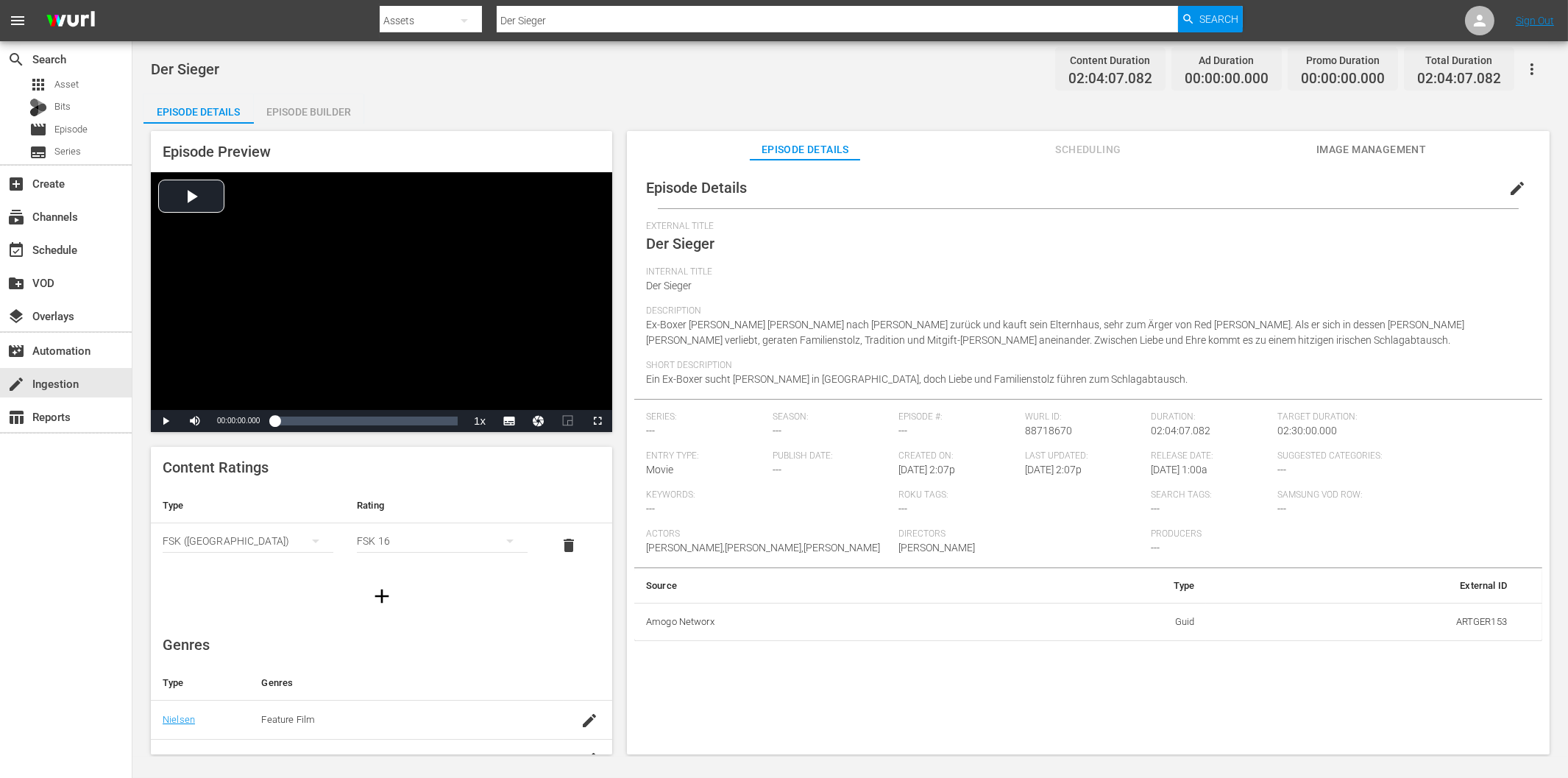
click at [306, 108] on div "Episode Builder" at bounding box center [309, 112] width 110 height 36
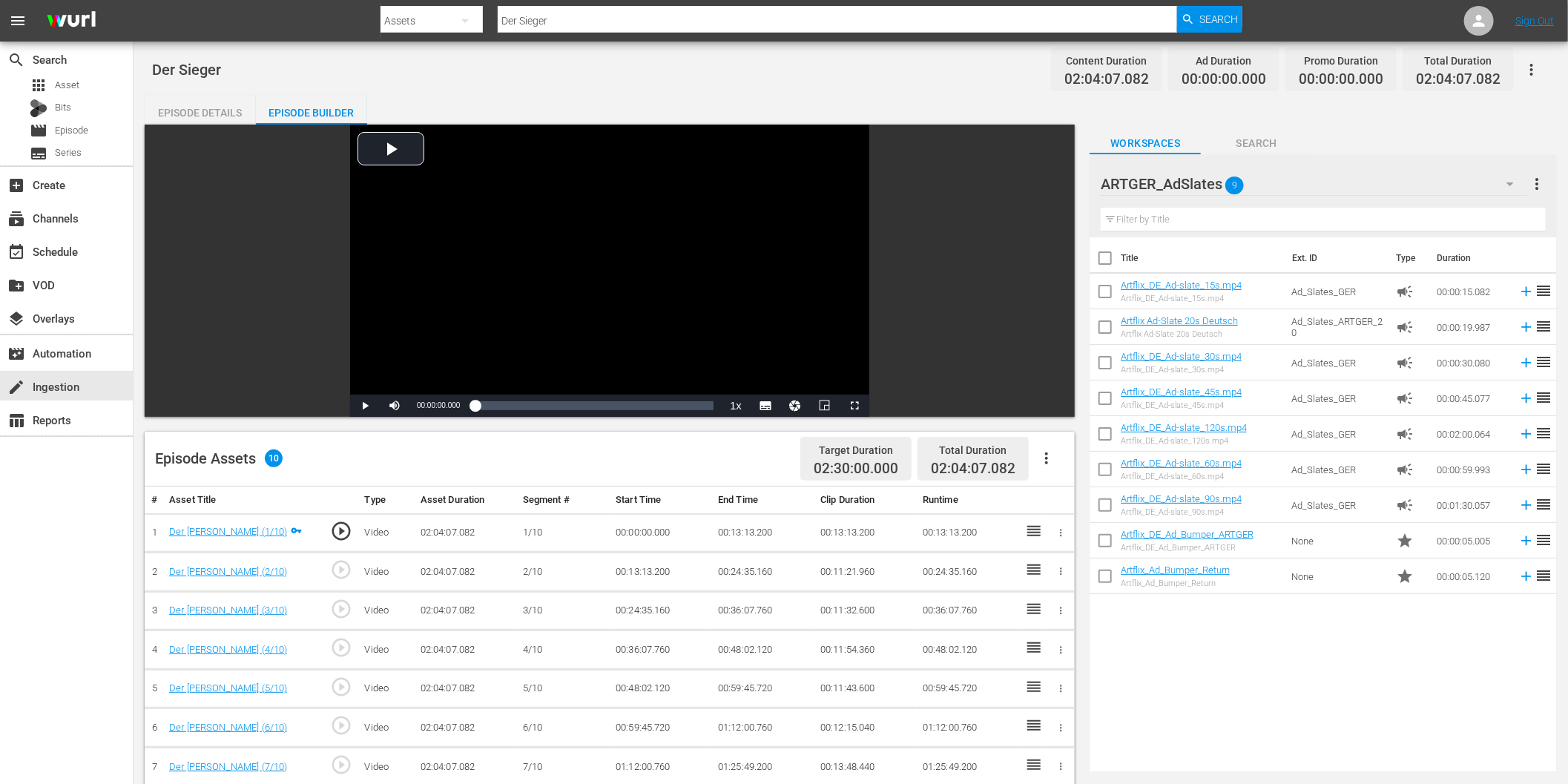
click at [1046, 456] on icon "button" at bounding box center [1047, 458] width 18 height 18
click at [1080, 471] on div "Fill with Ads" at bounding box center [1092, 465] width 101 height 36
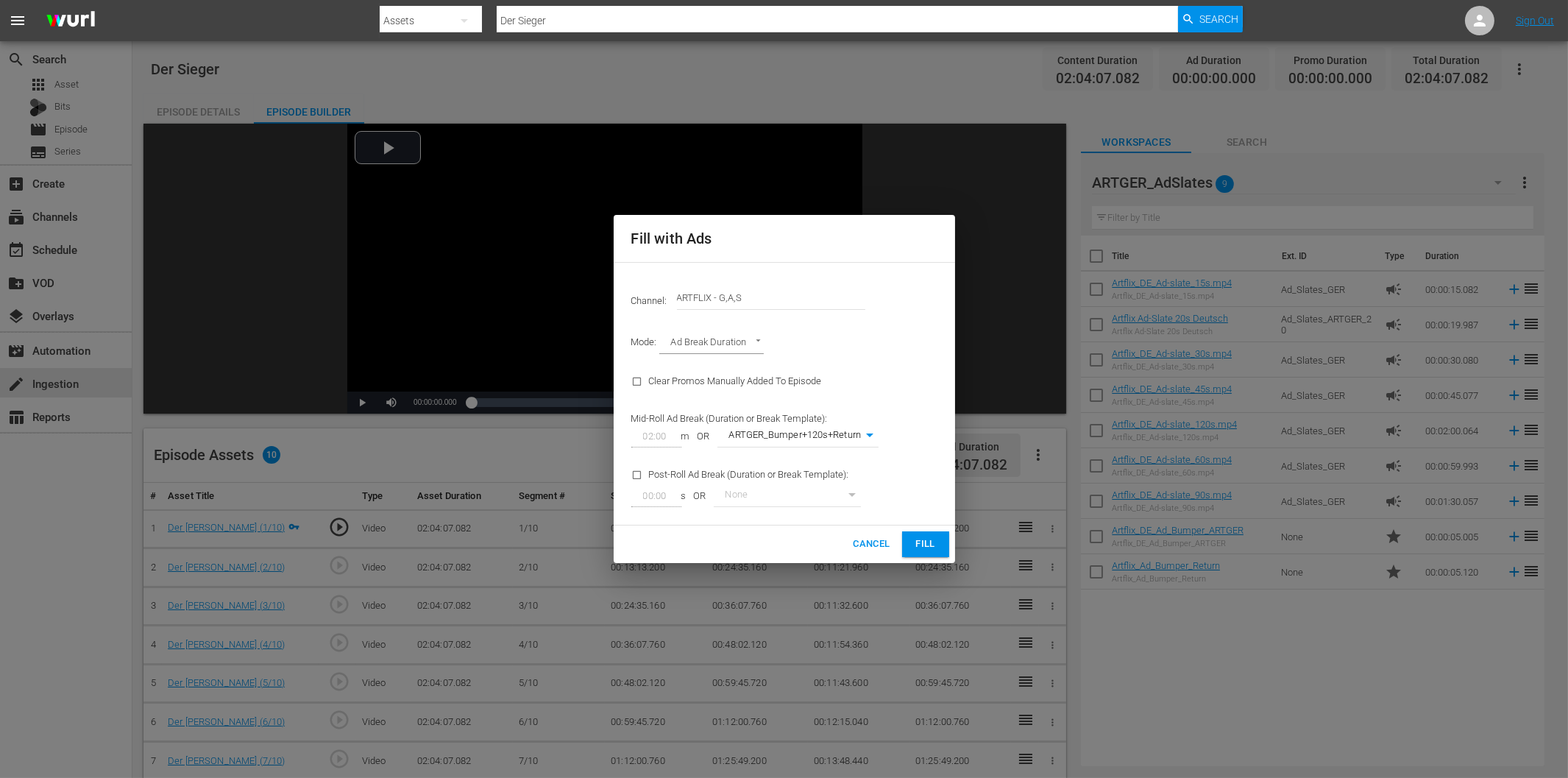
click at [919, 547] on span "Fill" at bounding box center [925, 544] width 23 height 17
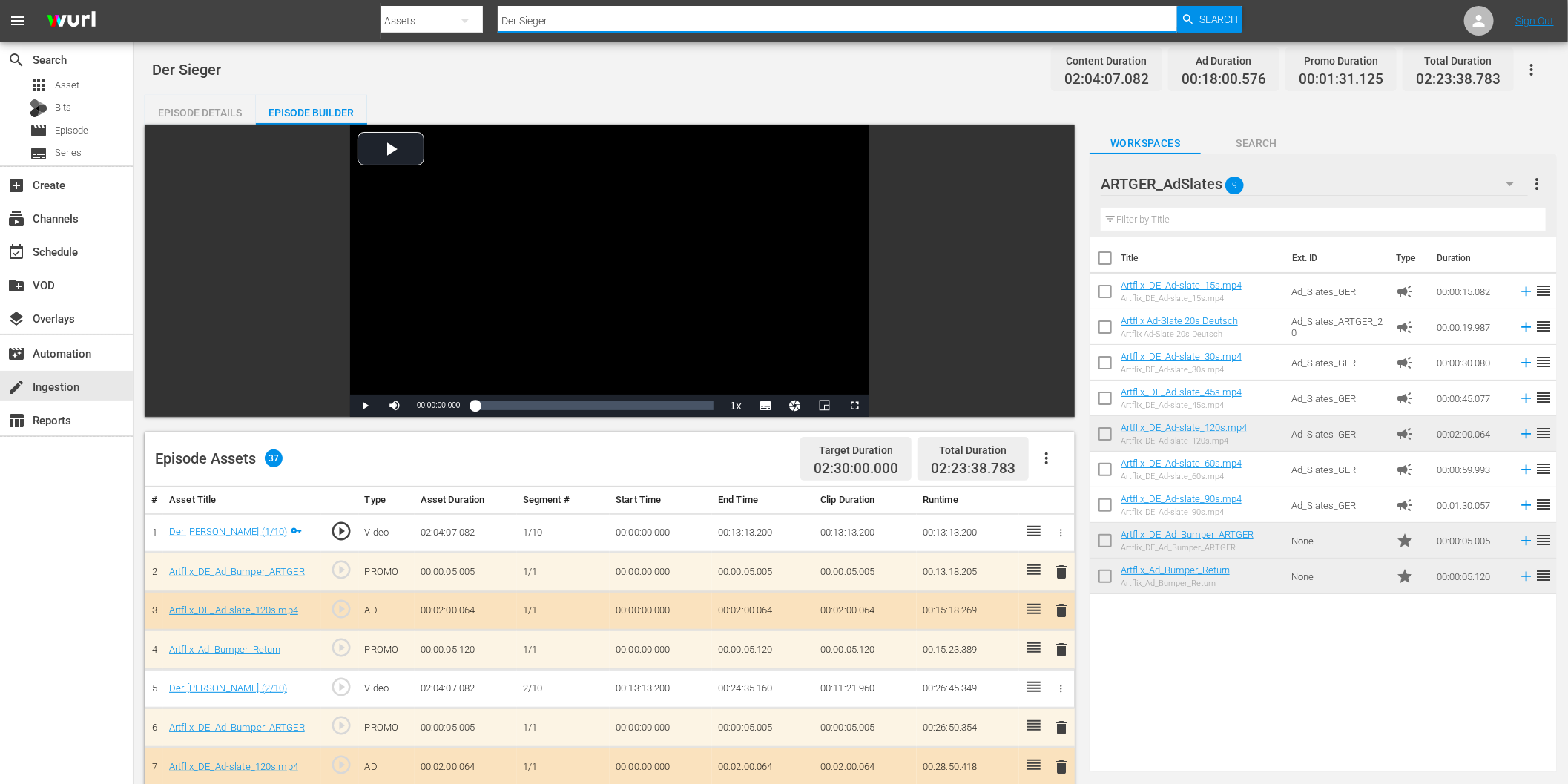
click at [816, 21] on input "Der Sieger" at bounding box center [837, 21] width 680 height 36
paste input "Ein Platz an der Sonne"
type input "Ein Platz an der Sonne"
click at [1213, 27] on span "Search" at bounding box center [1219, 19] width 40 height 26
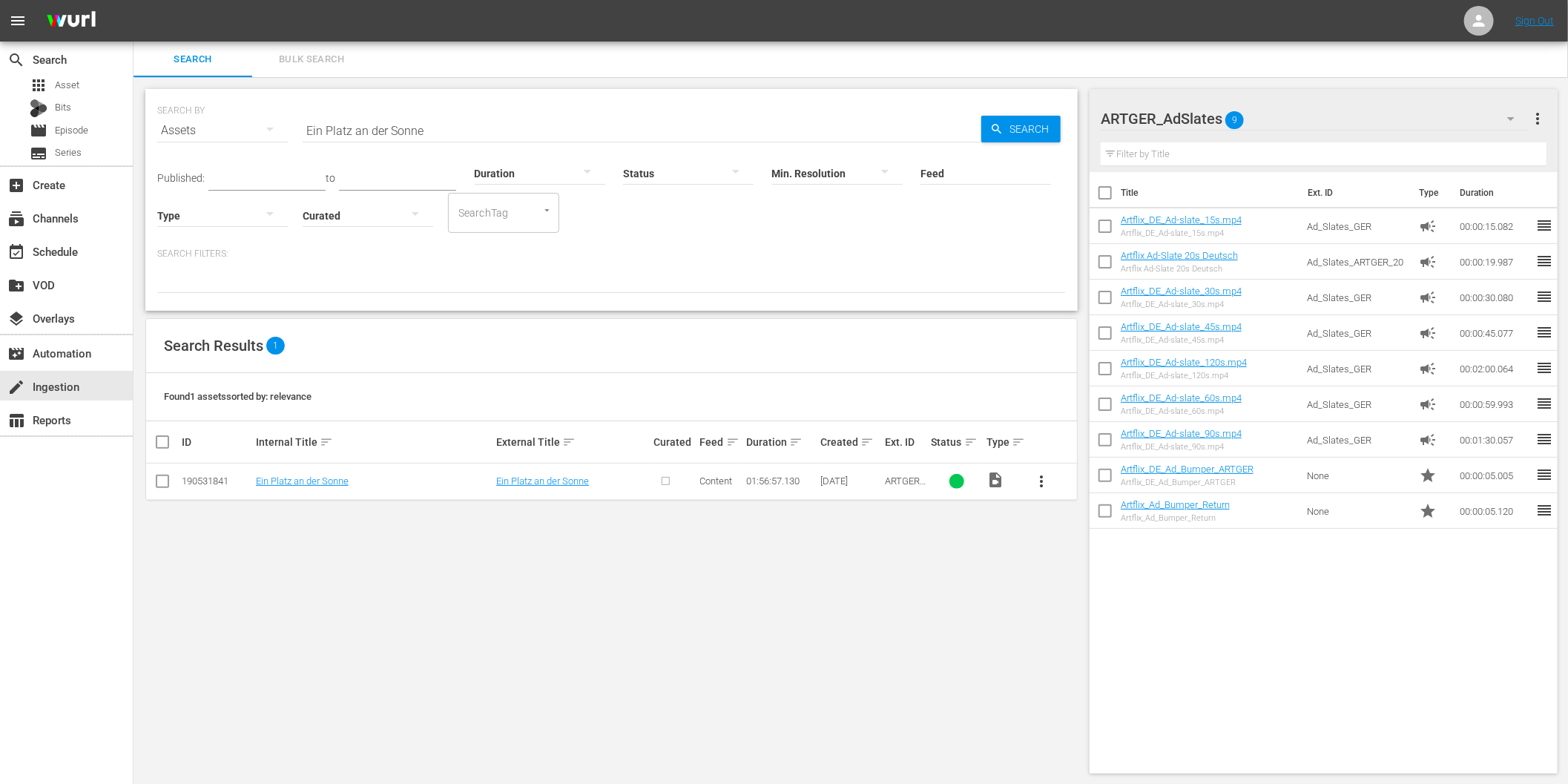
click at [1045, 479] on span "more_vert" at bounding box center [1041, 481] width 18 height 18
click at [1094, 588] on div "Episode" at bounding box center [1121, 594] width 101 height 36
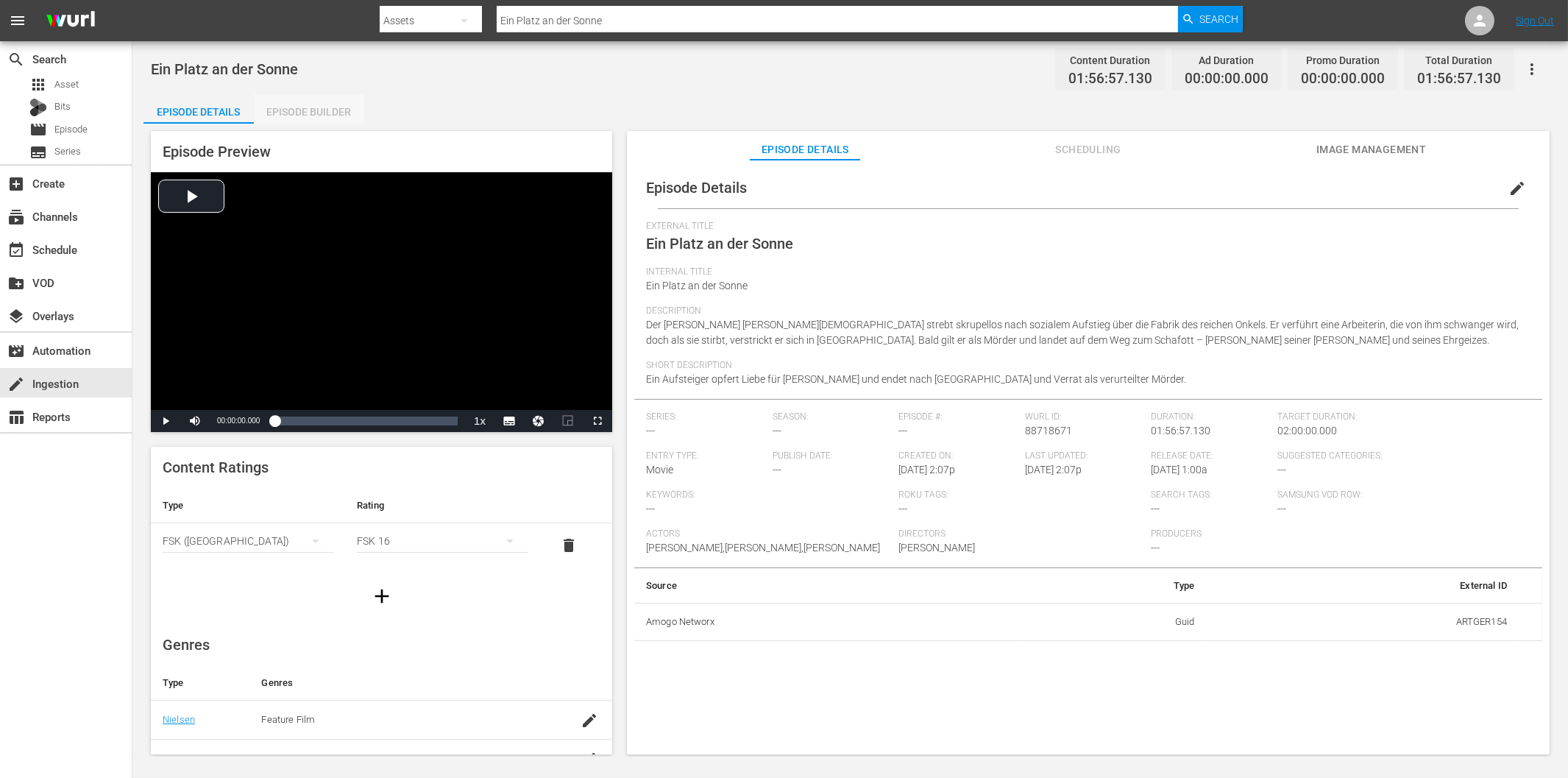
click at [347, 110] on div "Episode Builder" at bounding box center [309, 112] width 110 height 36
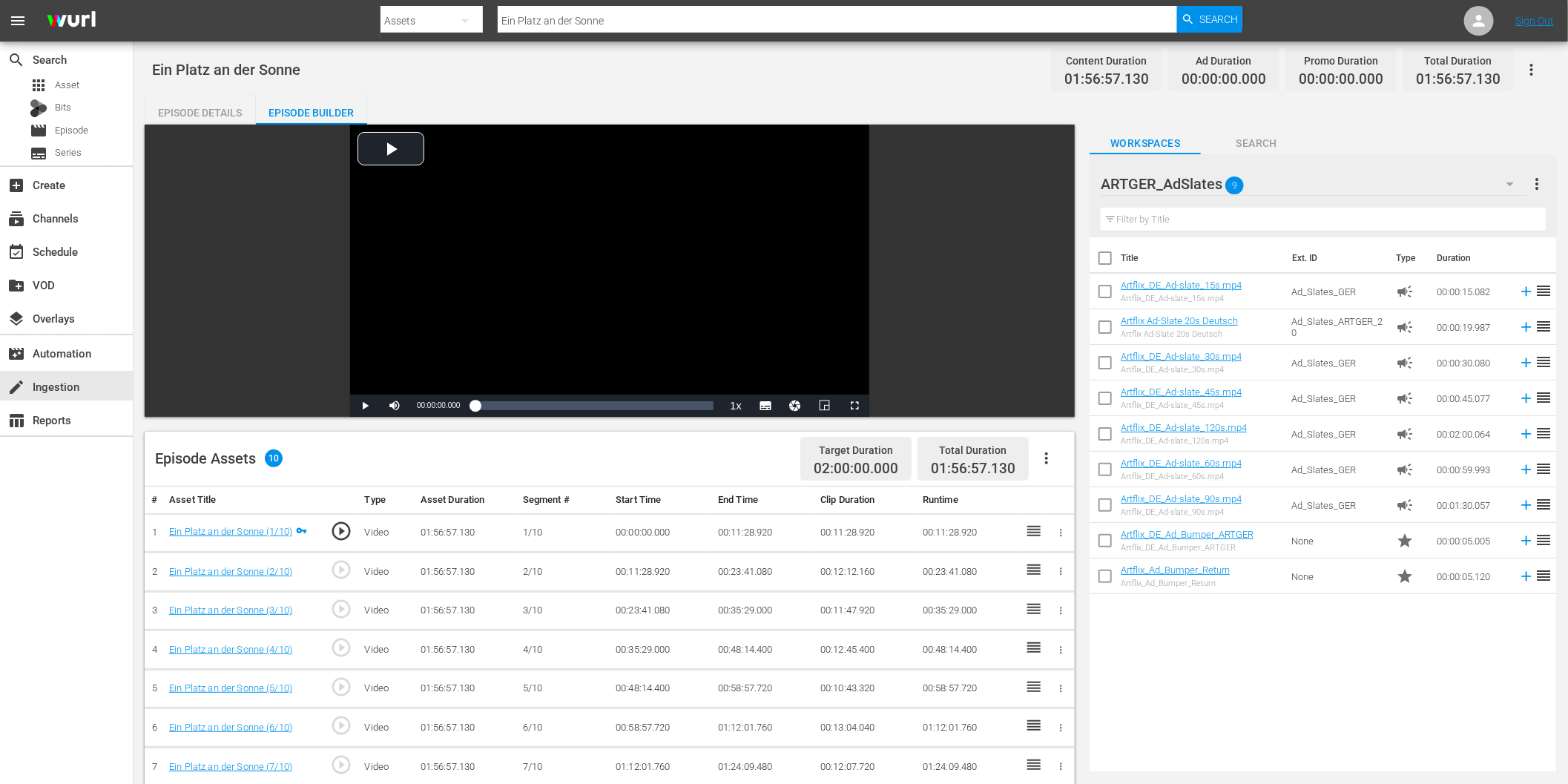
click at [1046, 464] on icon "button" at bounding box center [1047, 458] width 18 height 18
click at [1081, 470] on div "Fill with Ads" at bounding box center [1092, 465] width 101 height 36
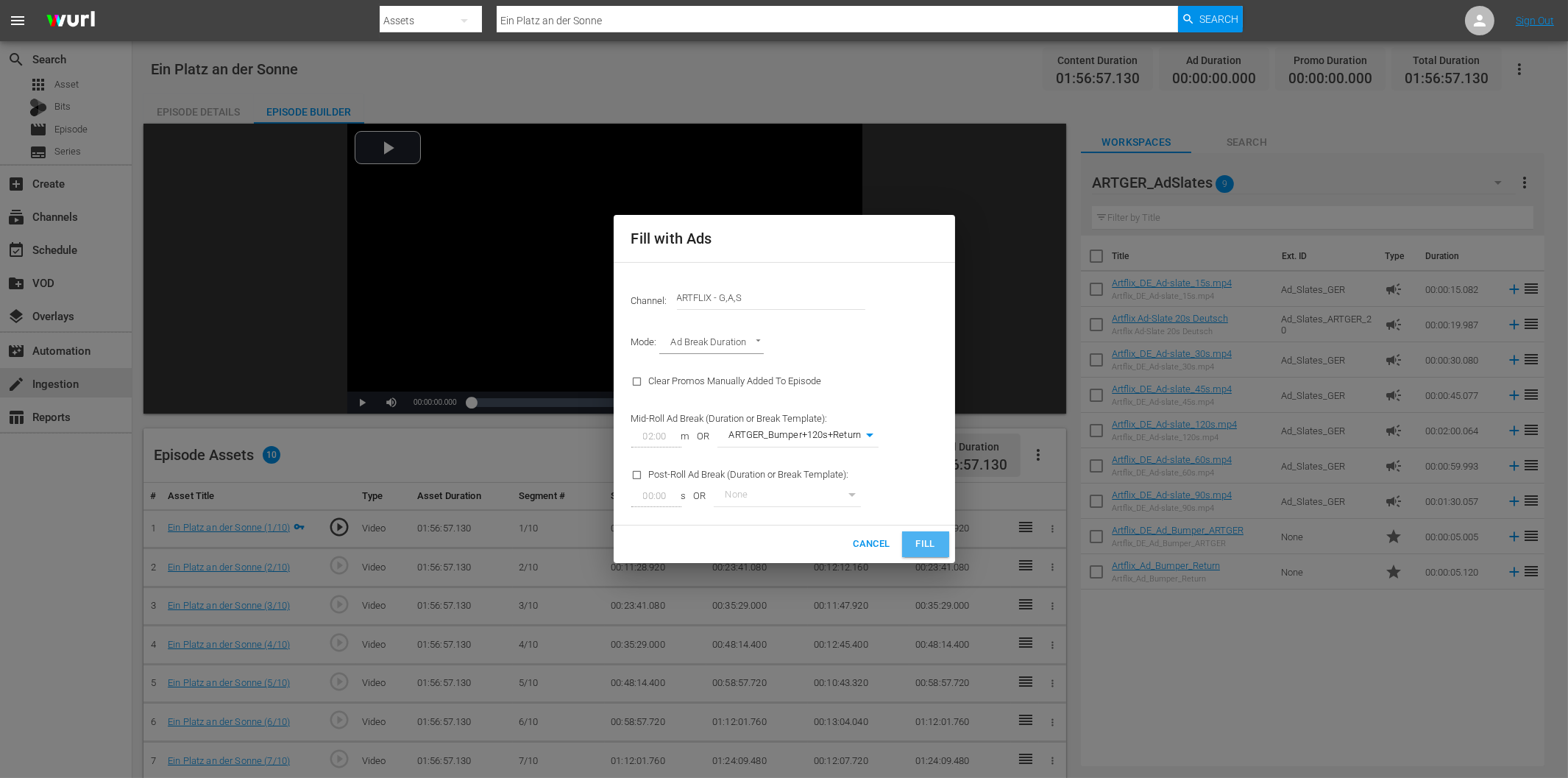
click at [929, 540] on span "Fill" at bounding box center [925, 544] width 23 height 17
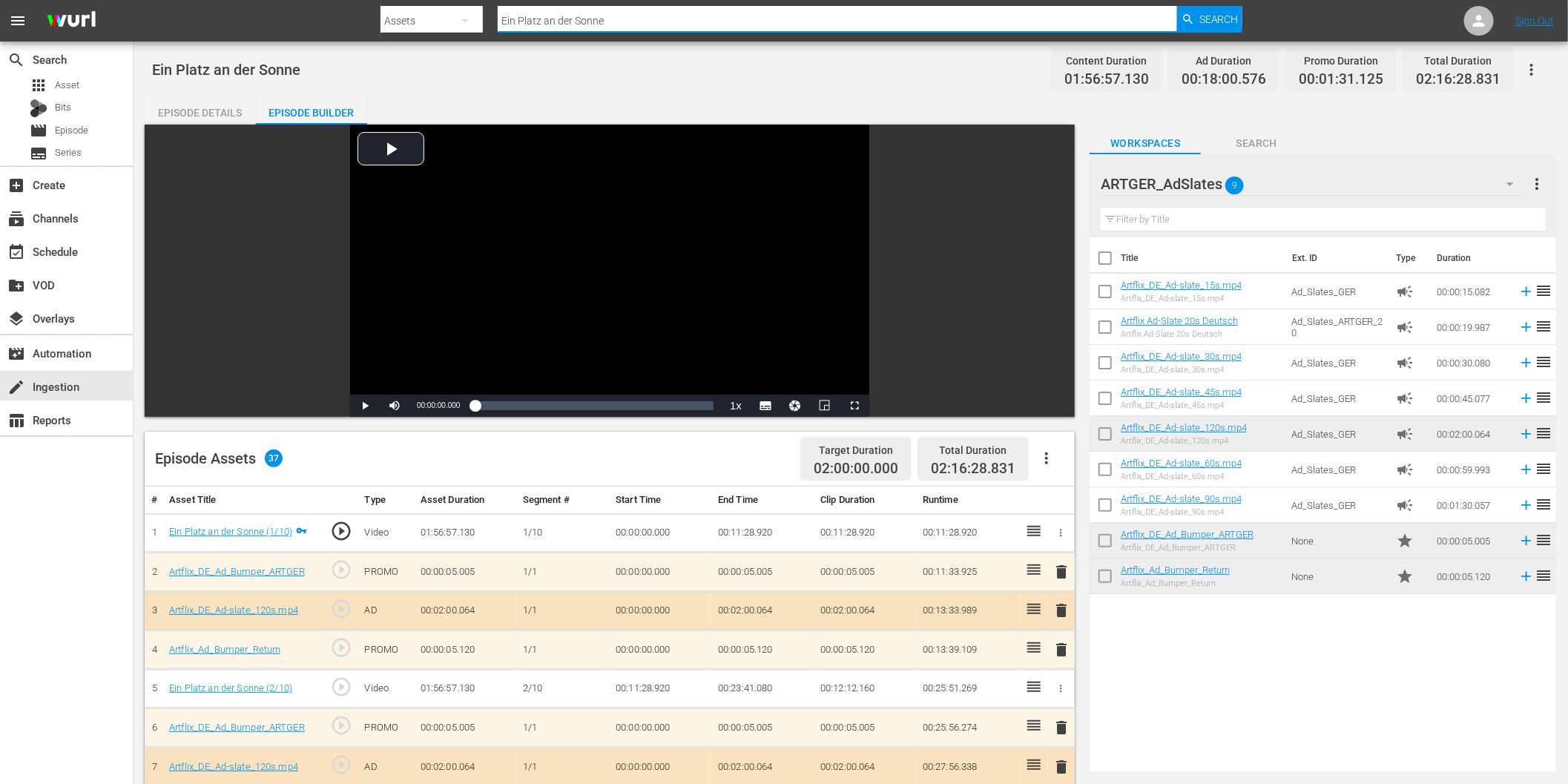
click at [677, 10] on input "Ein Platz an der Sonne" at bounding box center [837, 21] width 680 height 36
paste input "[PERSON_NAME] und [PERSON_NAME]"
type input "[PERSON_NAME] und [PERSON_NAME]"
click at [1207, 17] on span "Search" at bounding box center [1219, 19] width 40 height 26
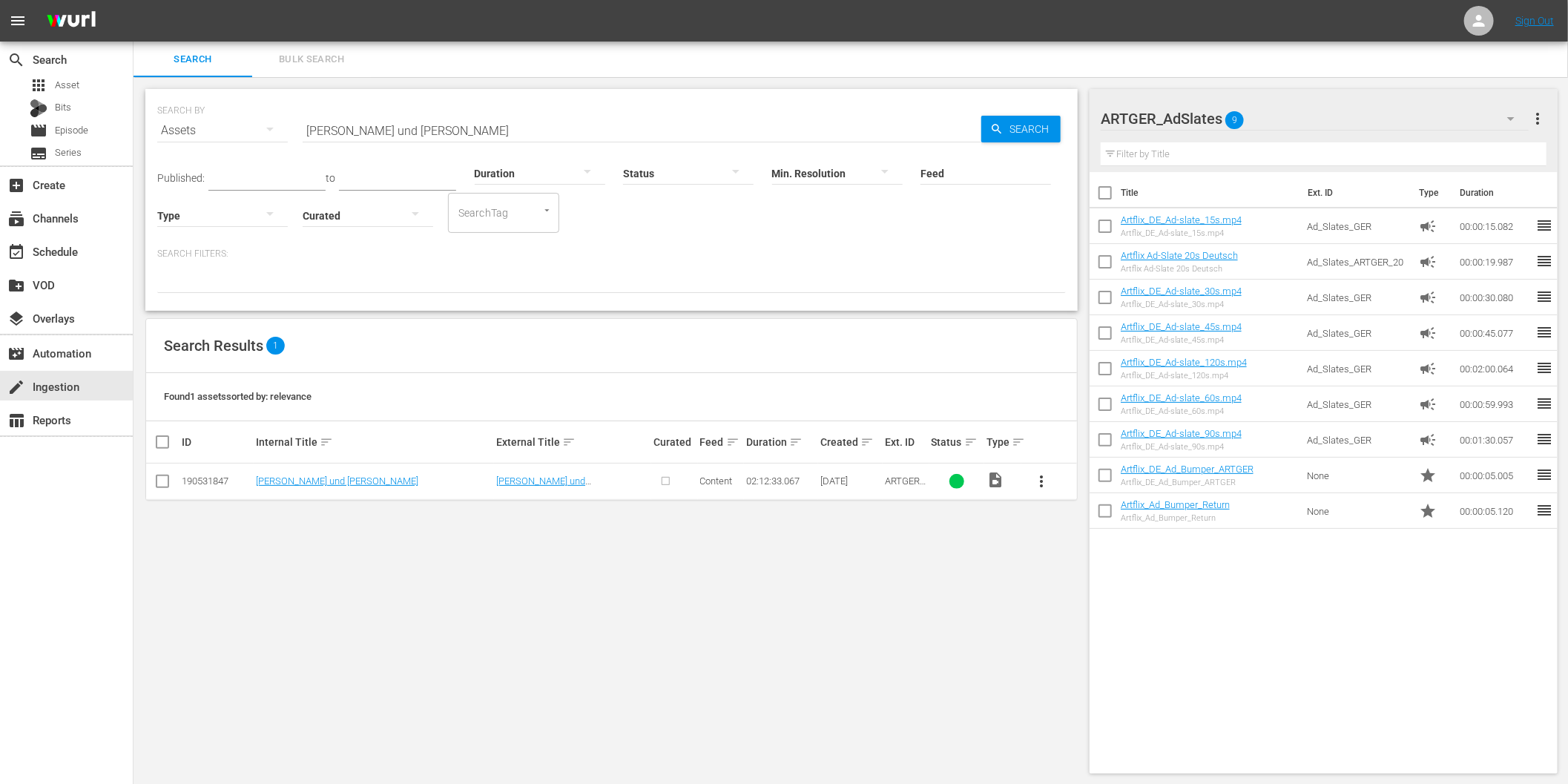
click at [1044, 479] on span "more_vert" at bounding box center [1041, 481] width 18 height 18
click at [1105, 588] on div "Episode" at bounding box center [1121, 594] width 101 height 36
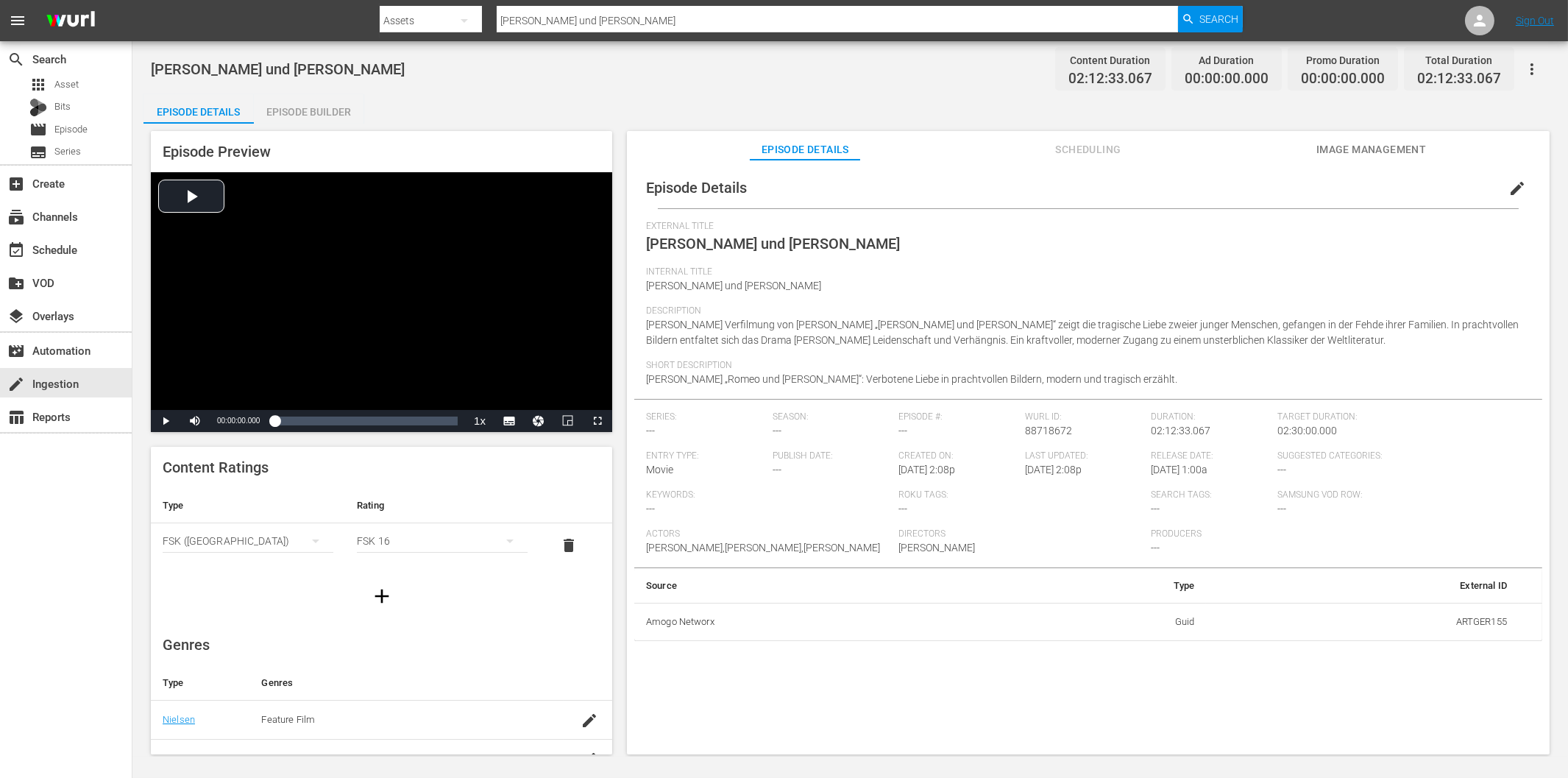
click at [311, 106] on div "Episode Builder" at bounding box center [309, 112] width 110 height 36
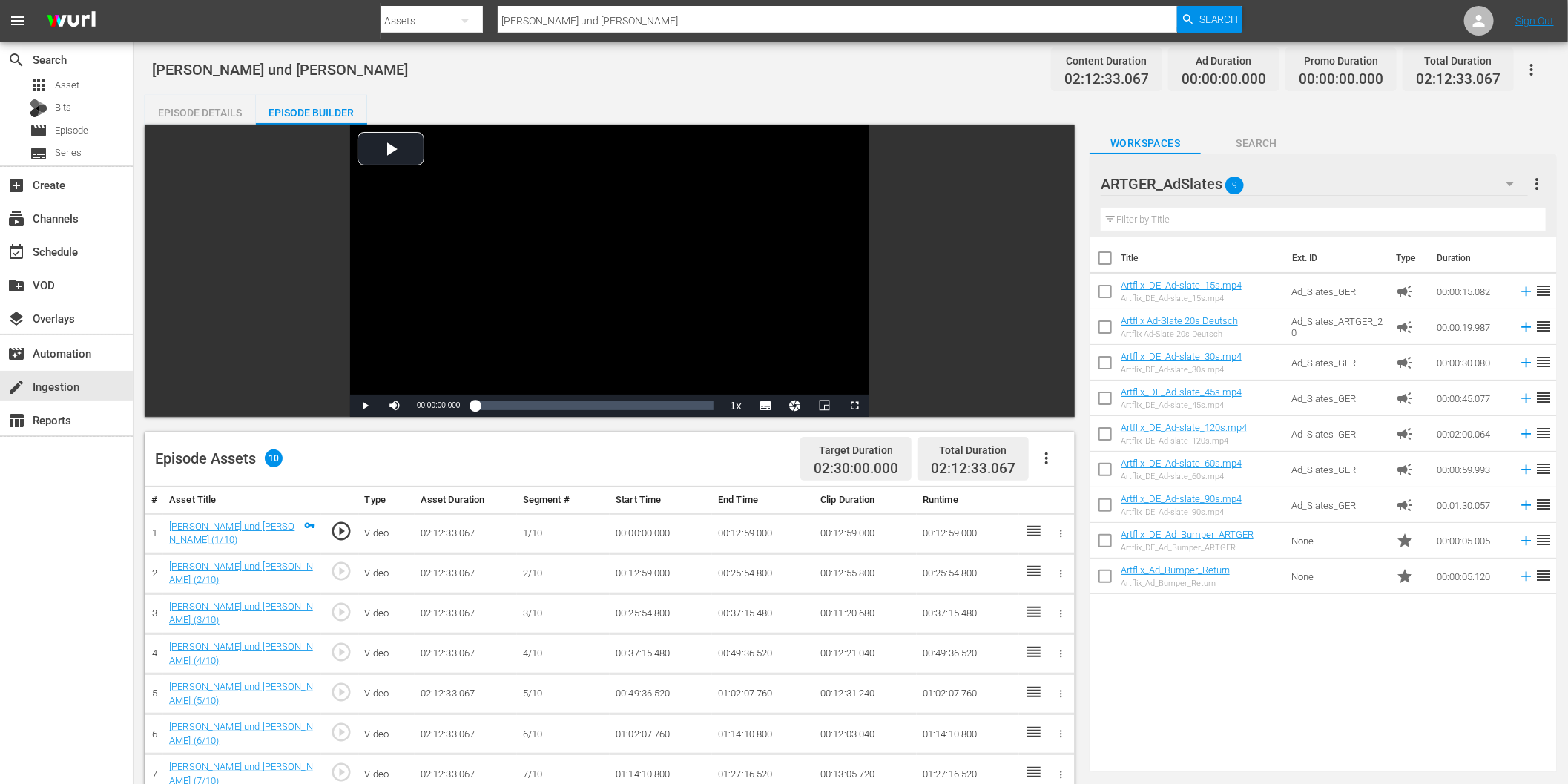
click at [1047, 460] on icon "button" at bounding box center [1047, 458] width 18 height 18
click at [1098, 473] on div "Fill with Ads" at bounding box center [1092, 465] width 101 height 36
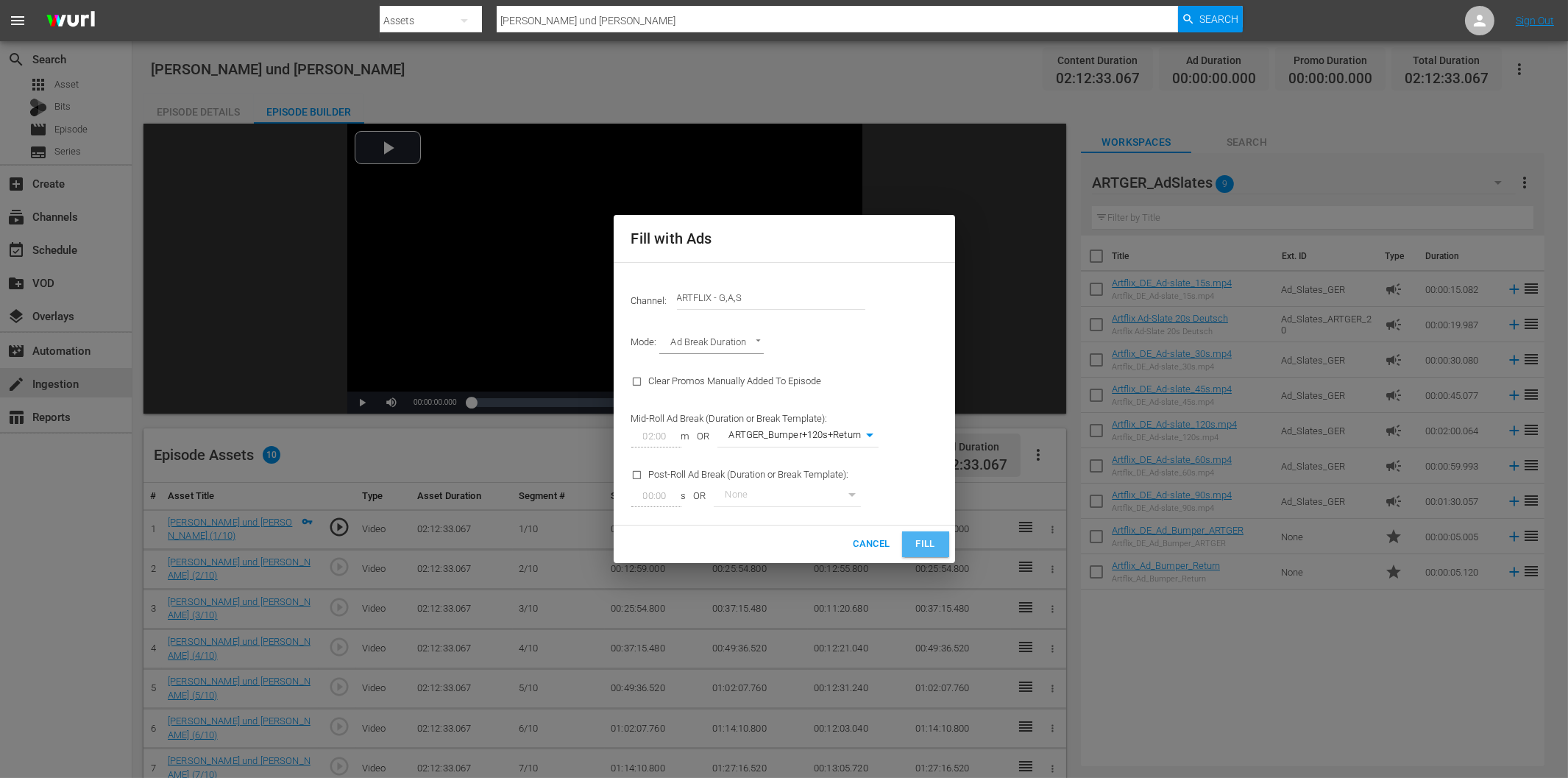
click at [923, 540] on span "Fill" at bounding box center [925, 544] width 23 height 17
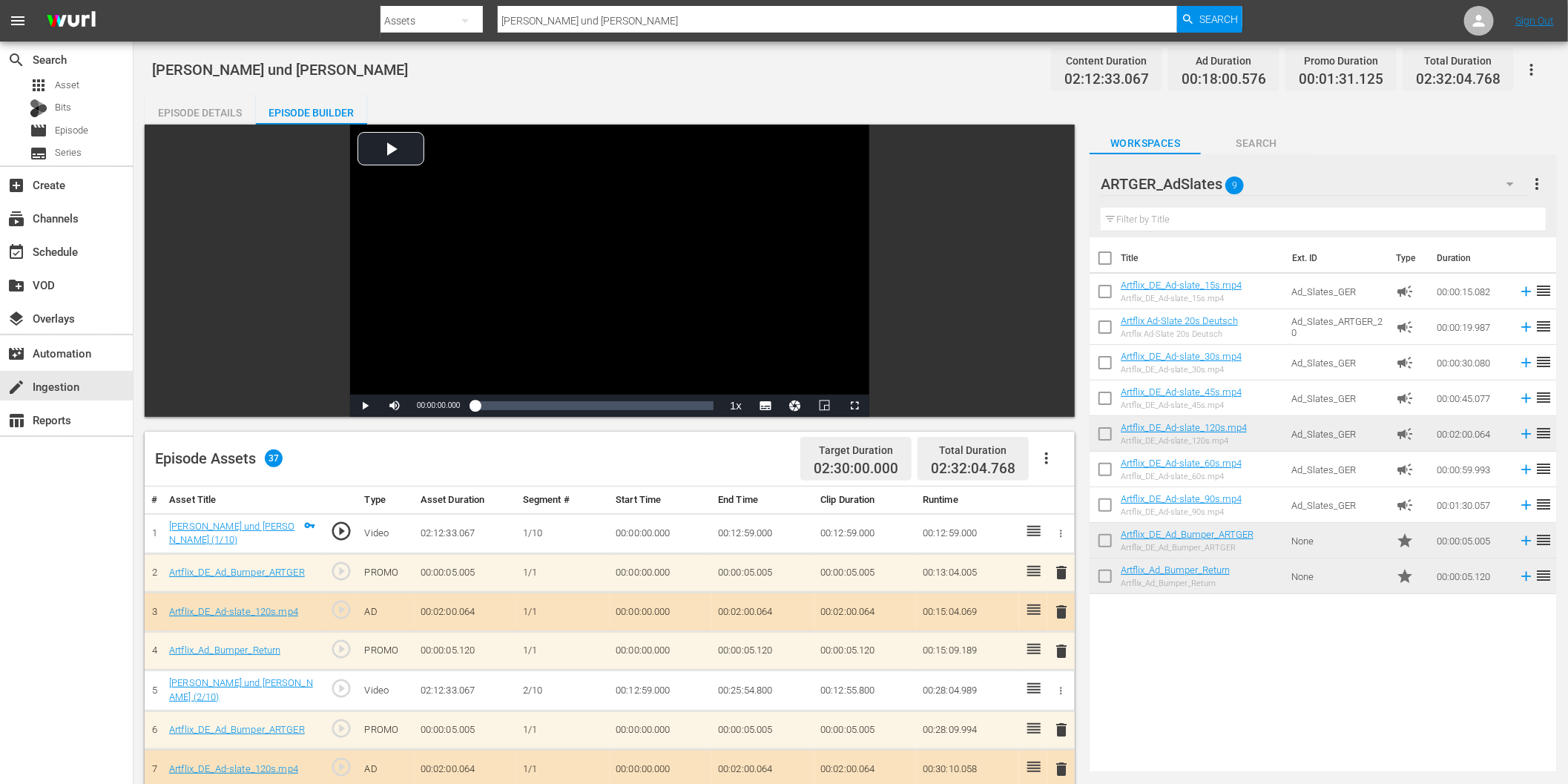
click at [647, 19] on input "[PERSON_NAME] und [PERSON_NAME]" at bounding box center [837, 21] width 680 height 36
paste input "Oddaj Forsę Draniu"
type input "Oddaj Forsę Draniu"
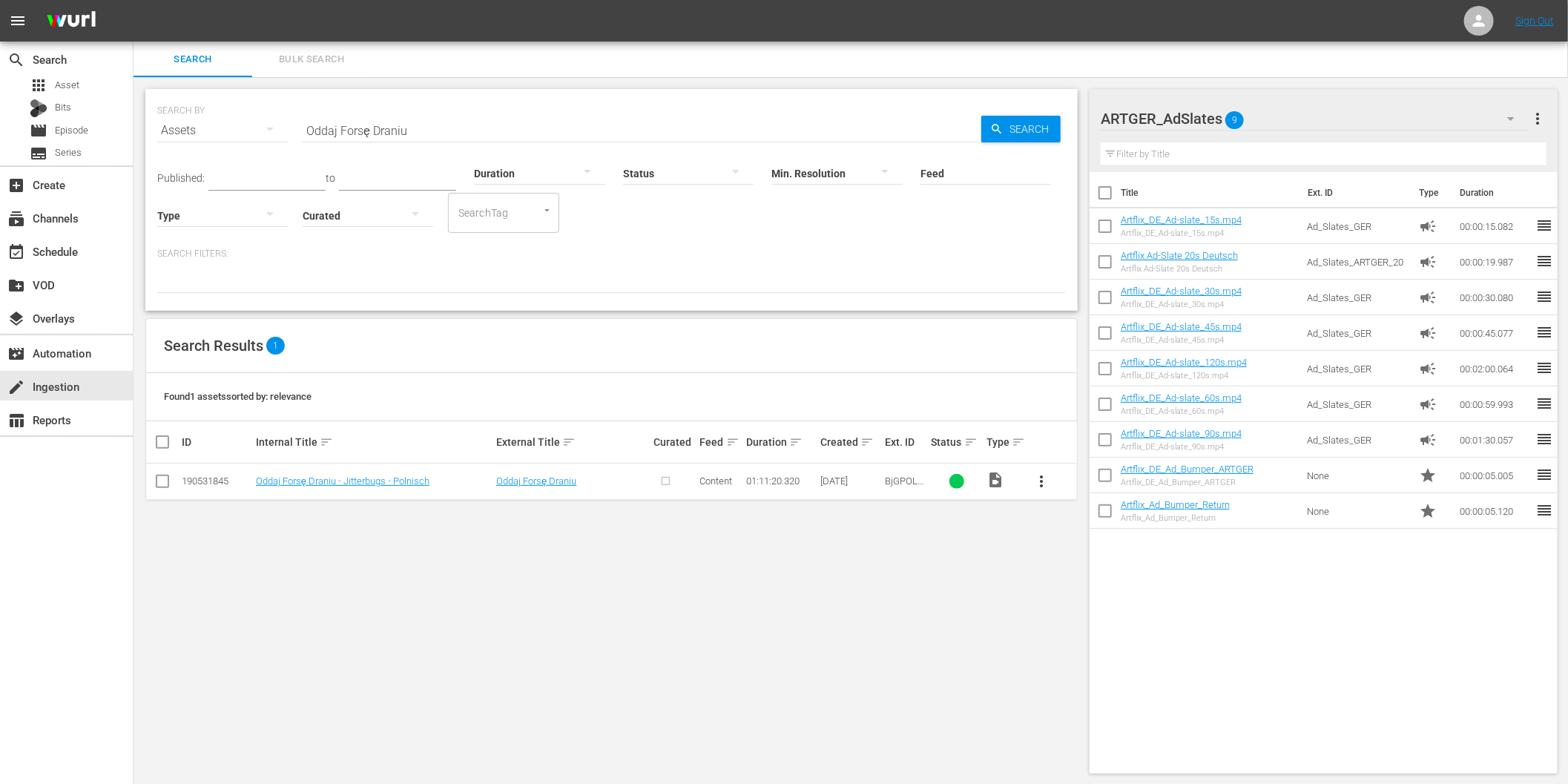
click at [1041, 482] on span "more_vert" at bounding box center [1041, 481] width 18 height 18
click at [1094, 594] on div "Episode" at bounding box center [1121, 594] width 101 height 36
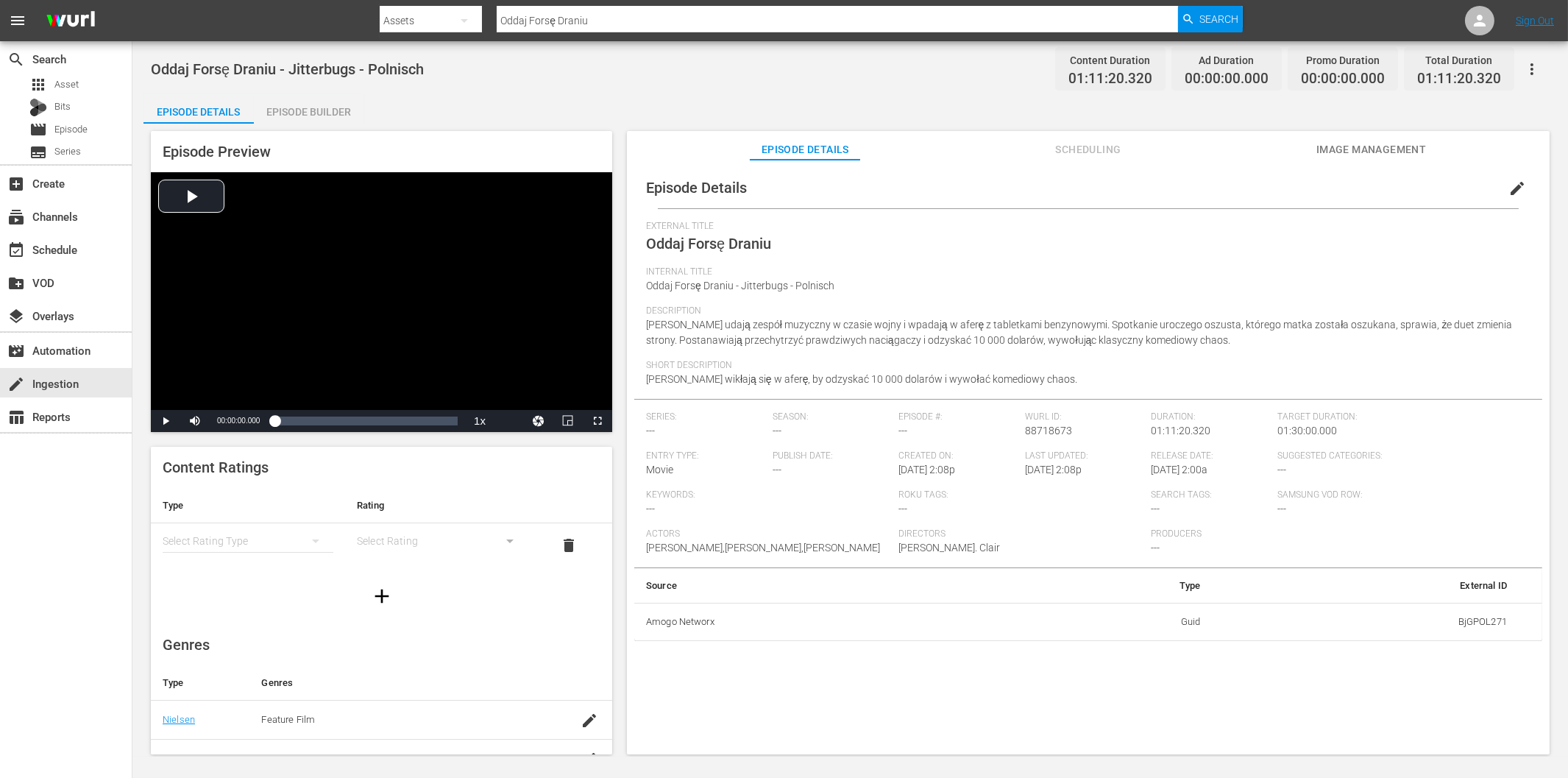
click at [334, 114] on div "Episode Builder" at bounding box center [309, 112] width 110 height 36
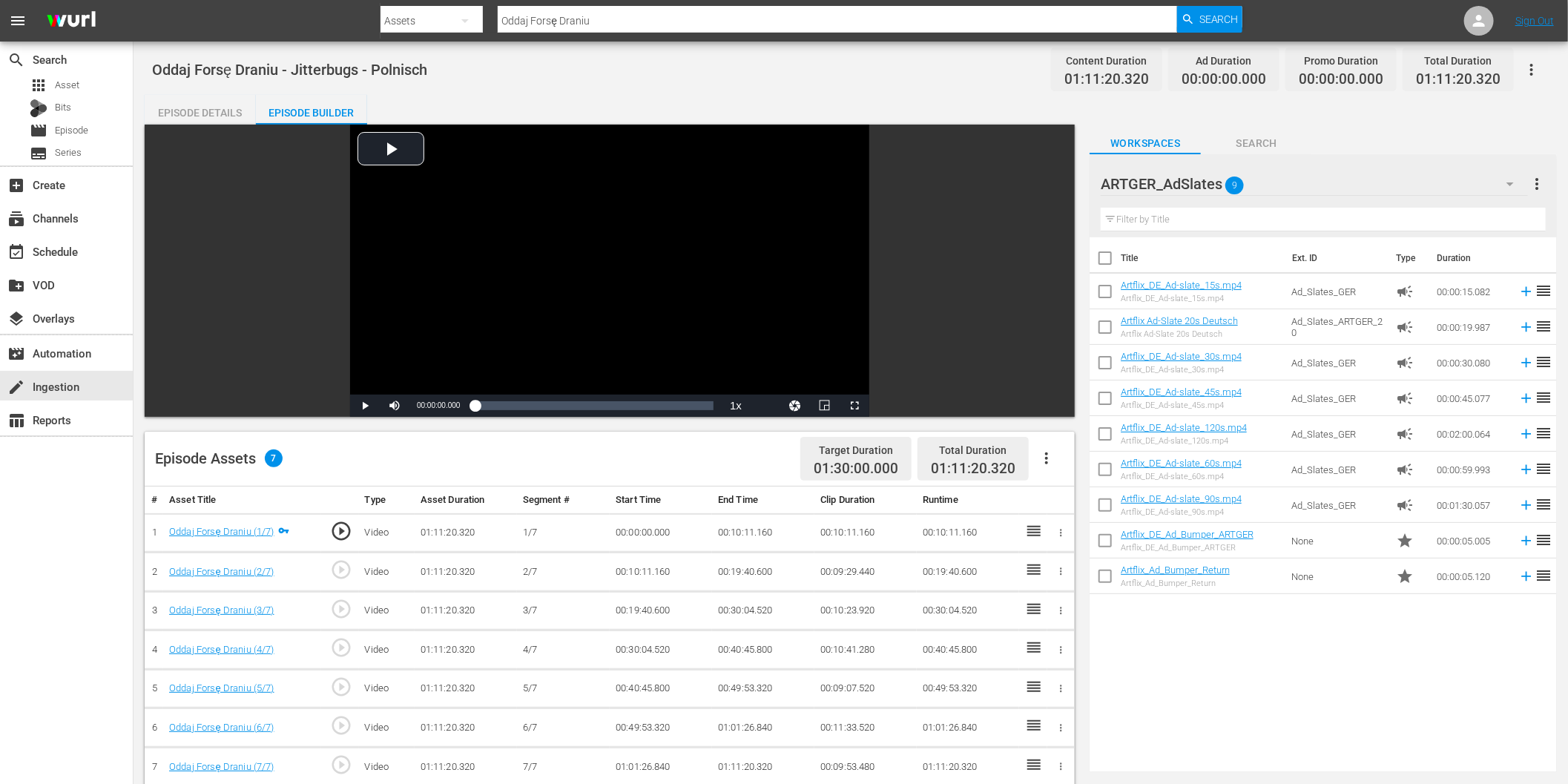
click at [1044, 453] on icon "button" at bounding box center [1047, 458] width 18 height 18
click at [1083, 465] on div "Fill with Ads" at bounding box center [1092, 465] width 101 height 36
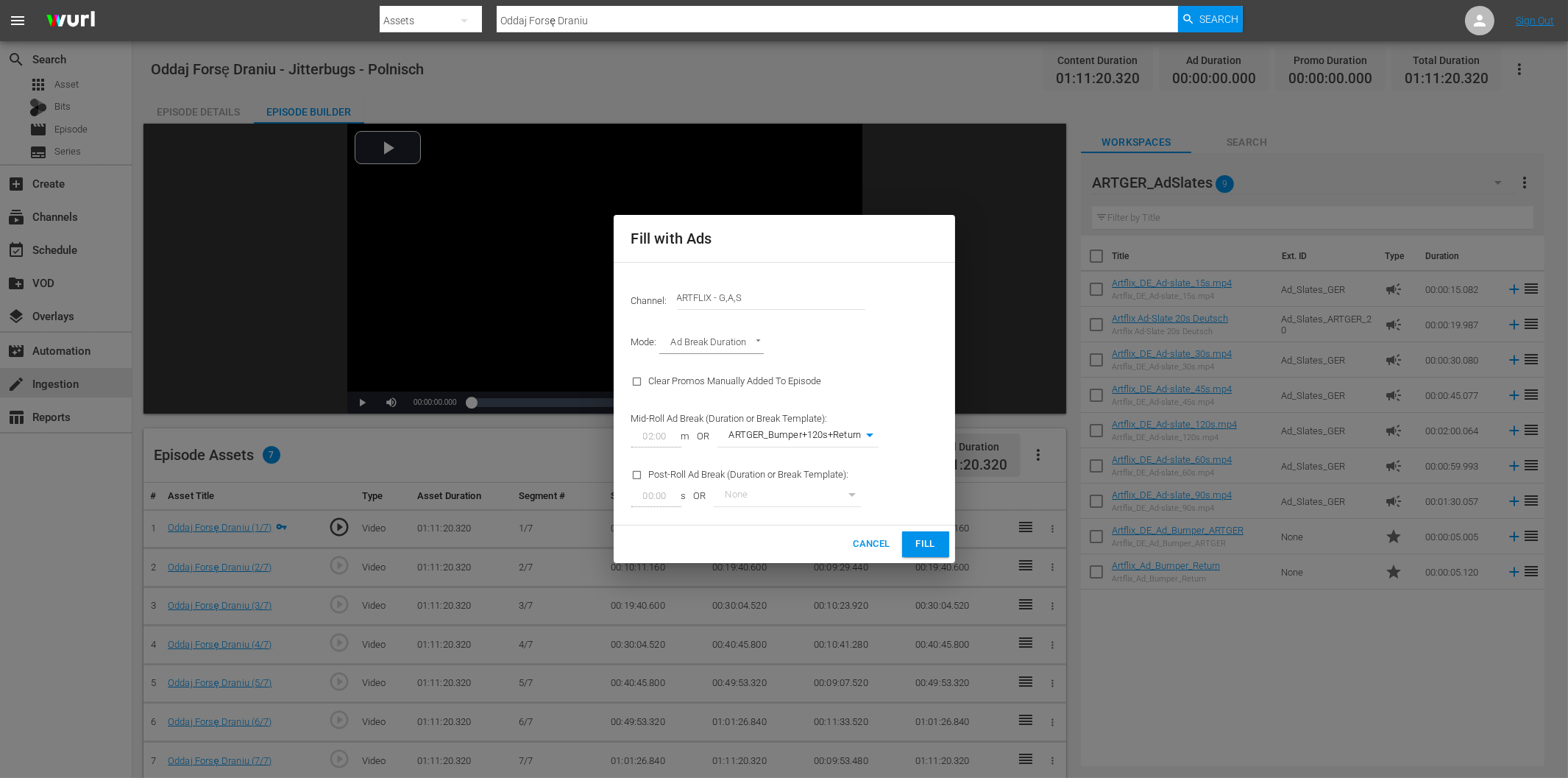
click at [719, 297] on input "ARTFLIX - G,A,S" at bounding box center [771, 298] width 188 height 36
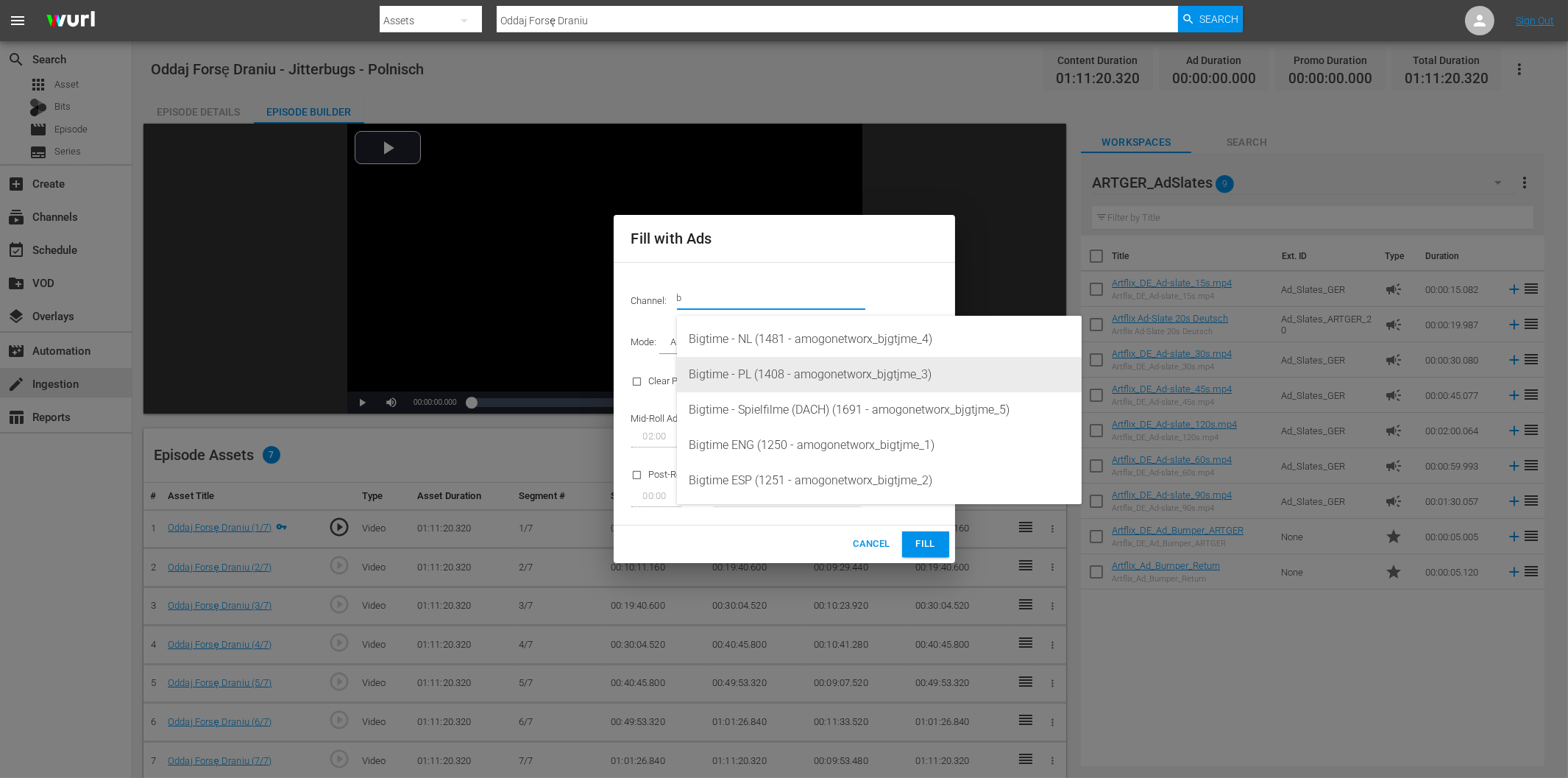
click at [762, 371] on div "Bigtime - PL (1408 - amogonetworx_bjgtjme_3)" at bounding box center [879, 375] width 382 height 36
type input "Bigtime - PL (1408)"
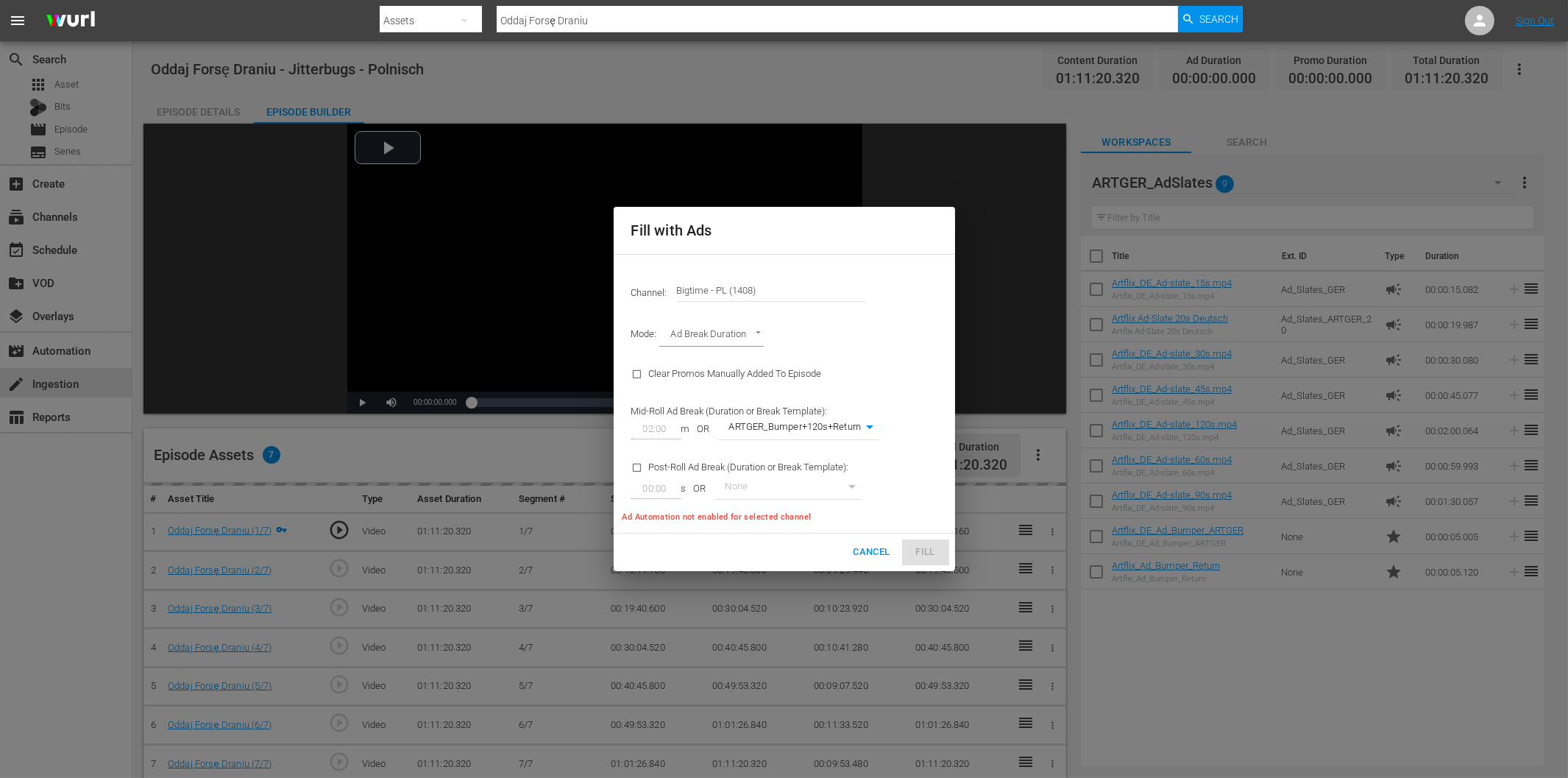
type input "225"
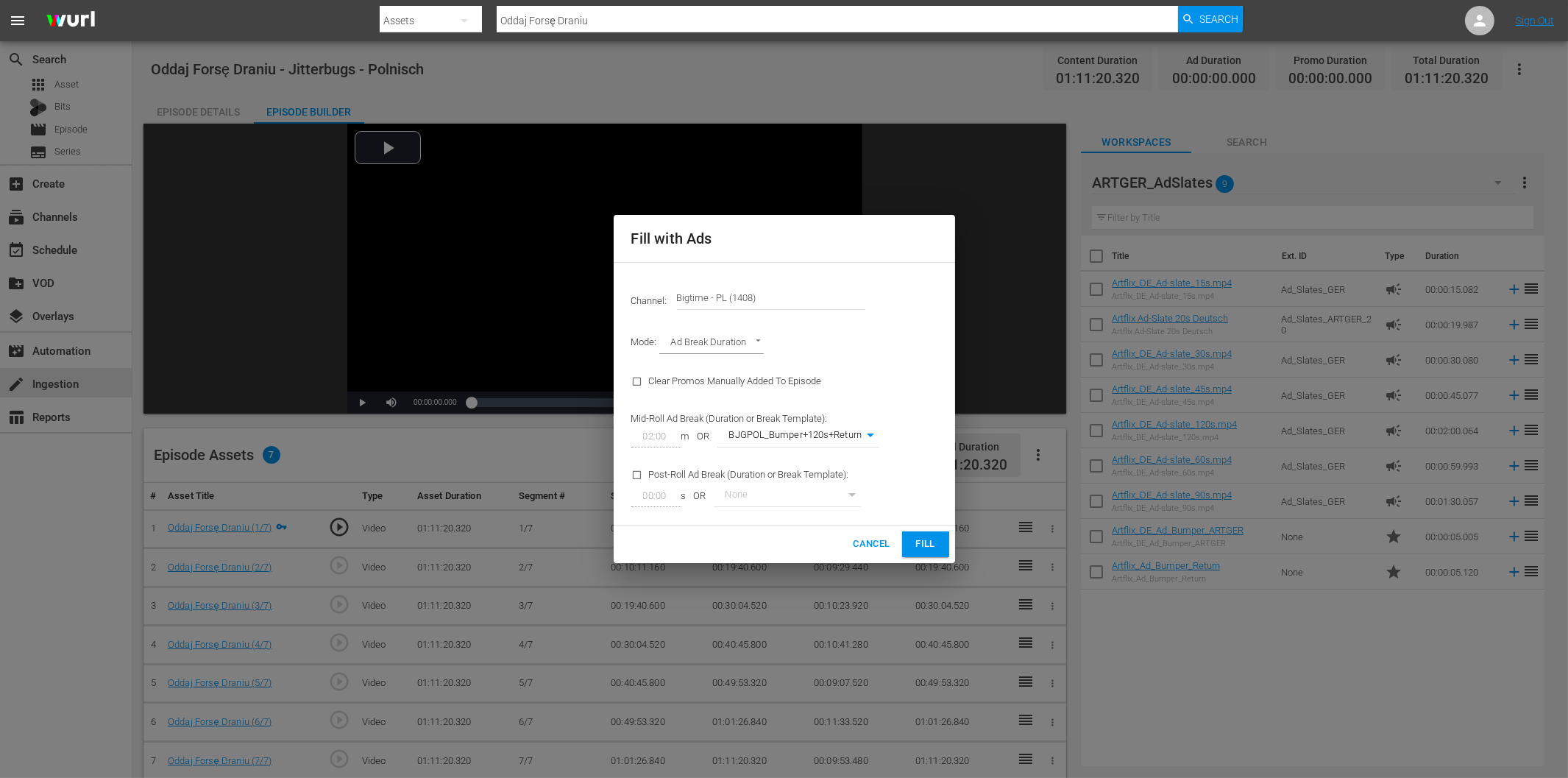
click at [918, 544] on span "Fill" at bounding box center [925, 544] width 23 height 17
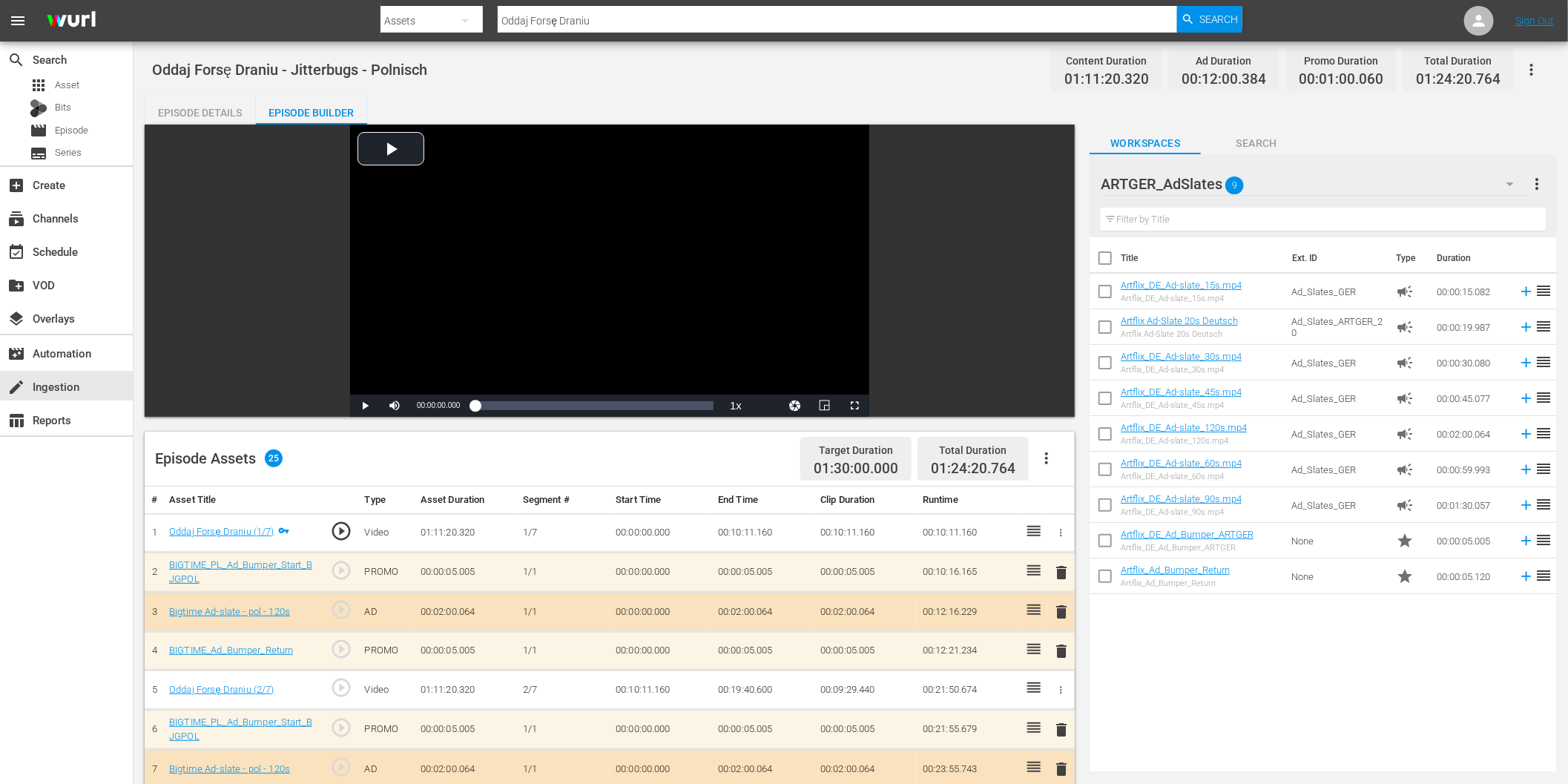
click at [418, 16] on div "Assets" at bounding box center [432, 21] width 103 height 41
click at [432, 105] on div "Episodes" at bounding box center [427, 109] width 59 height 24
click at [583, 26] on input "text" at bounding box center [837, 21] width 680 height 36
paste input "[DEMOGRAPHIC_DATA] Frankenstein"
type input "[DEMOGRAPHIC_DATA] Frankenstein"
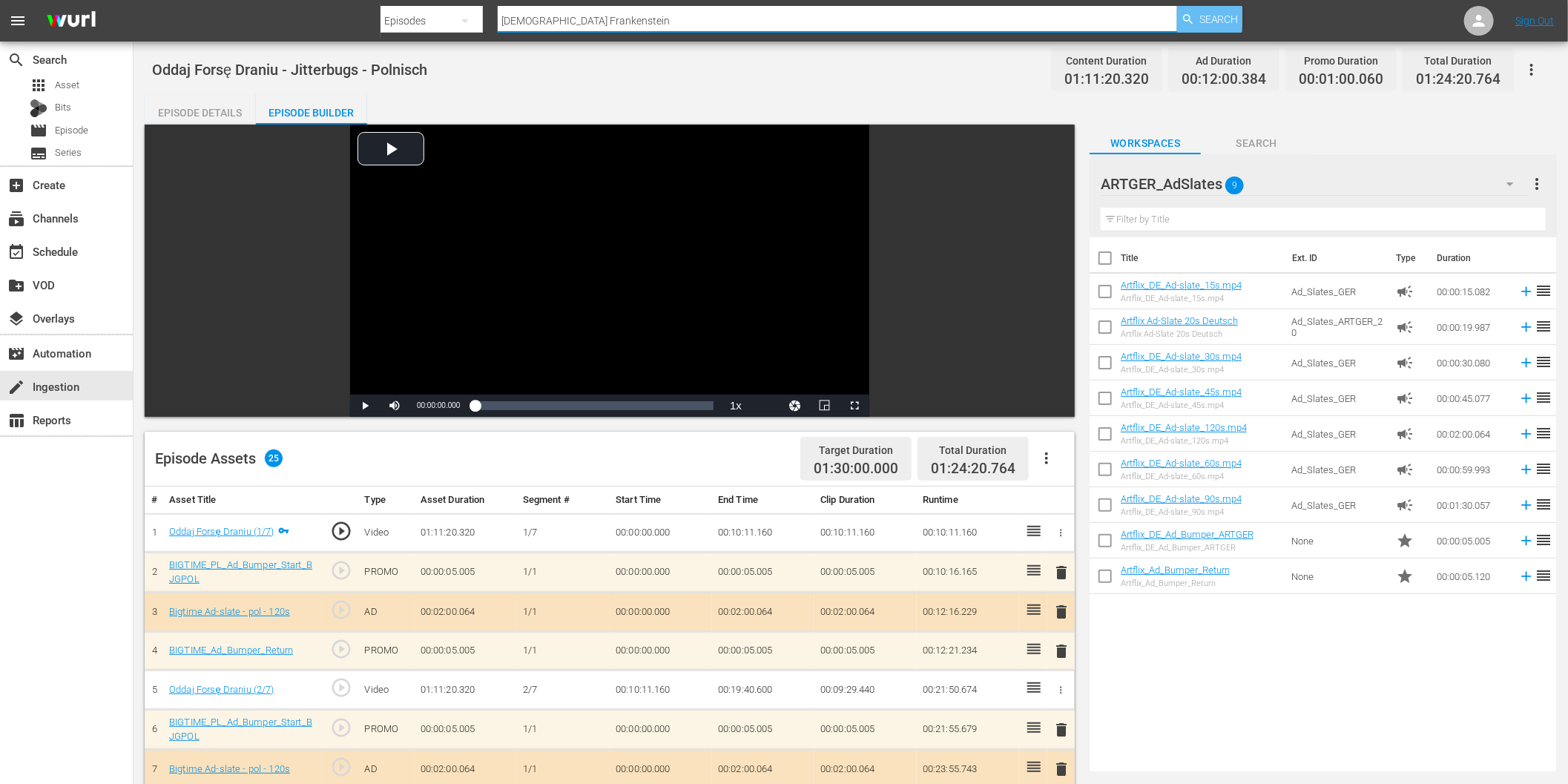
click at [1216, 19] on span "Search" at bounding box center [1219, 19] width 40 height 26
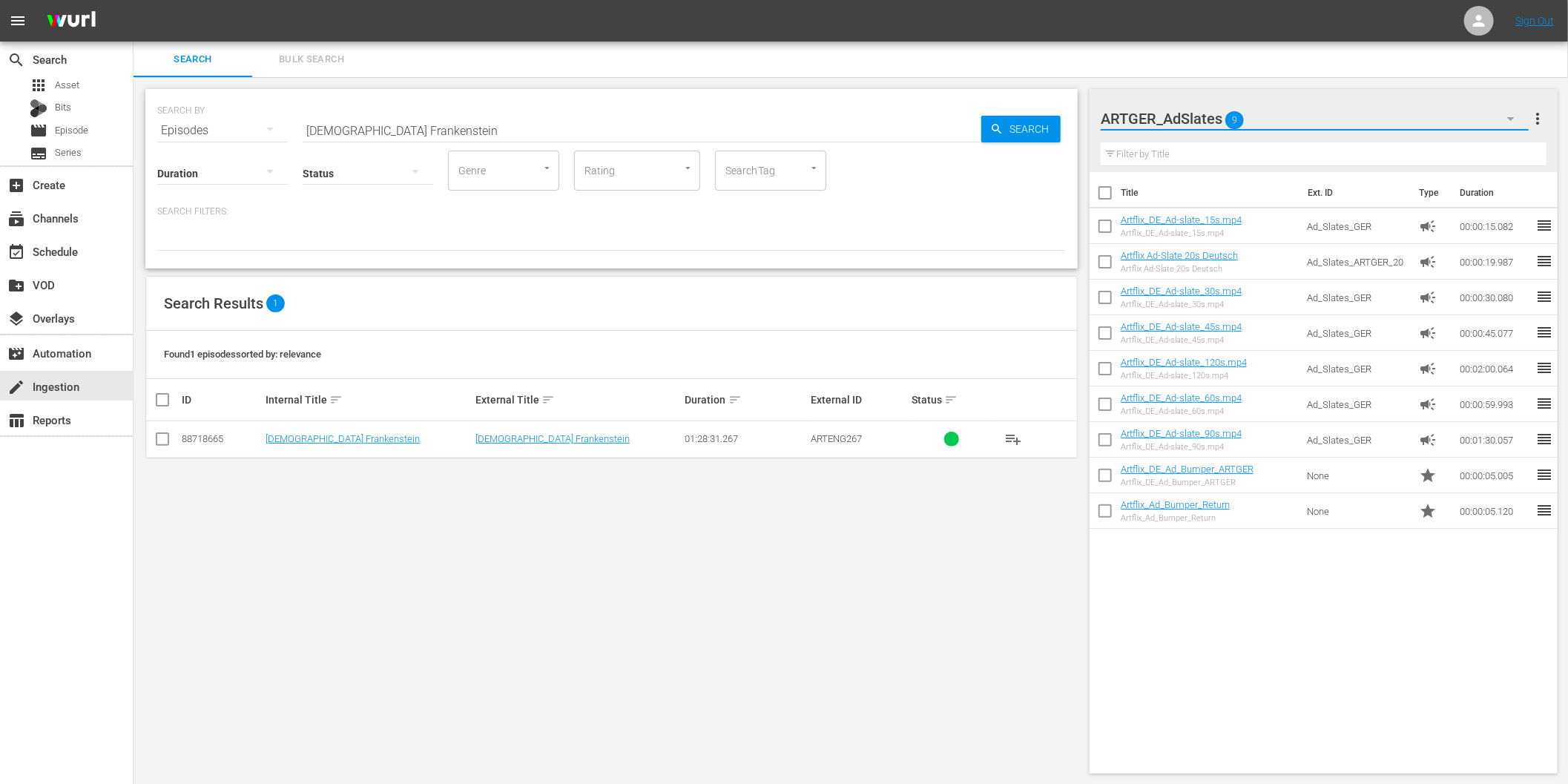
click at [1510, 117] on icon "button" at bounding box center [1510, 118] width 18 height 18
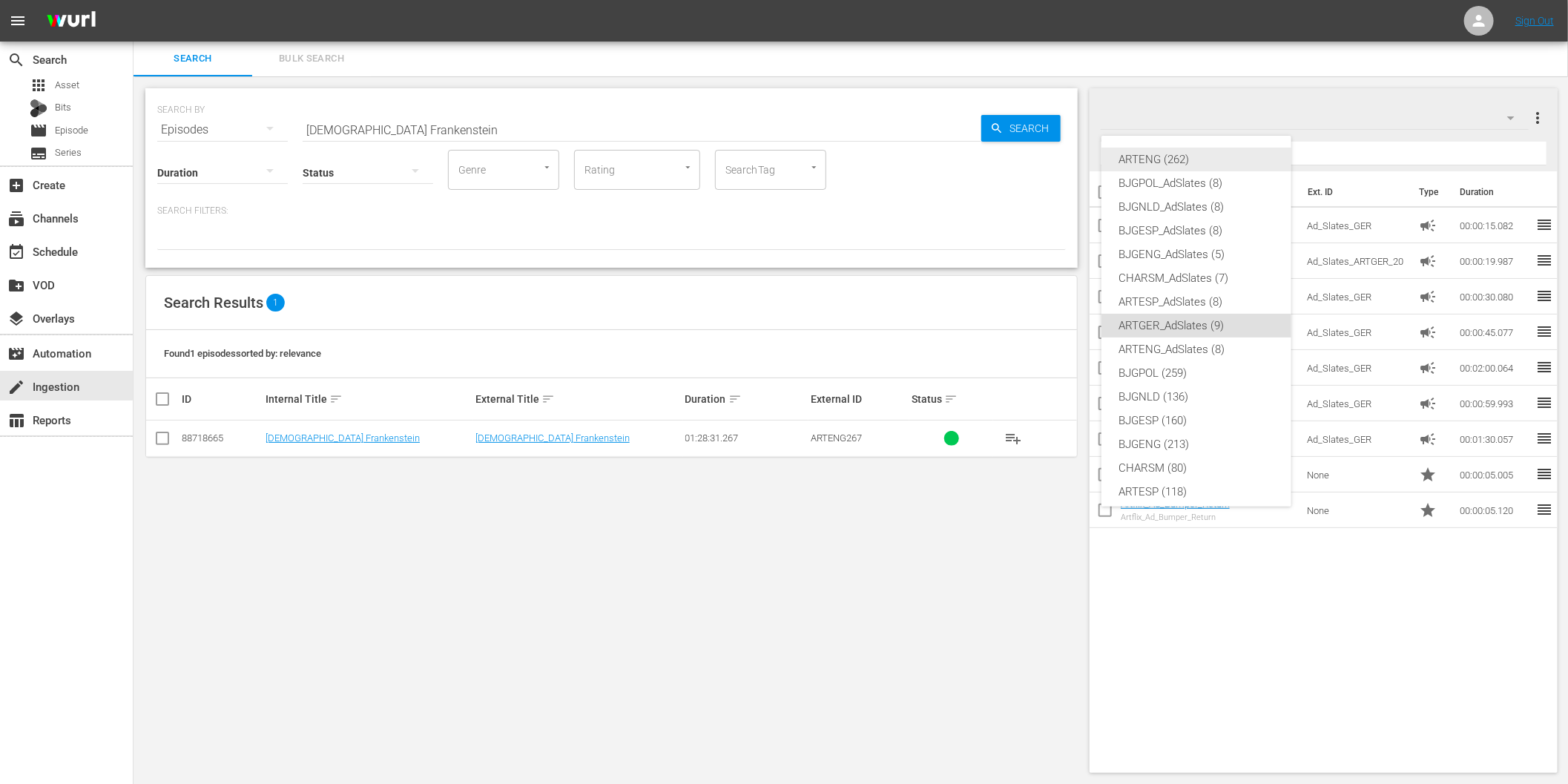
click at [1152, 165] on div "ARTENG (262)" at bounding box center [1197, 159] width 155 height 24
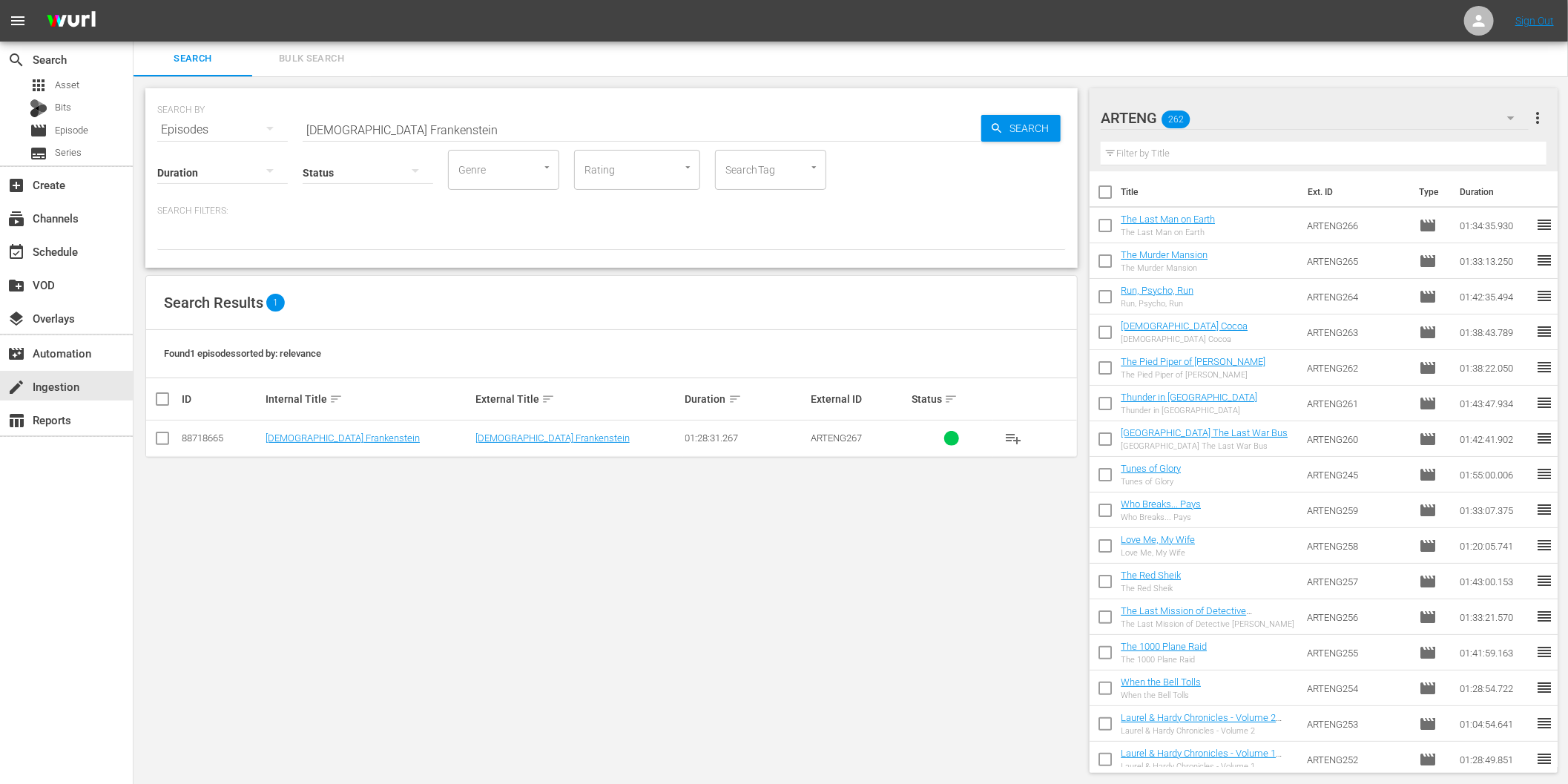
click at [1014, 437] on span "playlist_add" at bounding box center [1013, 438] width 18 height 18
click at [619, 119] on input "[DEMOGRAPHIC_DATA] Frankenstein" at bounding box center [642, 130] width 679 height 36
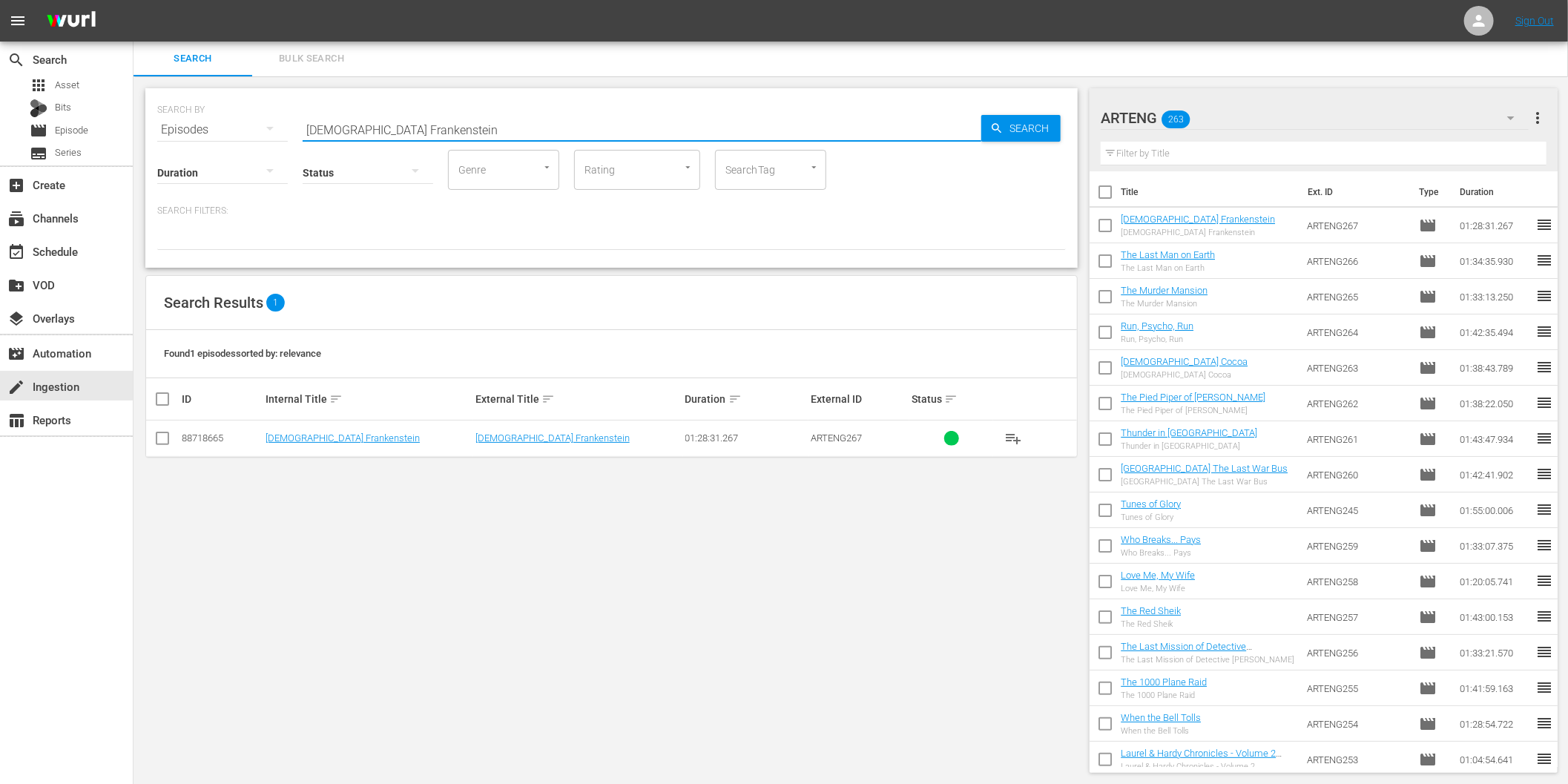
paste input "Foxtrap"
click at [1001, 124] on icon "button" at bounding box center [997, 128] width 13 height 13
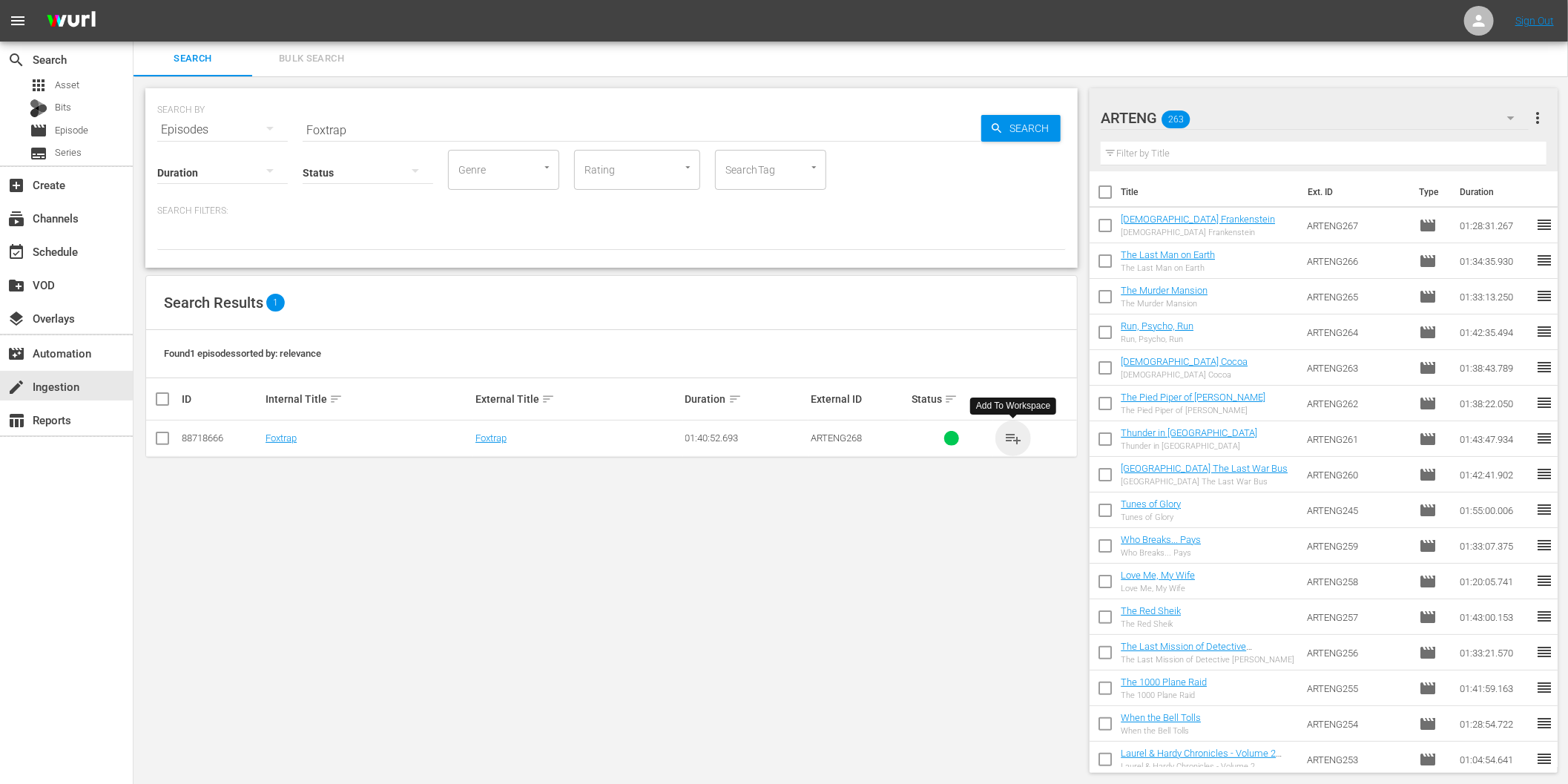
click at [1016, 433] on span "playlist_add" at bounding box center [1013, 438] width 18 height 18
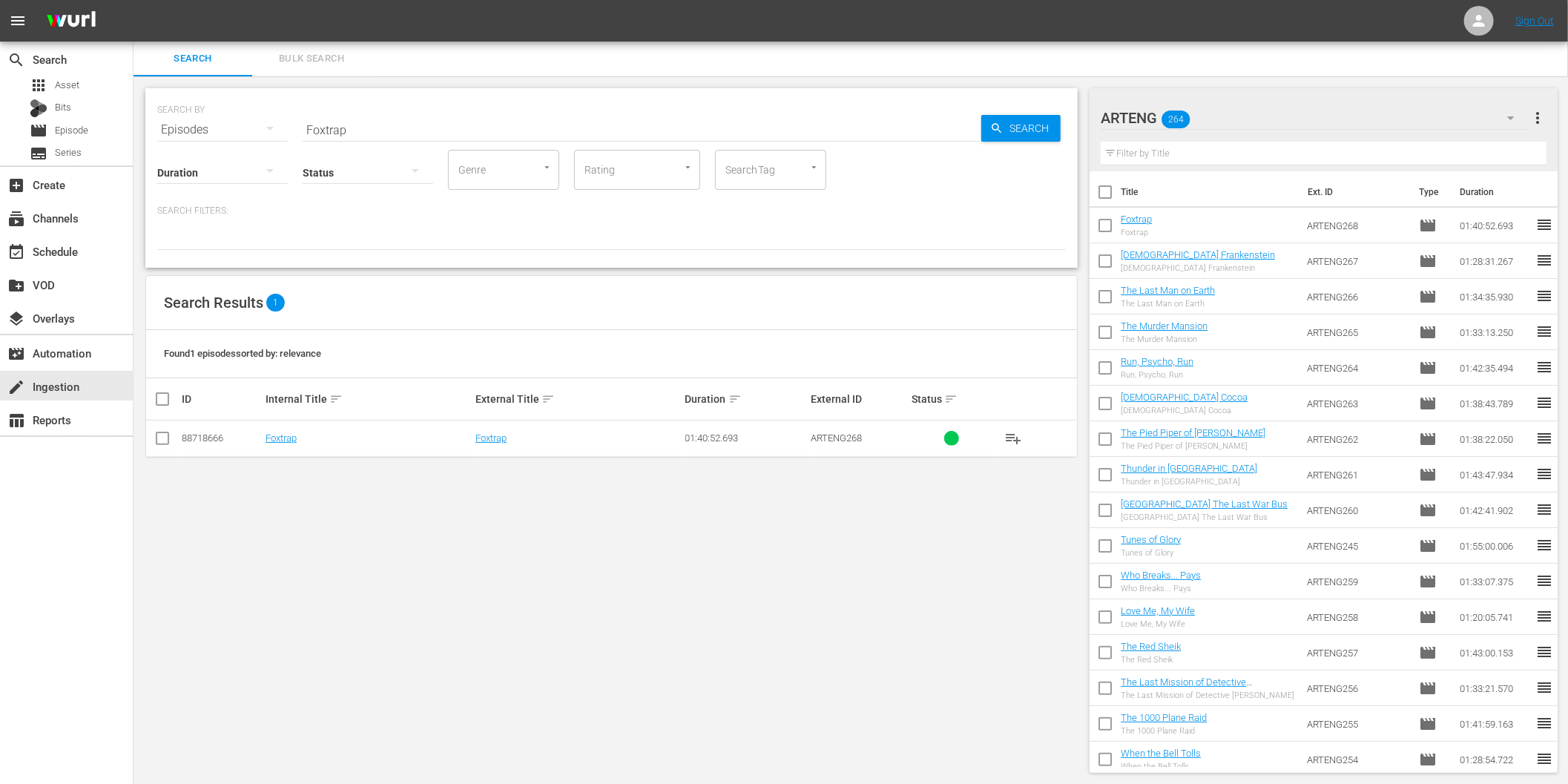
click at [600, 128] on input "Foxtrap" at bounding box center [642, 130] width 679 height 36
paste input "La mansión de la niebla"
click at [1019, 128] on span "Search" at bounding box center [1032, 128] width 58 height 26
click at [1508, 122] on icon "button" at bounding box center [1510, 118] width 18 height 18
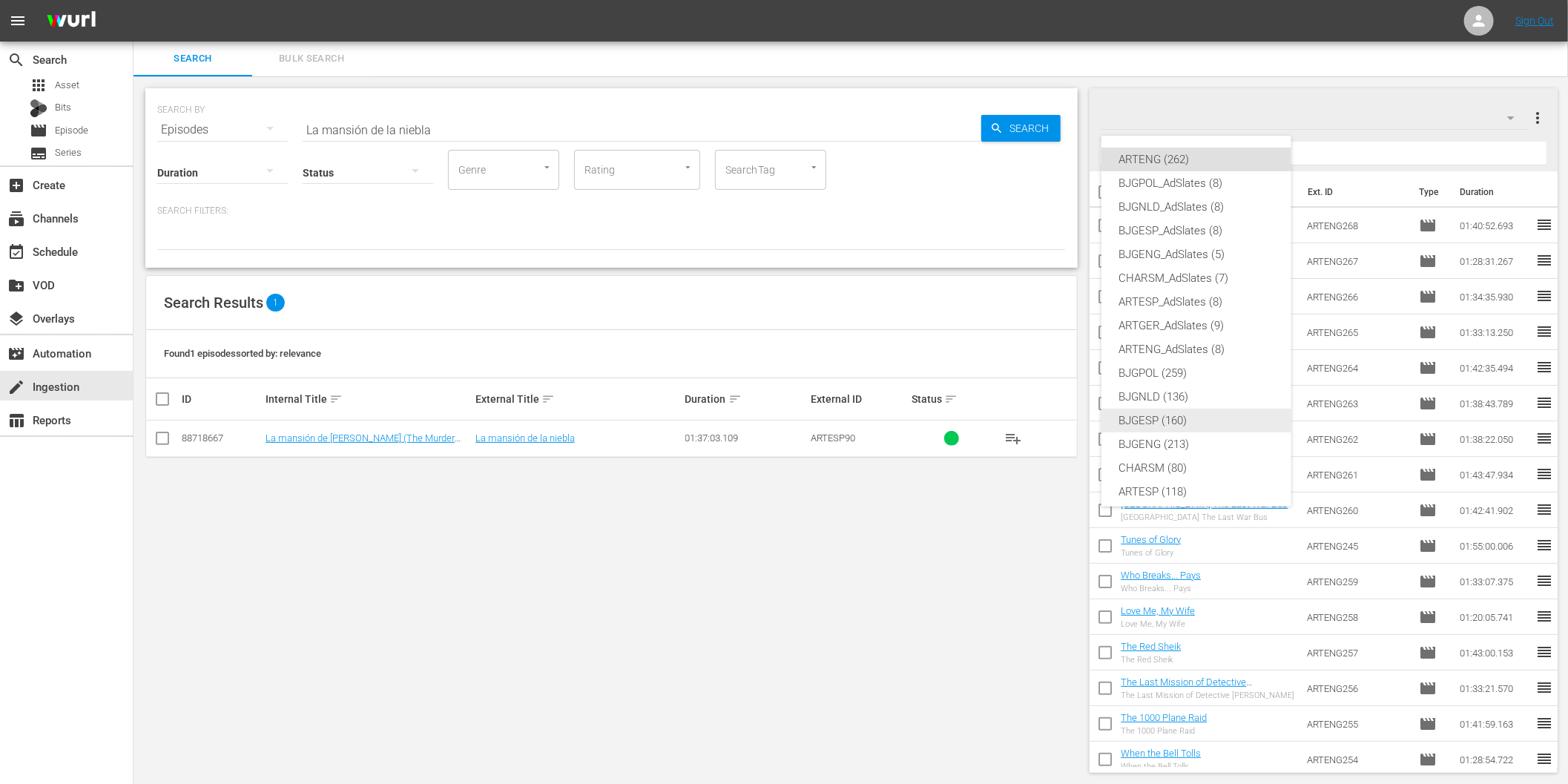
scroll to position [56, 0]
click at [1166, 436] on div "ARTESP (118)" at bounding box center [1197, 435] width 155 height 24
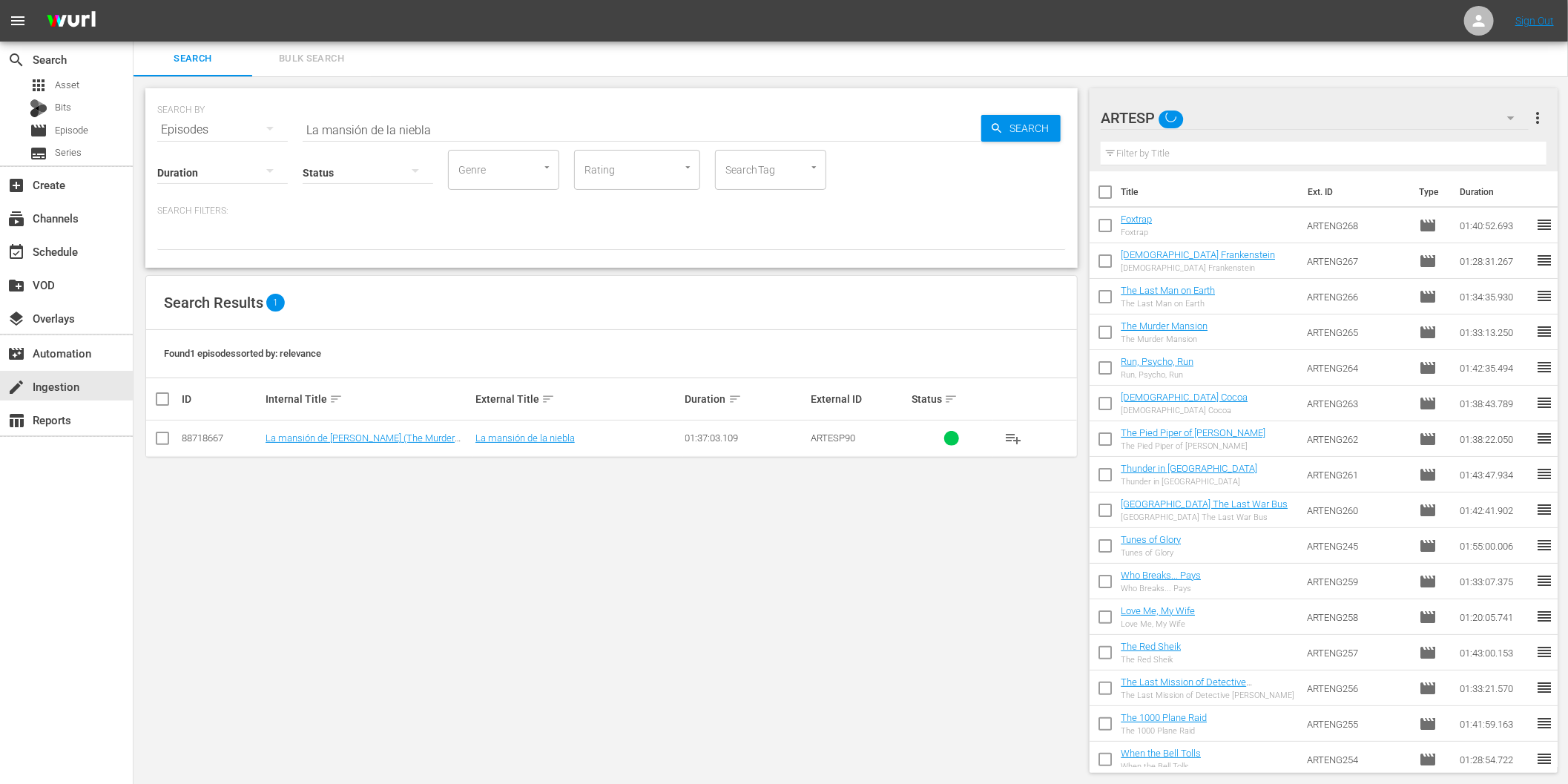
scroll to position [0, 0]
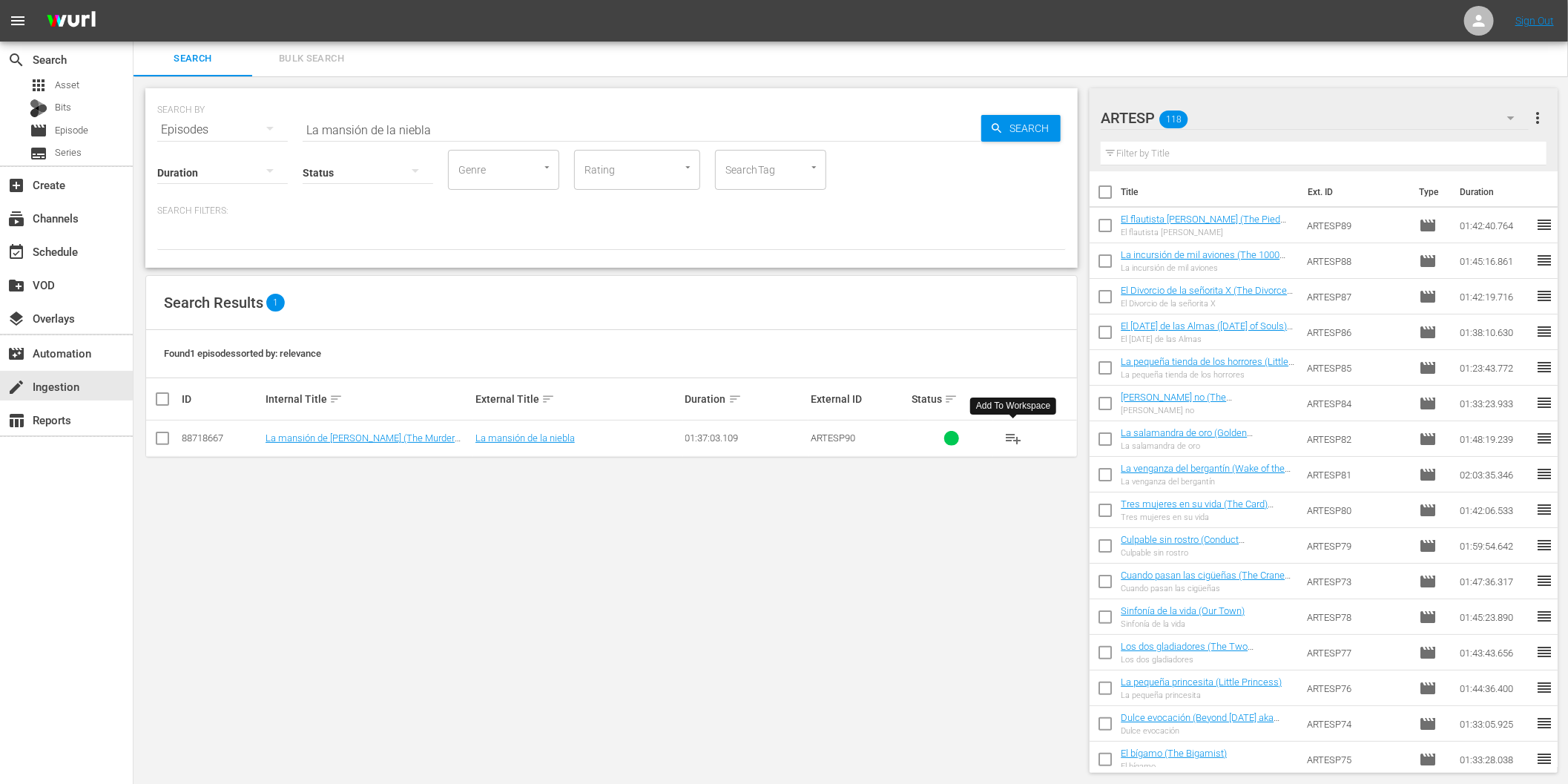
click at [1015, 440] on span "playlist_add" at bounding box center [1013, 438] width 18 height 18
click at [379, 131] on input "La mansión de la niebla" at bounding box center [642, 130] width 679 height 36
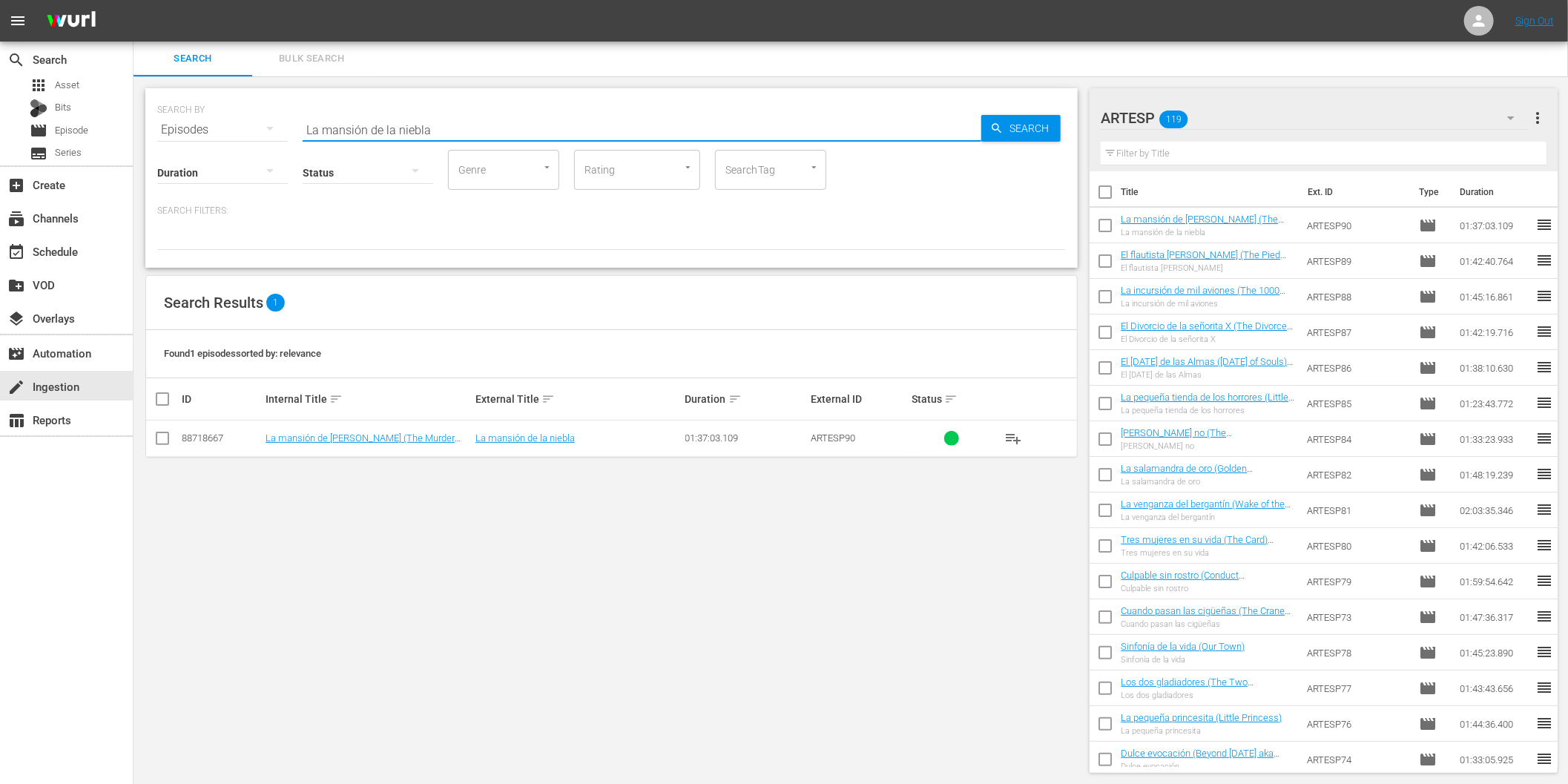
paste input "Paper Moon"
click at [1038, 130] on span "Search" at bounding box center [1032, 128] width 58 height 26
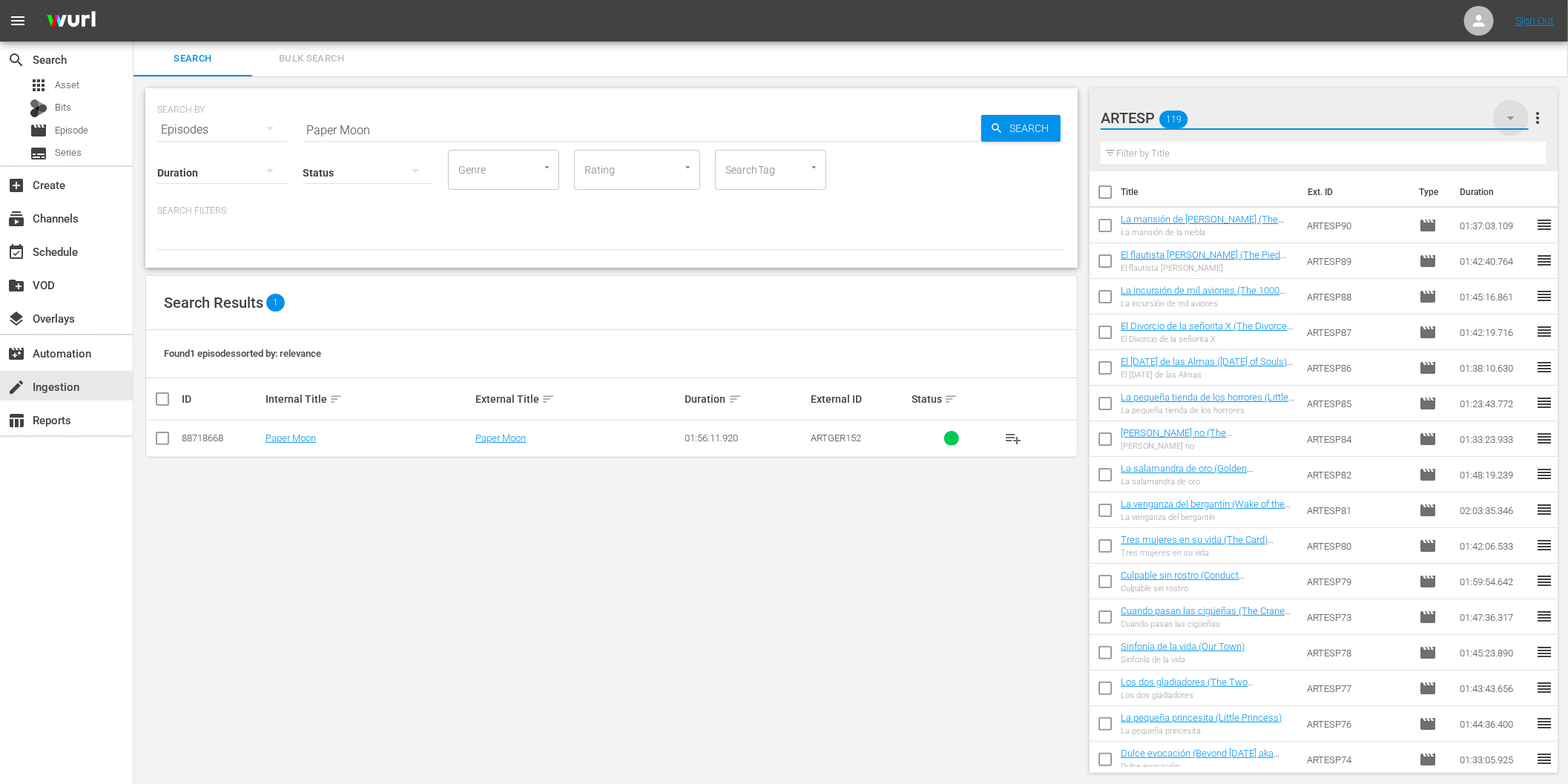
click at [1511, 115] on icon "button" at bounding box center [1510, 118] width 18 height 18
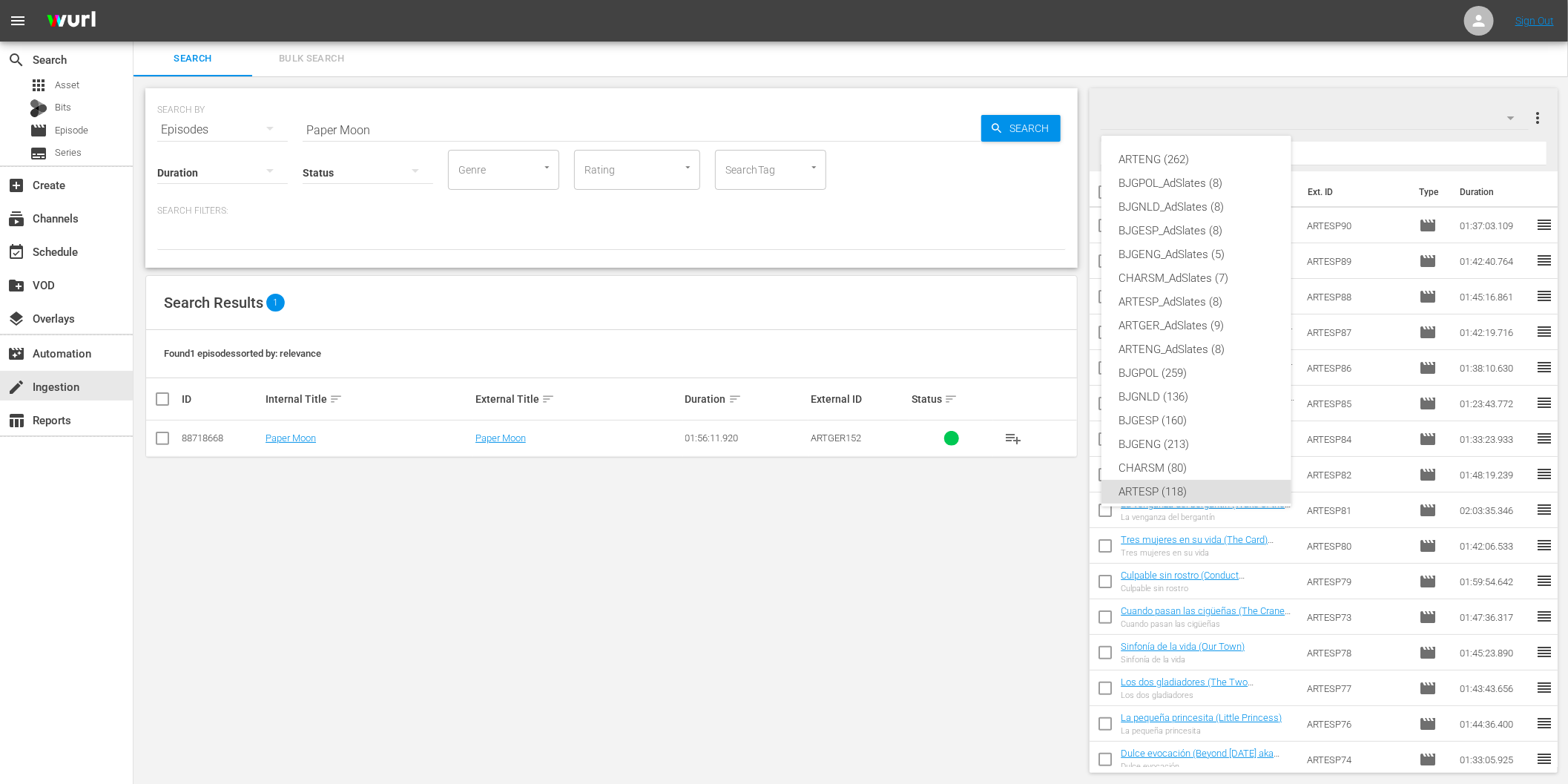
scroll to position [56, 0]
click at [1187, 457] on div "ARTGER (149)" at bounding box center [1197, 459] width 155 height 24
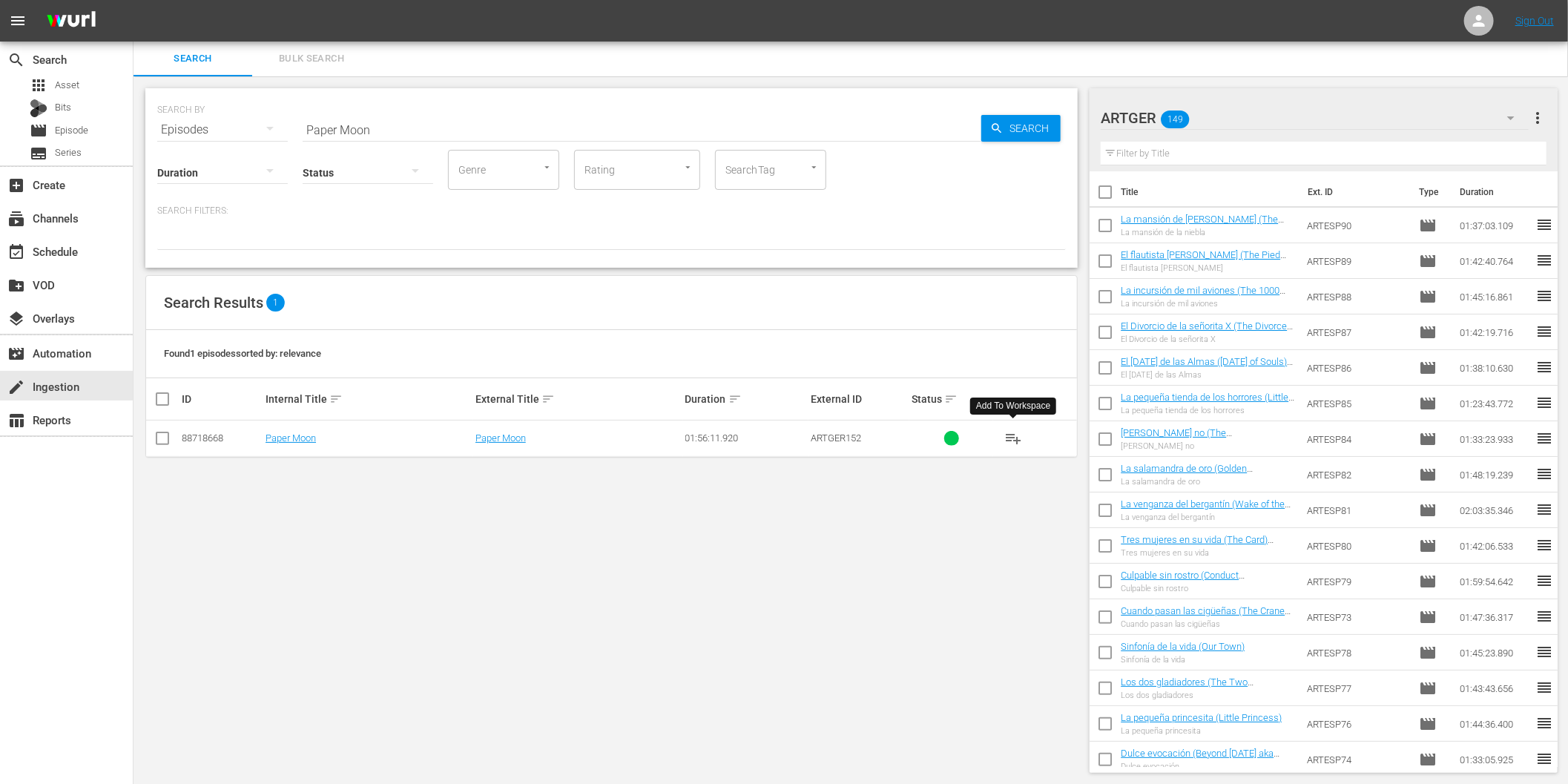
click at [1011, 440] on span "playlist_add" at bounding box center [1013, 438] width 18 height 18
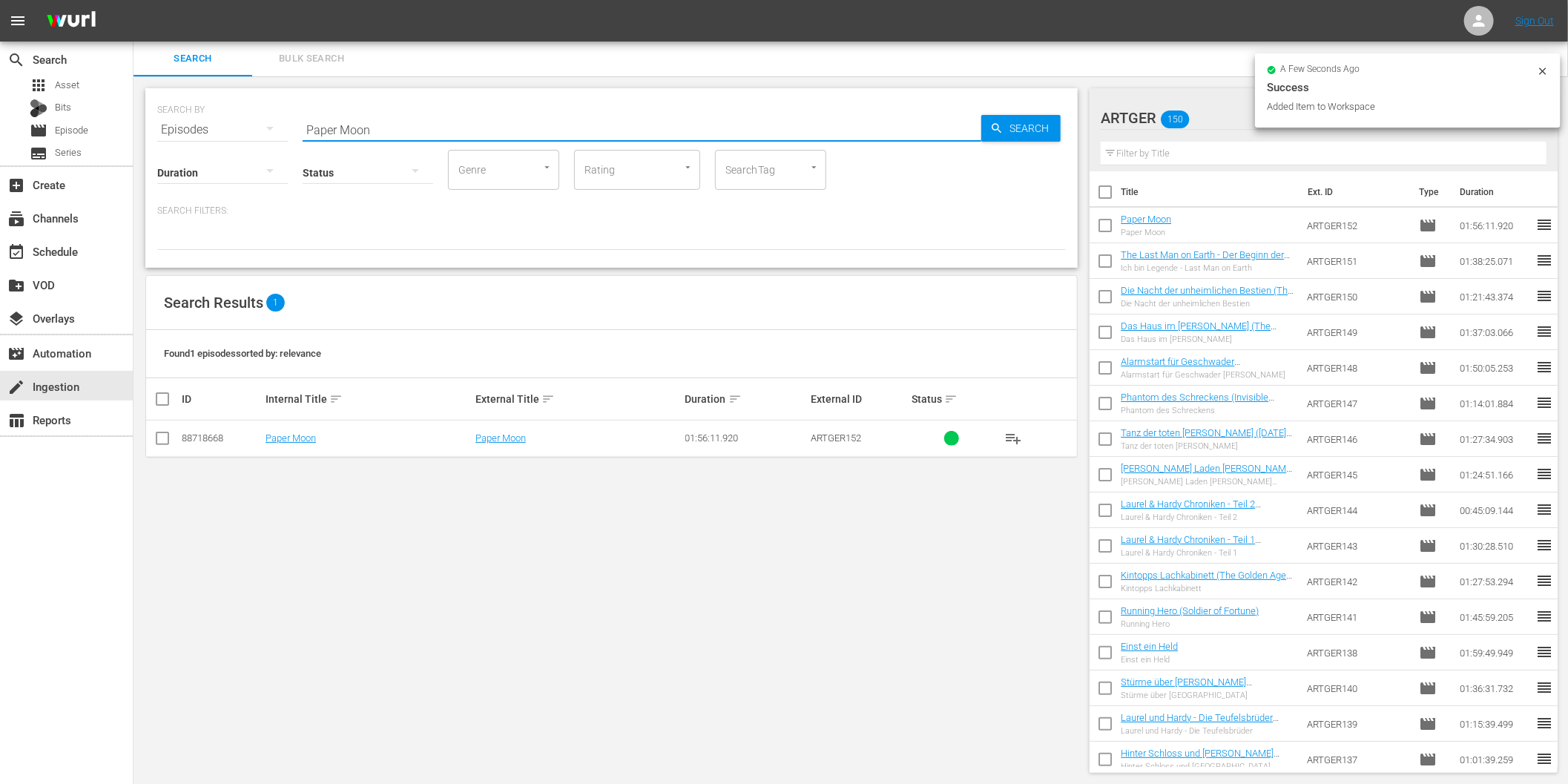
click at [703, 127] on input "Paper Moon" at bounding box center [642, 130] width 679 height 36
paste input "Der Sieger"
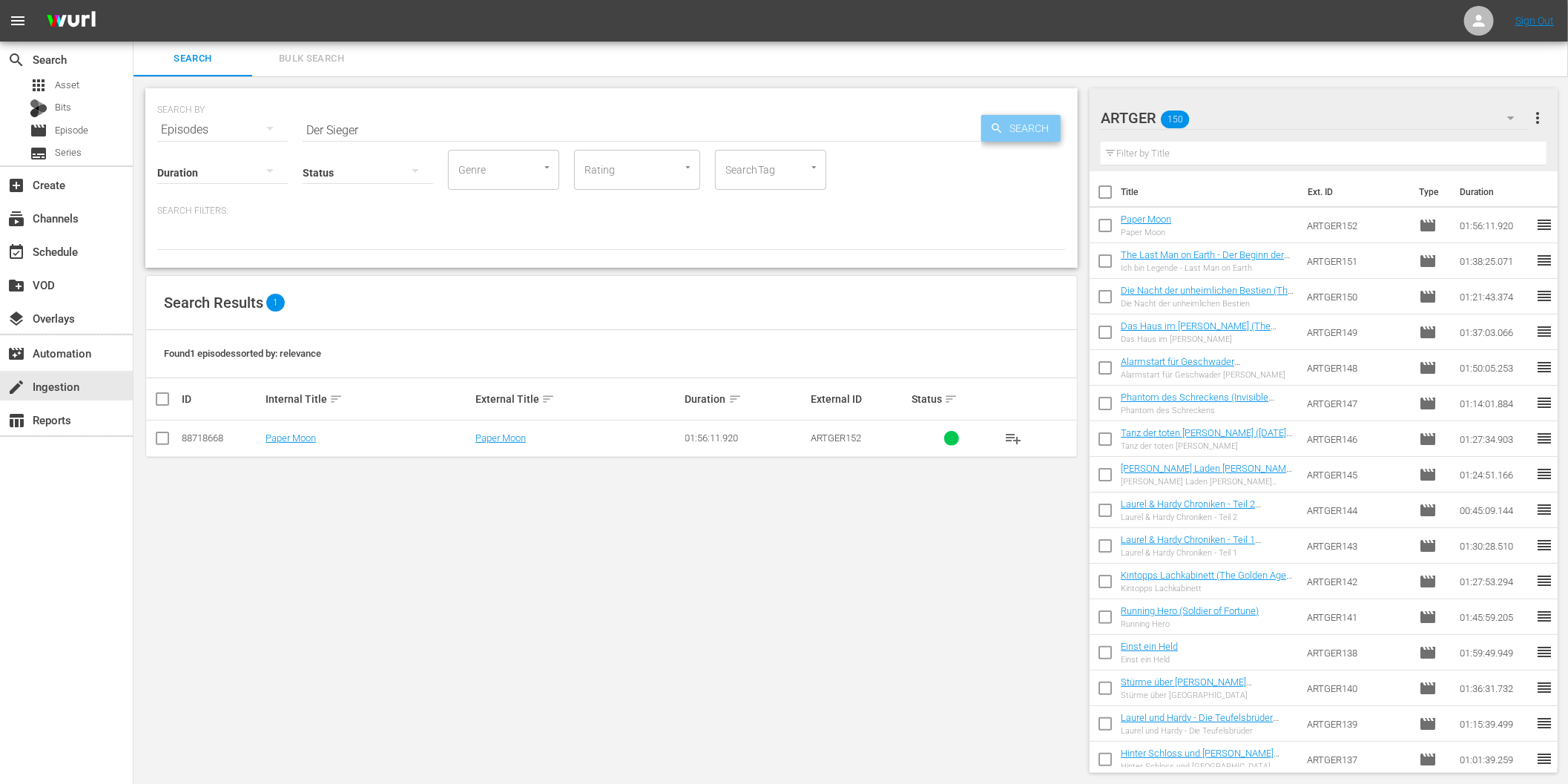
click at [1017, 121] on span "Search" at bounding box center [1032, 128] width 58 height 26
click at [1014, 439] on span "playlist_add" at bounding box center [1013, 438] width 18 height 18
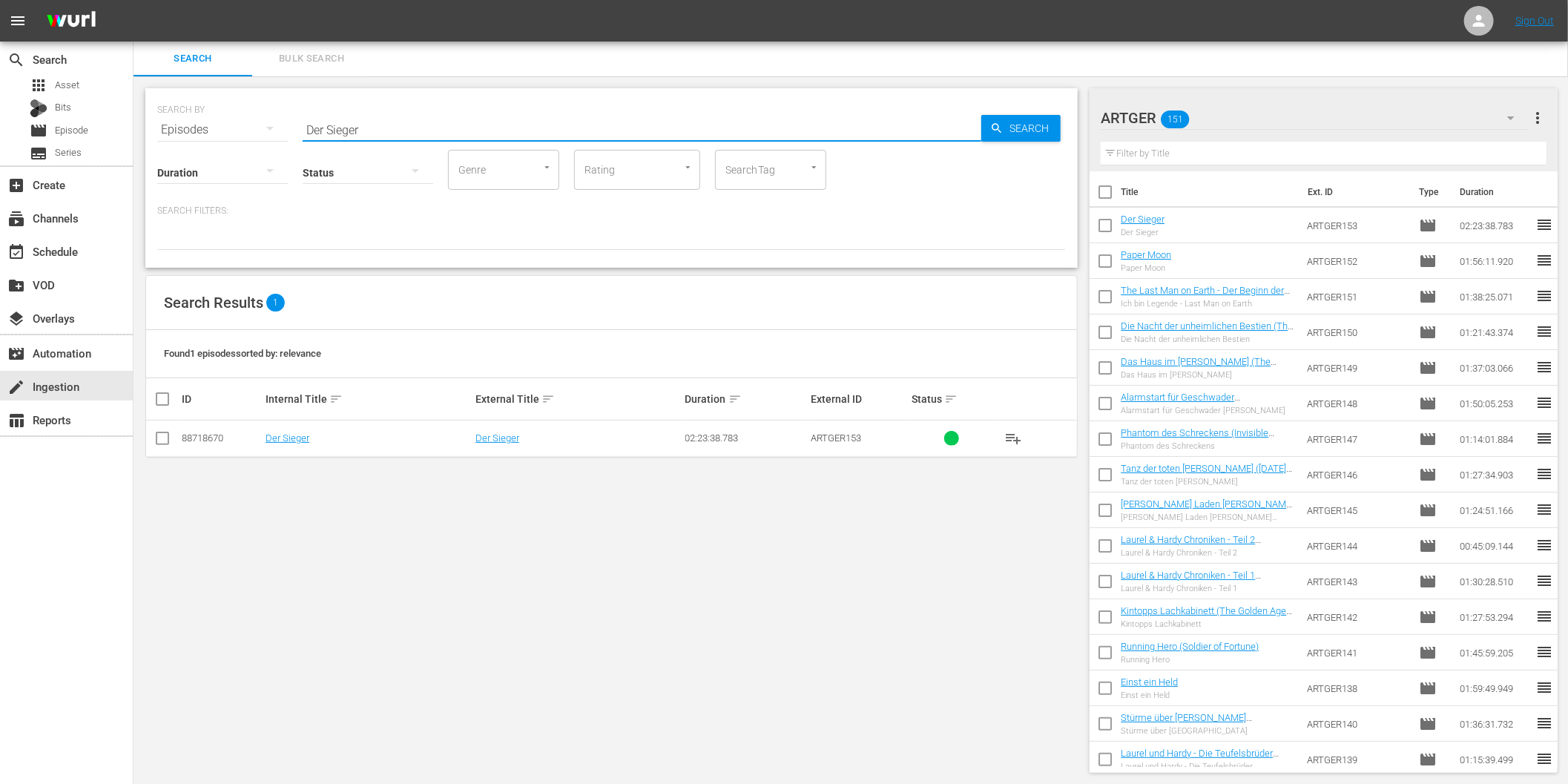
click at [871, 134] on input "Der Sieger" at bounding box center [642, 130] width 679 height 36
paste input "Ein Platz an der Sonne"
click at [1035, 132] on span "Search" at bounding box center [1032, 128] width 58 height 26
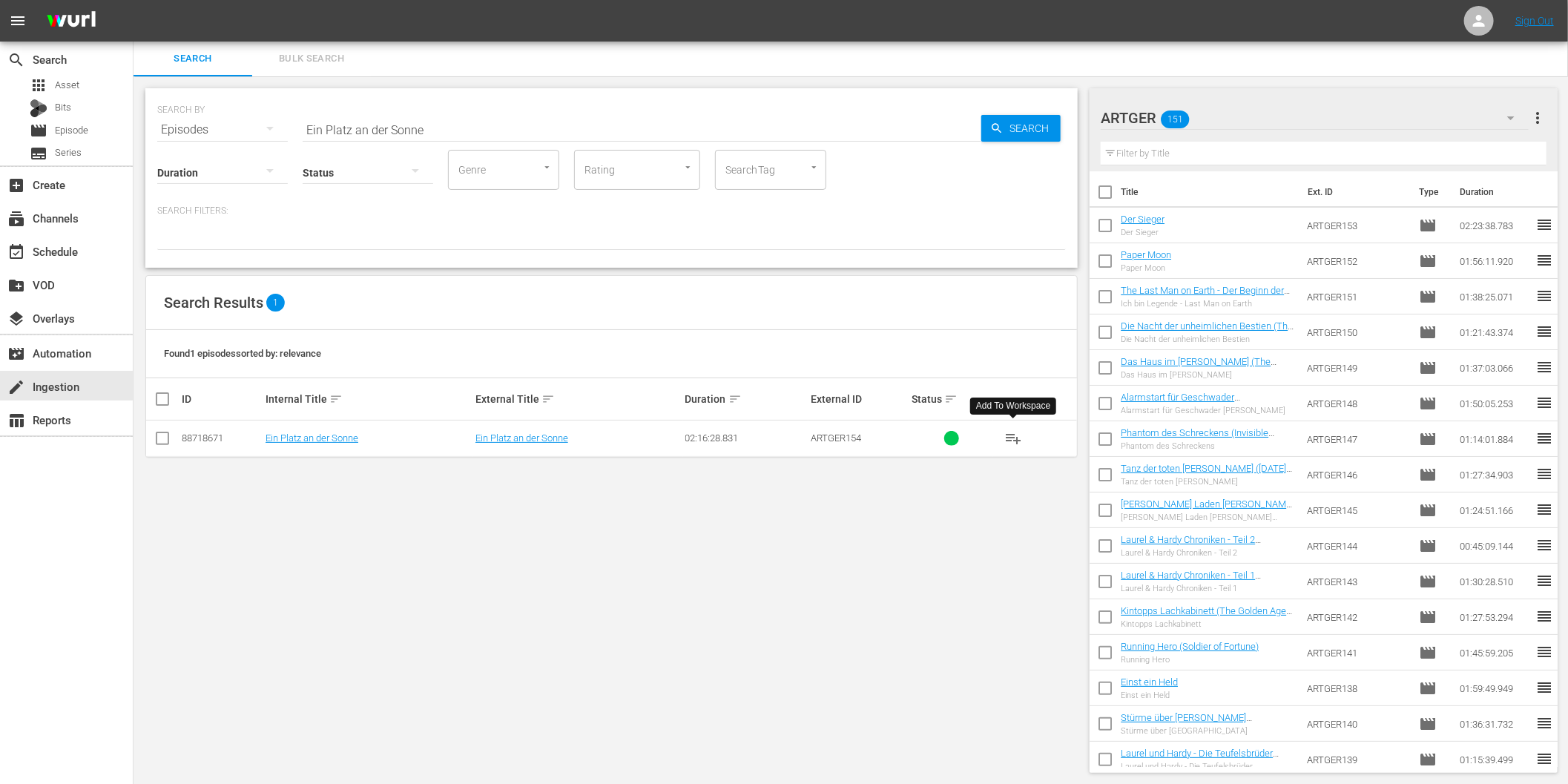
click at [1010, 440] on span "playlist_add" at bounding box center [1013, 438] width 18 height 18
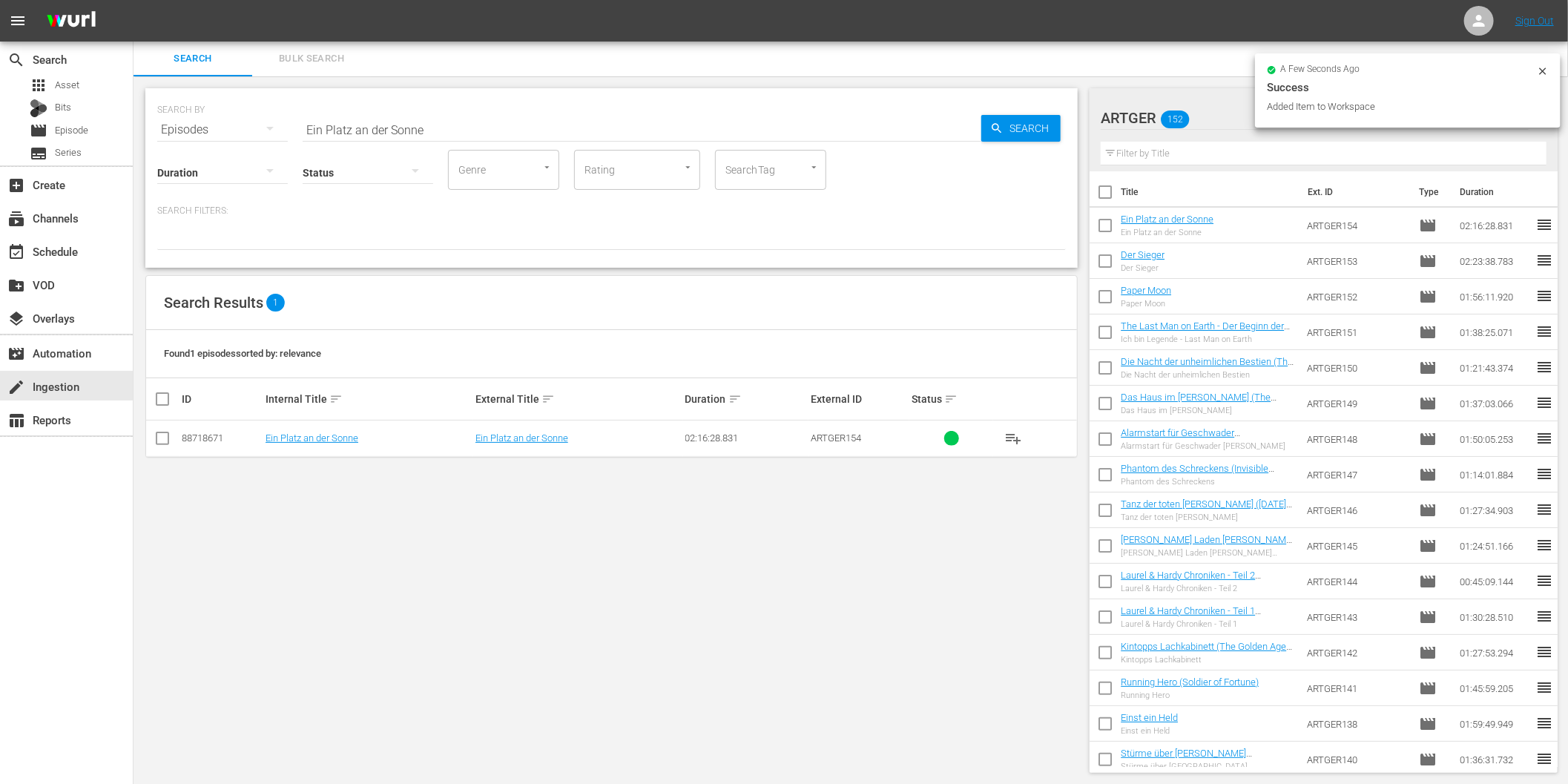
click at [690, 117] on input "Ein Platz an der Sonne" at bounding box center [642, 130] width 679 height 36
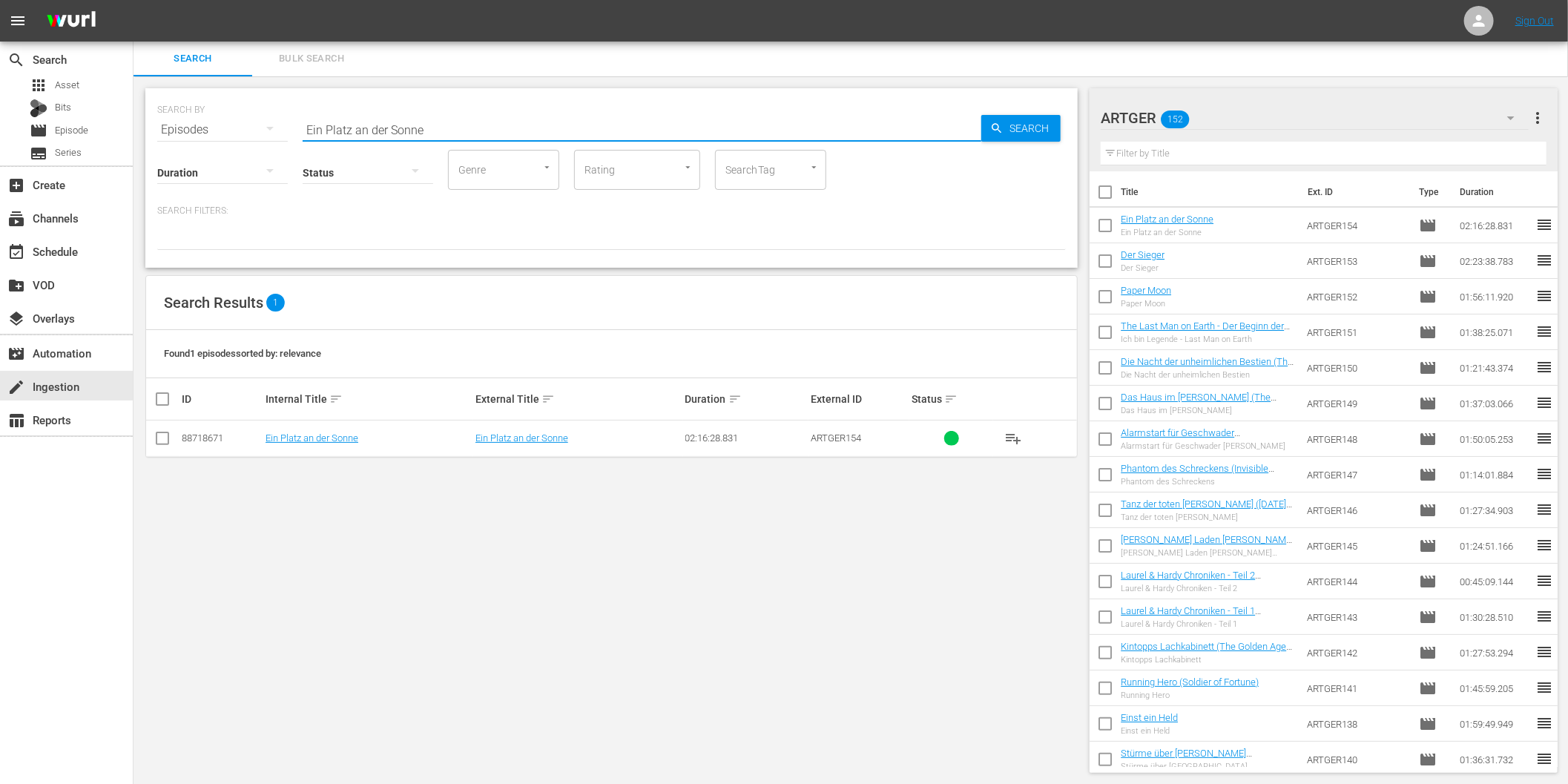
paste input "[PERSON_NAME] und [PERSON_NAME]"
click at [1032, 127] on span "Search" at bounding box center [1032, 128] width 58 height 26
click at [1014, 431] on span "playlist_add" at bounding box center [1013, 438] width 18 height 18
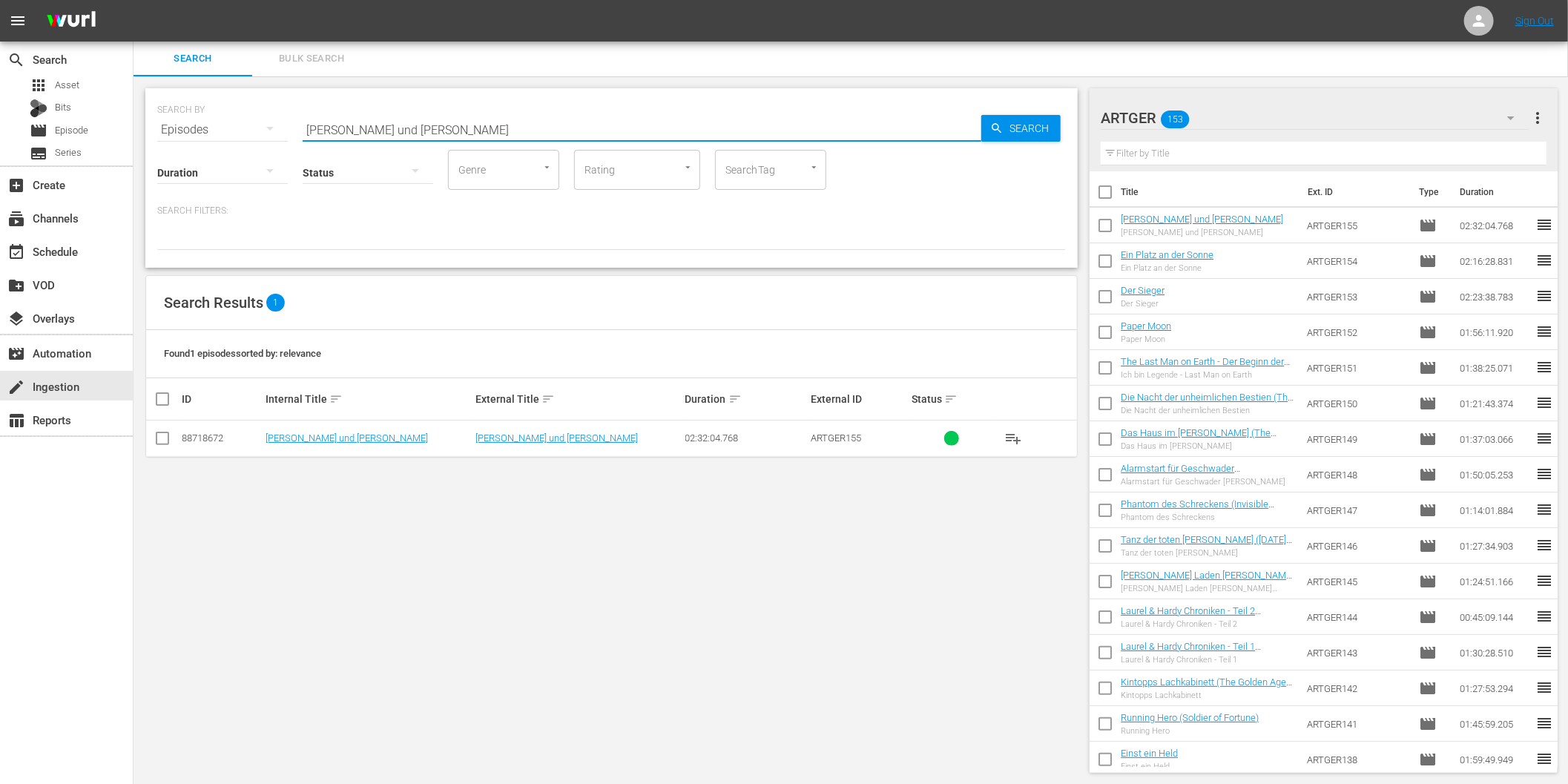
click at [496, 132] on input "[PERSON_NAME] und [PERSON_NAME]" at bounding box center [642, 130] width 679 height 36
paste input "Oddaj Forsę Draniu"
paste input "text"
type input "Oddaj Forsę Draniu"
click at [1036, 117] on span "Search" at bounding box center [1032, 128] width 58 height 26
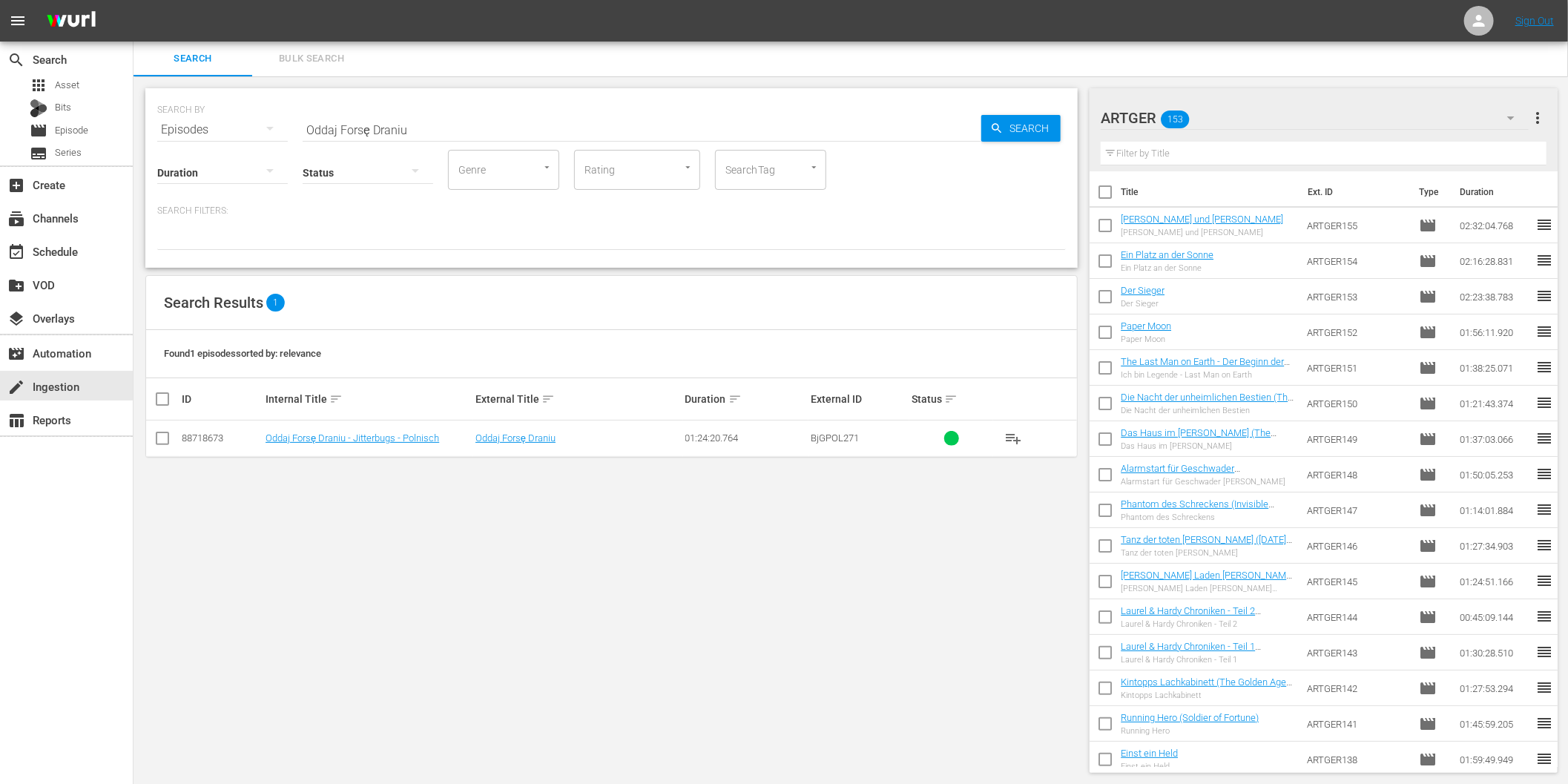
click at [1508, 111] on icon "button" at bounding box center [1510, 118] width 18 height 18
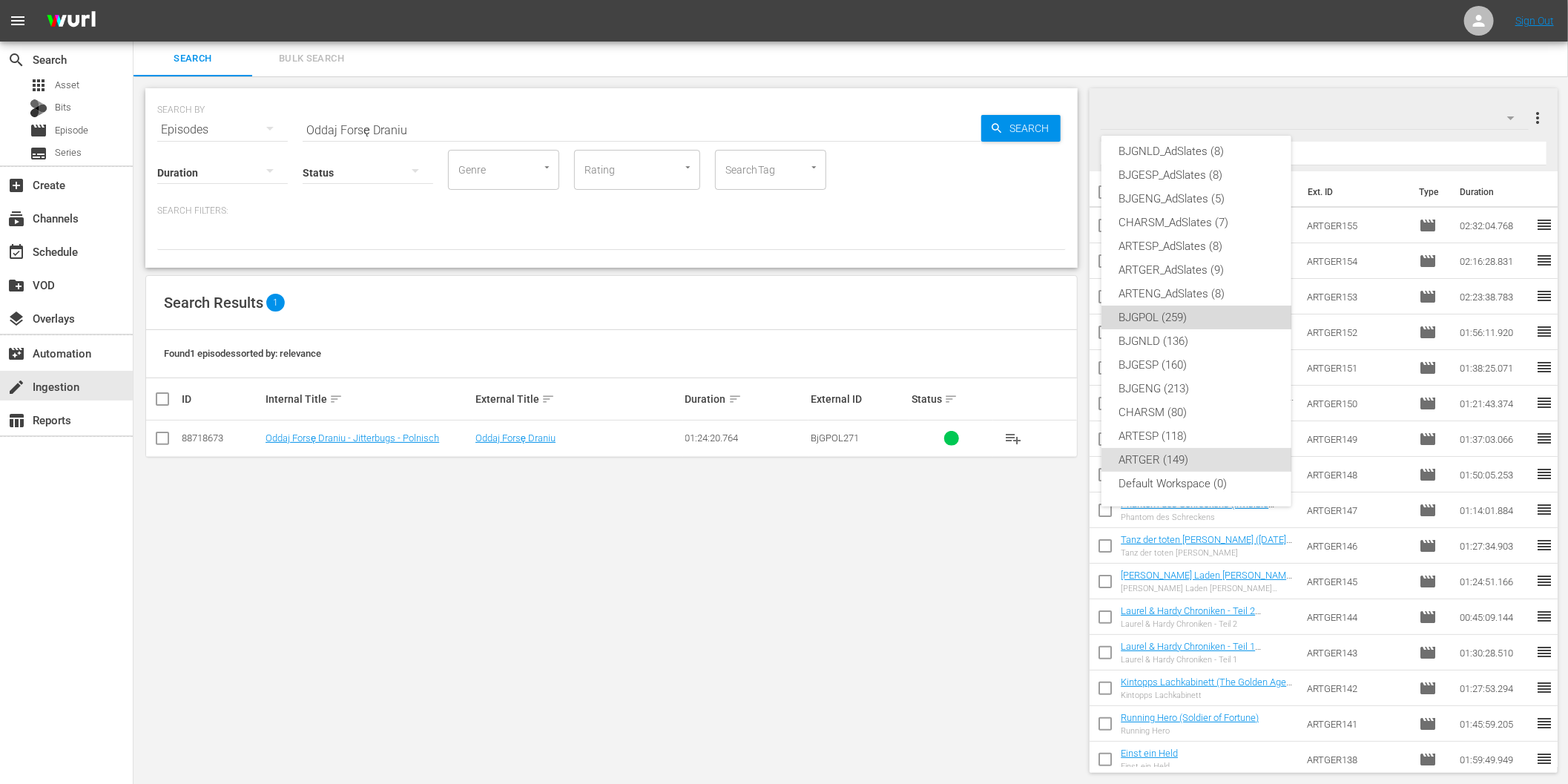
click at [1208, 320] on div "BJGPOL (259)" at bounding box center [1197, 317] width 155 height 24
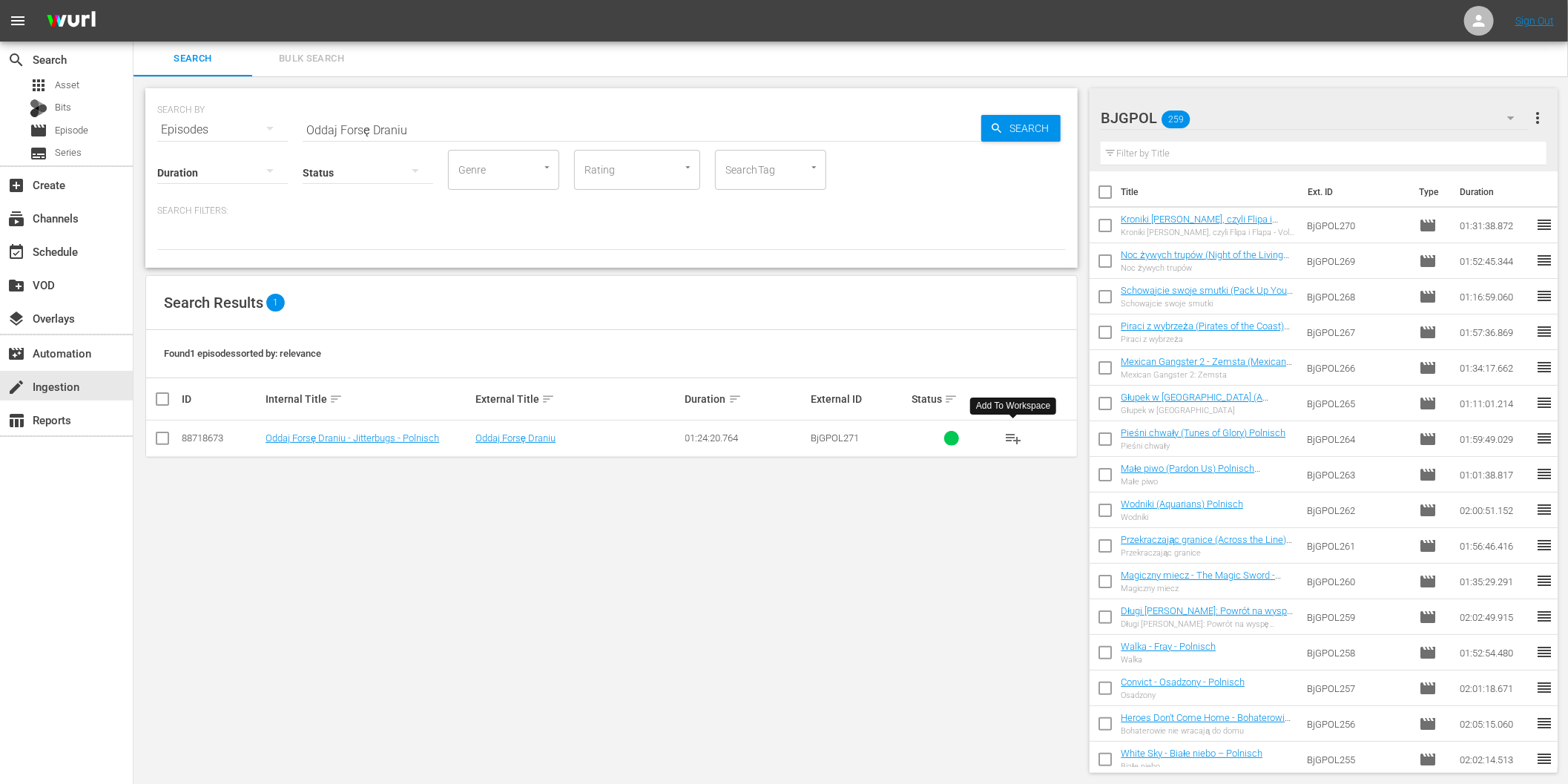
click at [1010, 433] on span "playlist_add" at bounding box center [1013, 438] width 18 height 18
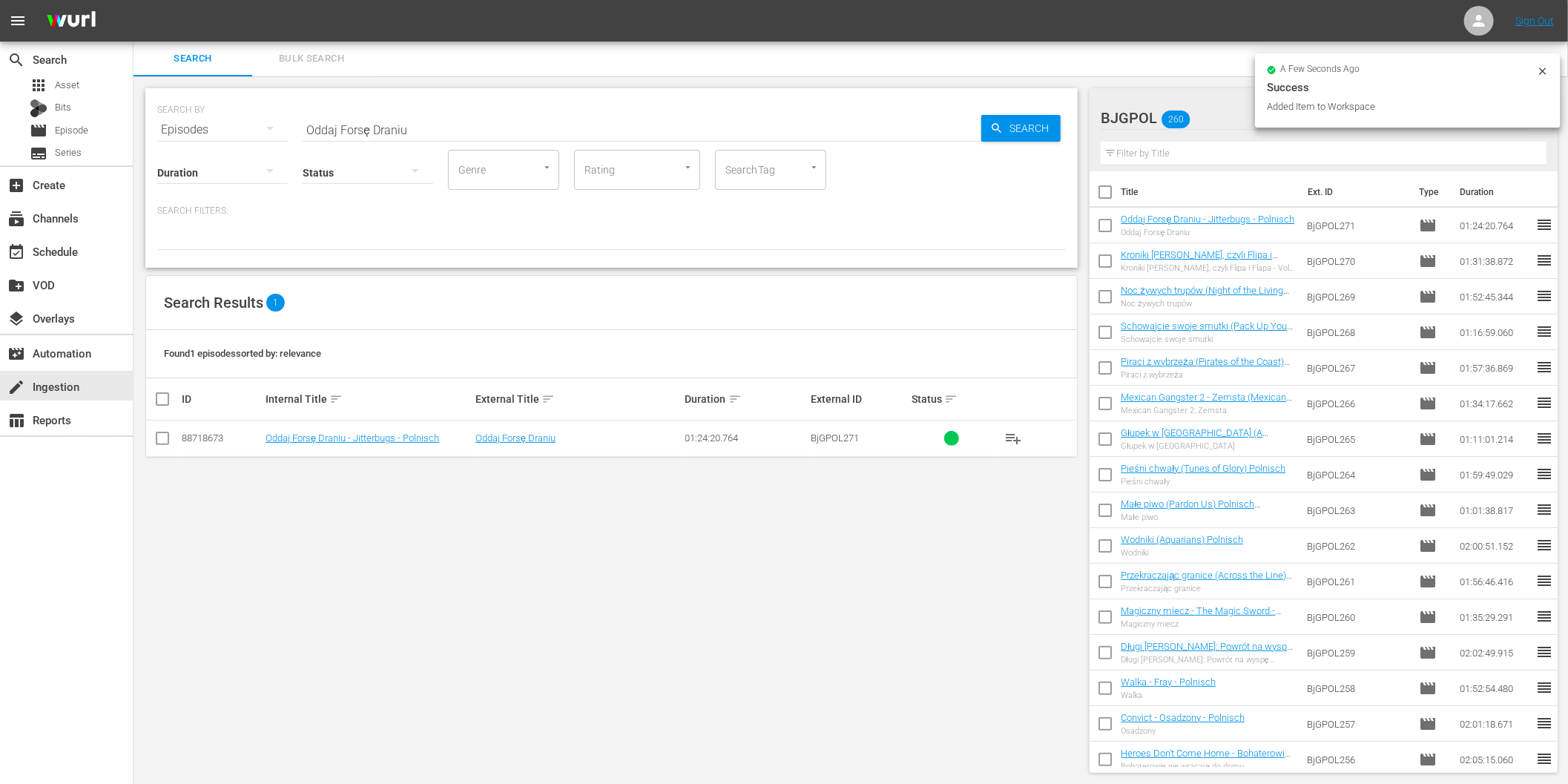
drag, startPoint x: 982, startPoint y: 506, endPoint x: 895, endPoint y: 496, distance: 87.6
click at [981, 506] on div "SEARCH BY Search By Episodes Search ID, Title, Description, Keywords, or Catego…" at bounding box center [612, 430] width 956 height 708
click at [64, 377] on div "create Ingestion" at bounding box center [41, 384] width 83 height 13
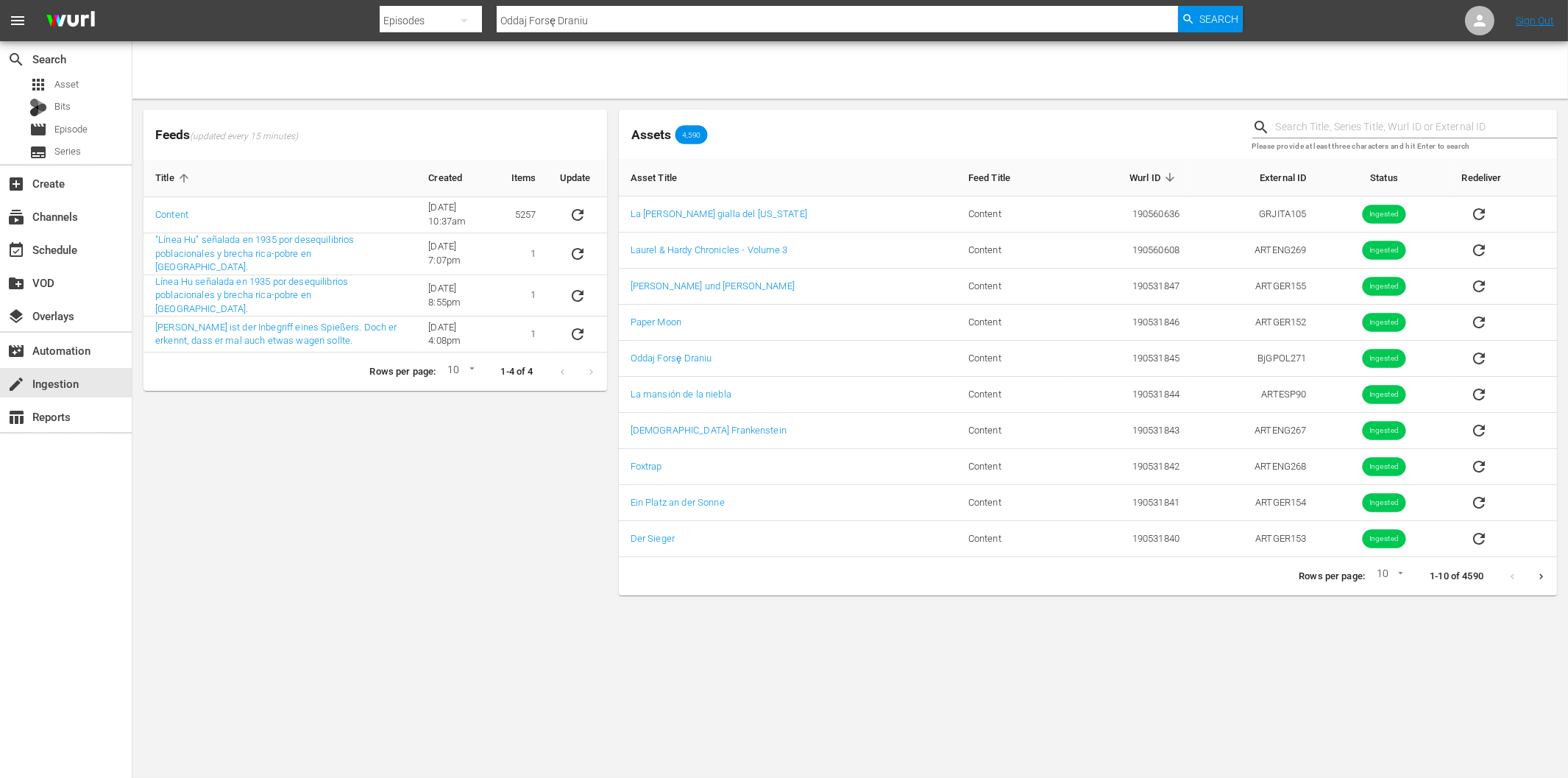
click at [349, 488] on div "Feeds (updated every 15 minutes) Title Created Items Update Content 6/8/22 @ 10…" at bounding box center [375, 353] width 475 height 497
click at [558, 19] on input "text" at bounding box center [837, 21] width 681 height 36
paste input "Laurel & Hardy Chronicles - Volume 3"
type input "Laurel & Hardy Chronicles - Volume 3"
click at [1202, 16] on span "Search" at bounding box center [1219, 19] width 39 height 26
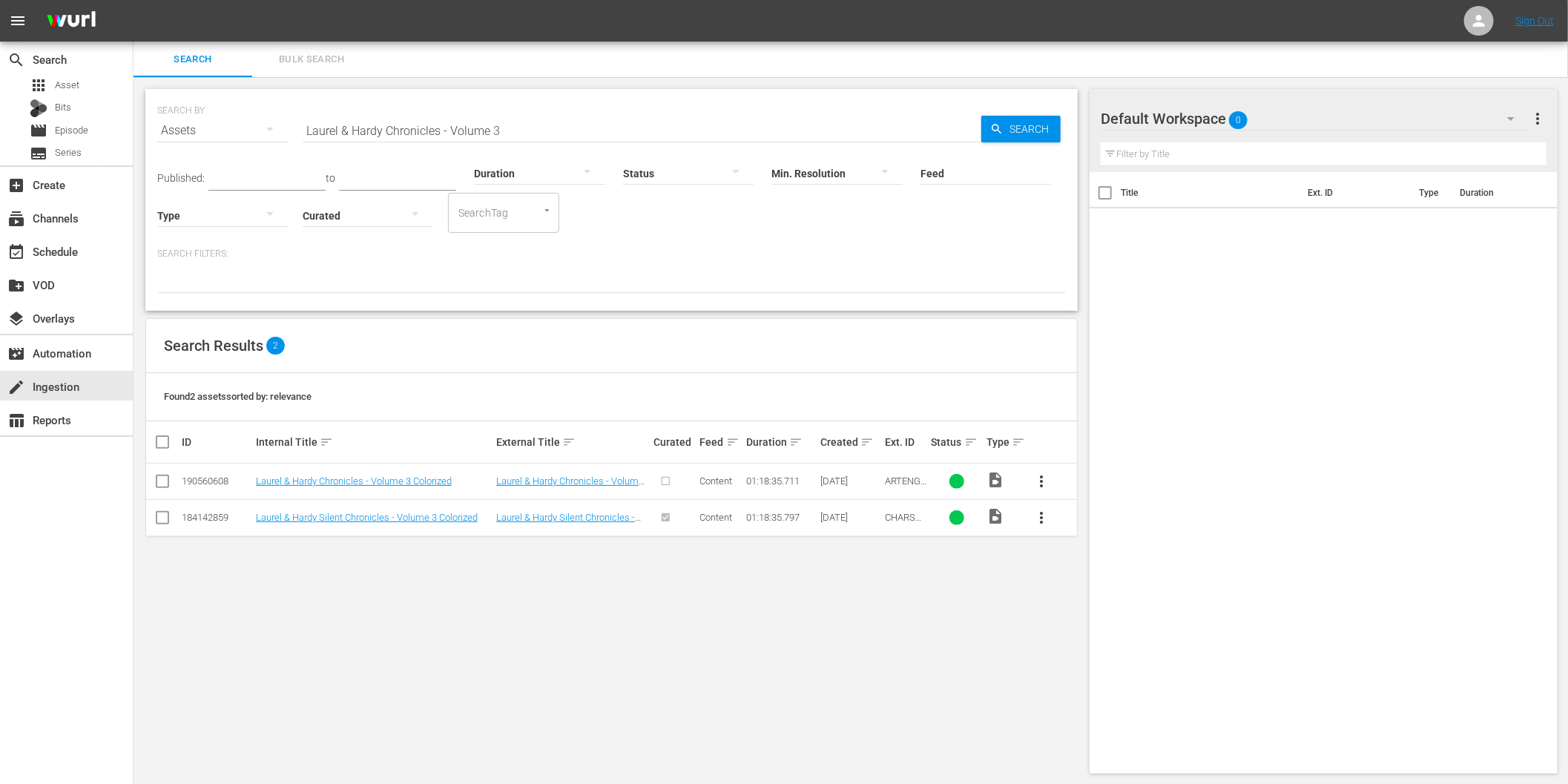
click at [1041, 481] on span "more_vert" at bounding box center [1041, 481] width 18 height 18
click at [1100, 594] on div "Episode" at bounding box center [1121, 594] width 101 height 36
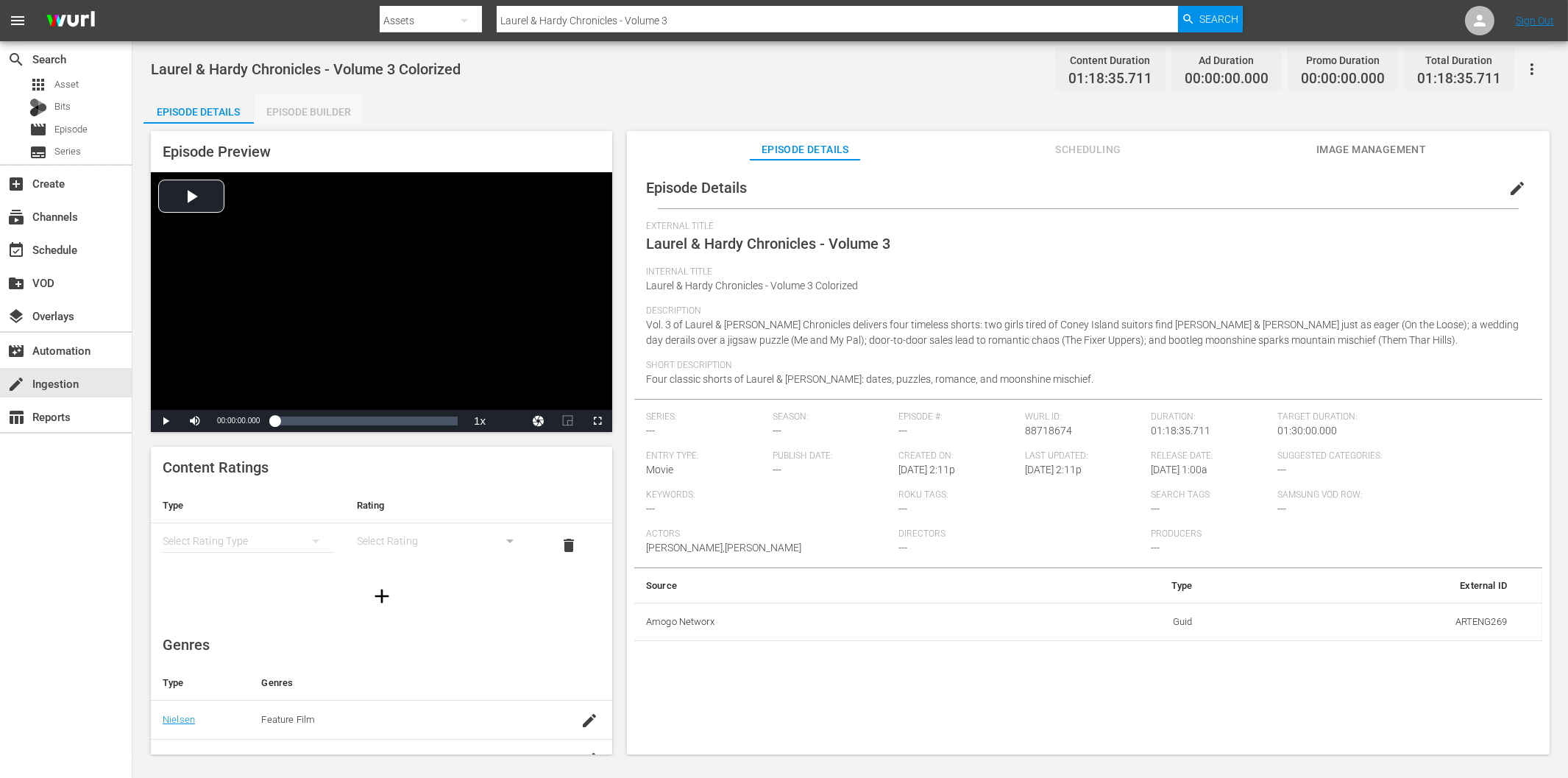
click at [320, 100] on div "Episode Builder" at bounding box center [309, 112] width 110 height 36
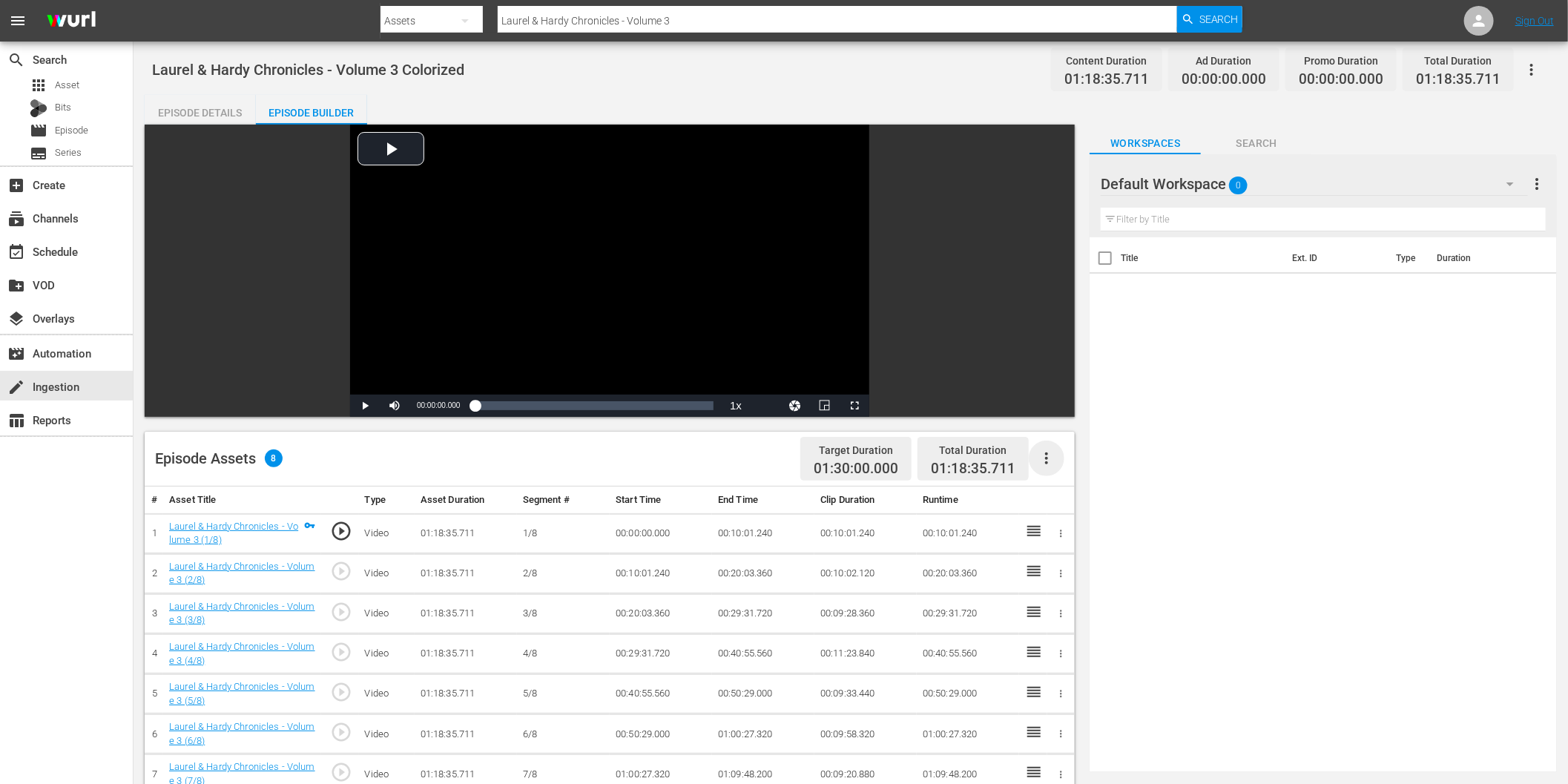
click at [1048, 457] on icon "button" at bounding box center [1047, 458] width 18 height 18
click at [1083, 474] on div "Fill with Ads" at bounding box center [1092, 465] width 101 height 36
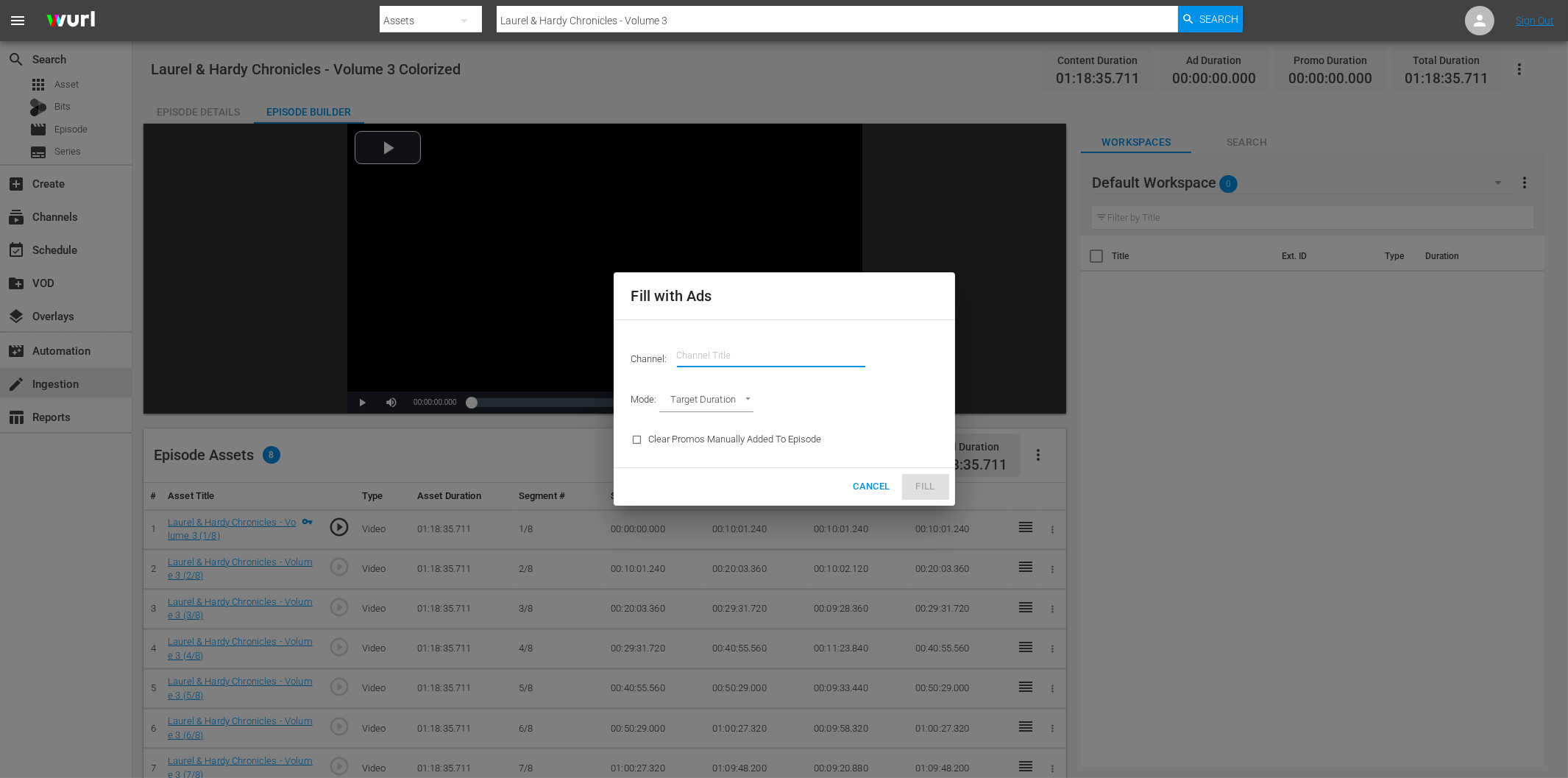
click at [730, 357] on input "text" at bounding box center [771, 355] width 188 height 36
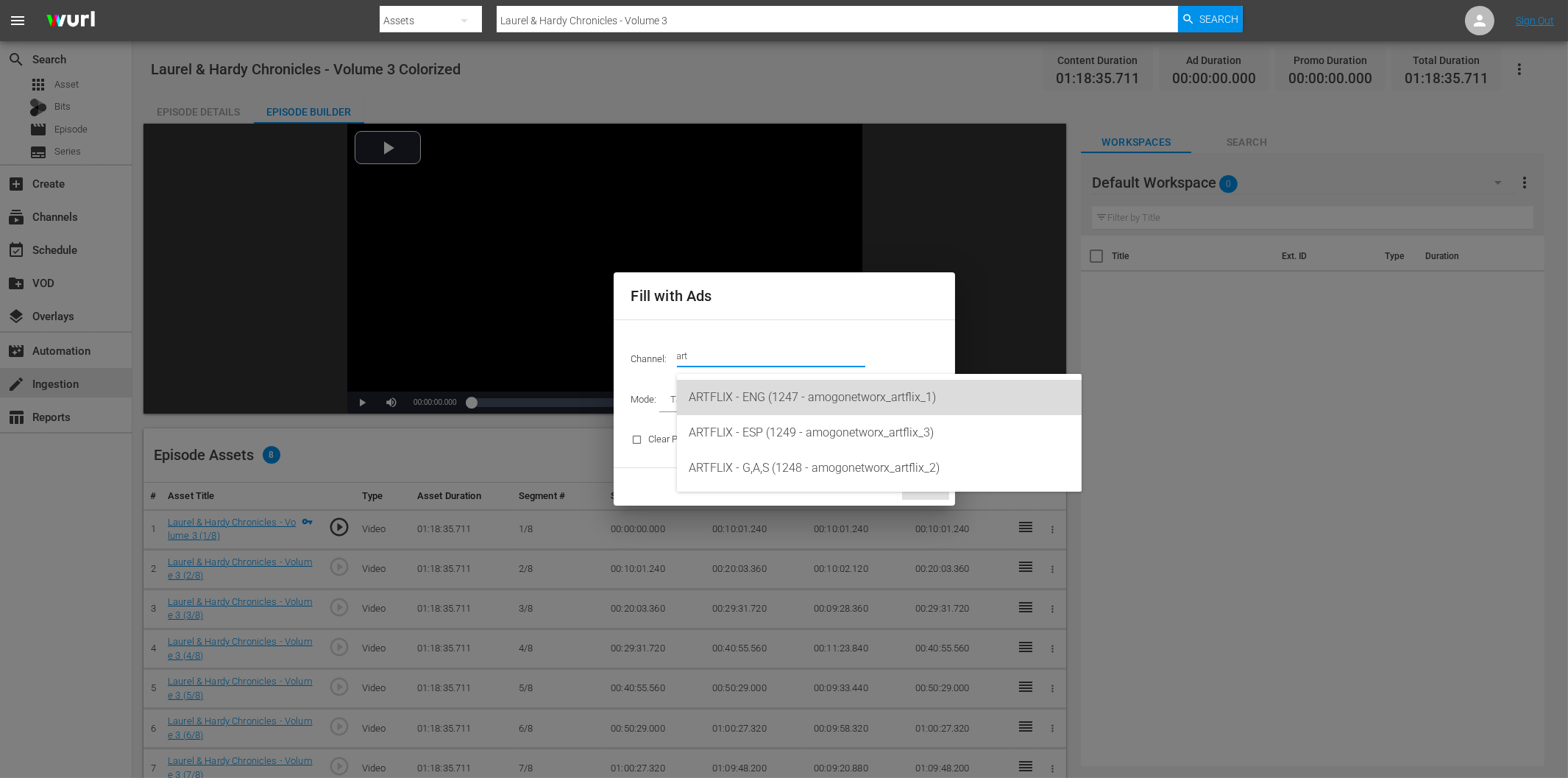
click at [783, 399] on div "ARTFLIX - ENG (1247 - amogonetworx_artflix_1)" at bounding box center [879, 397] width 382 height 36
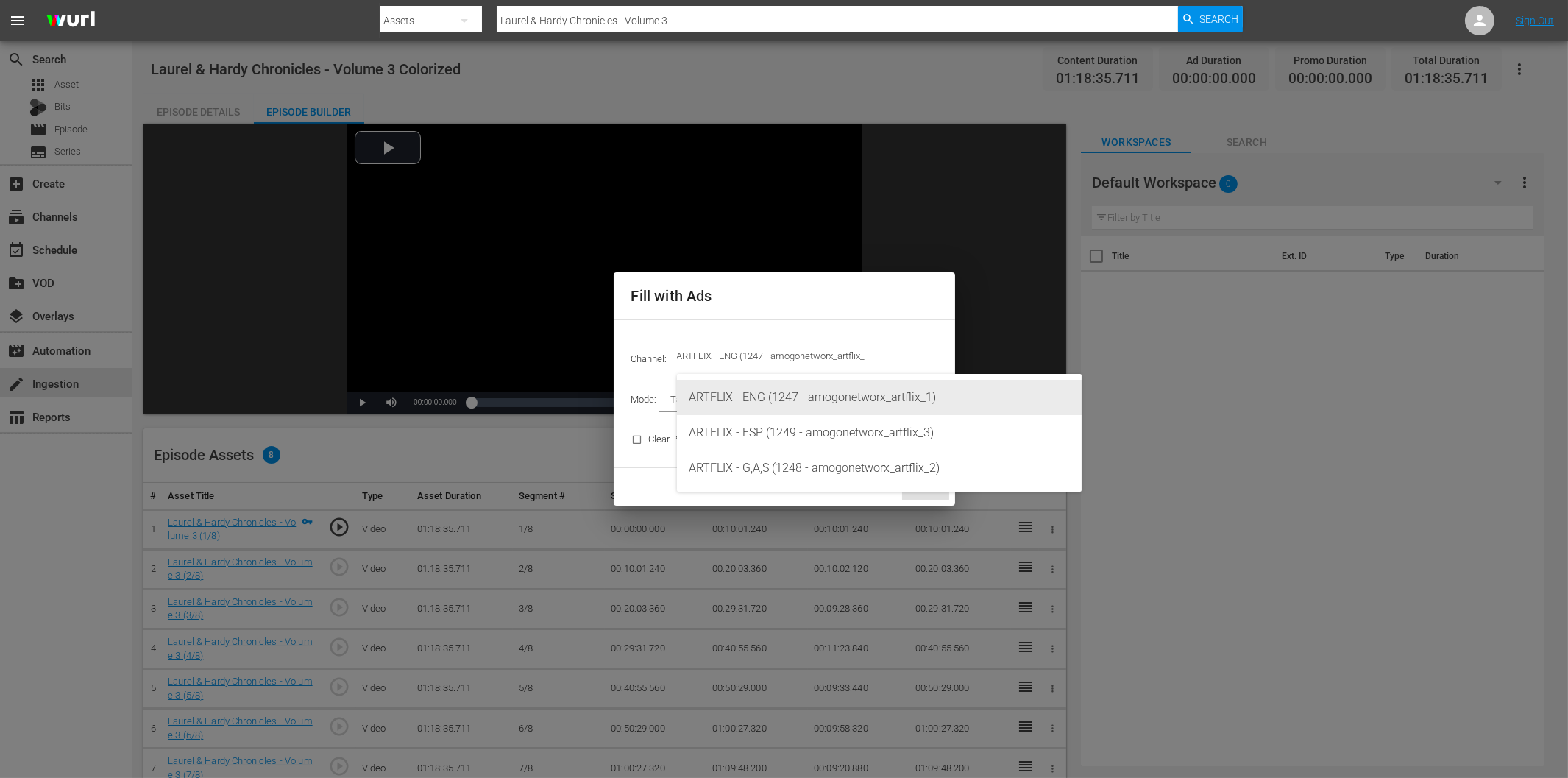
type input "ARTFLIX - ENG (1247)"
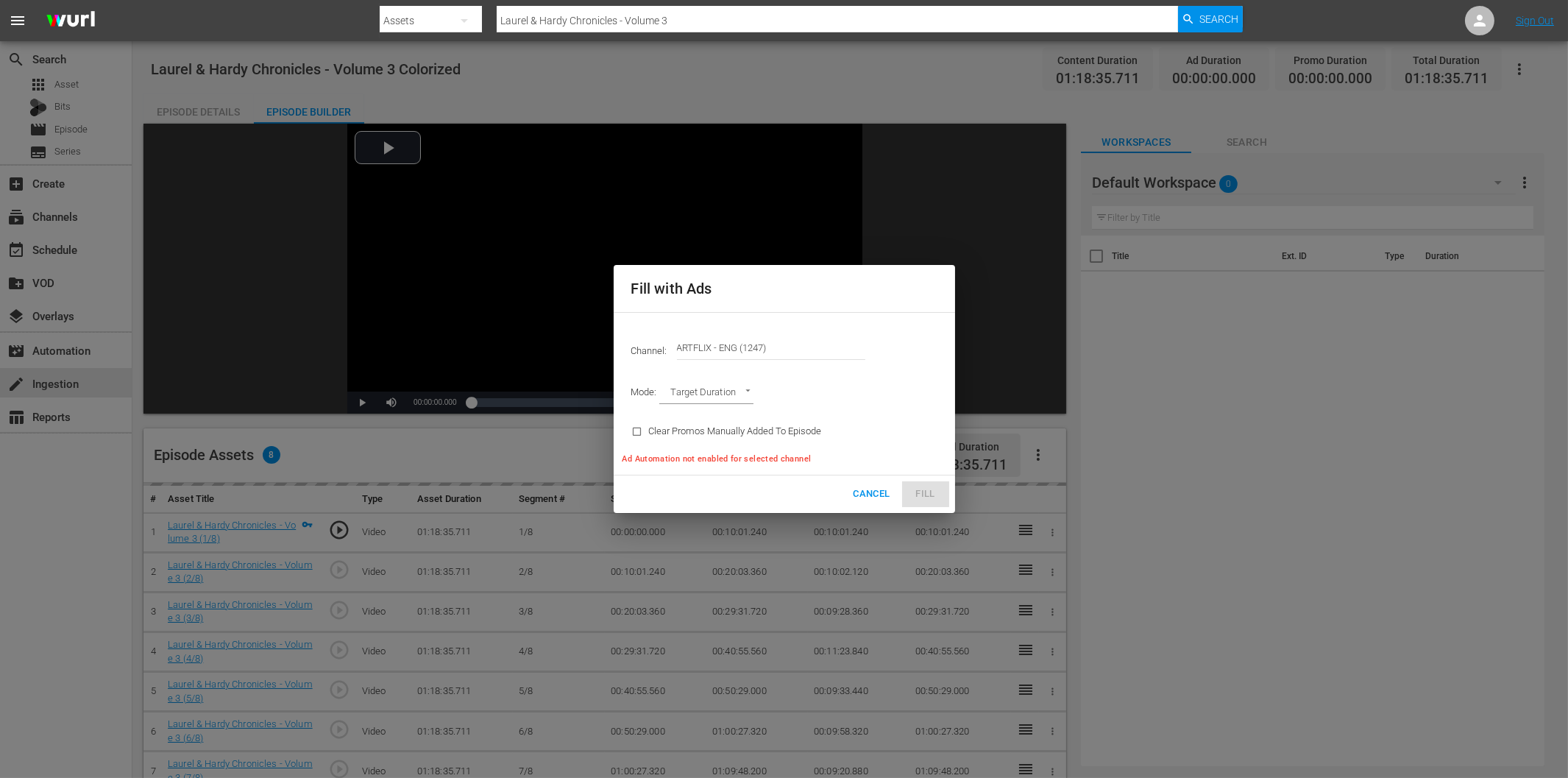
type input "AD_BREAK_DURATION"
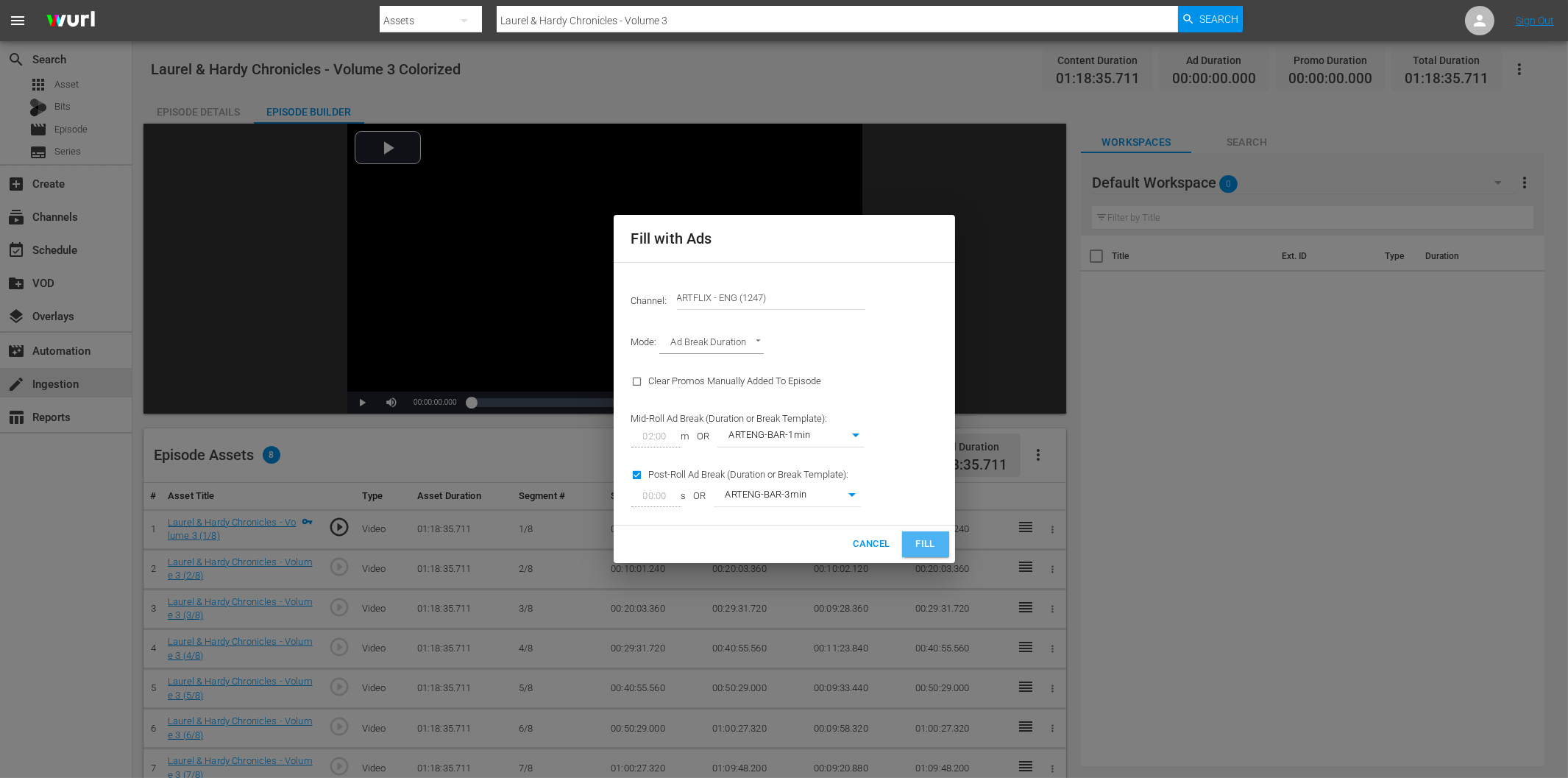
click at [934, 541] on span "Fill" at bounding box center [925, 544] width 23 height 17
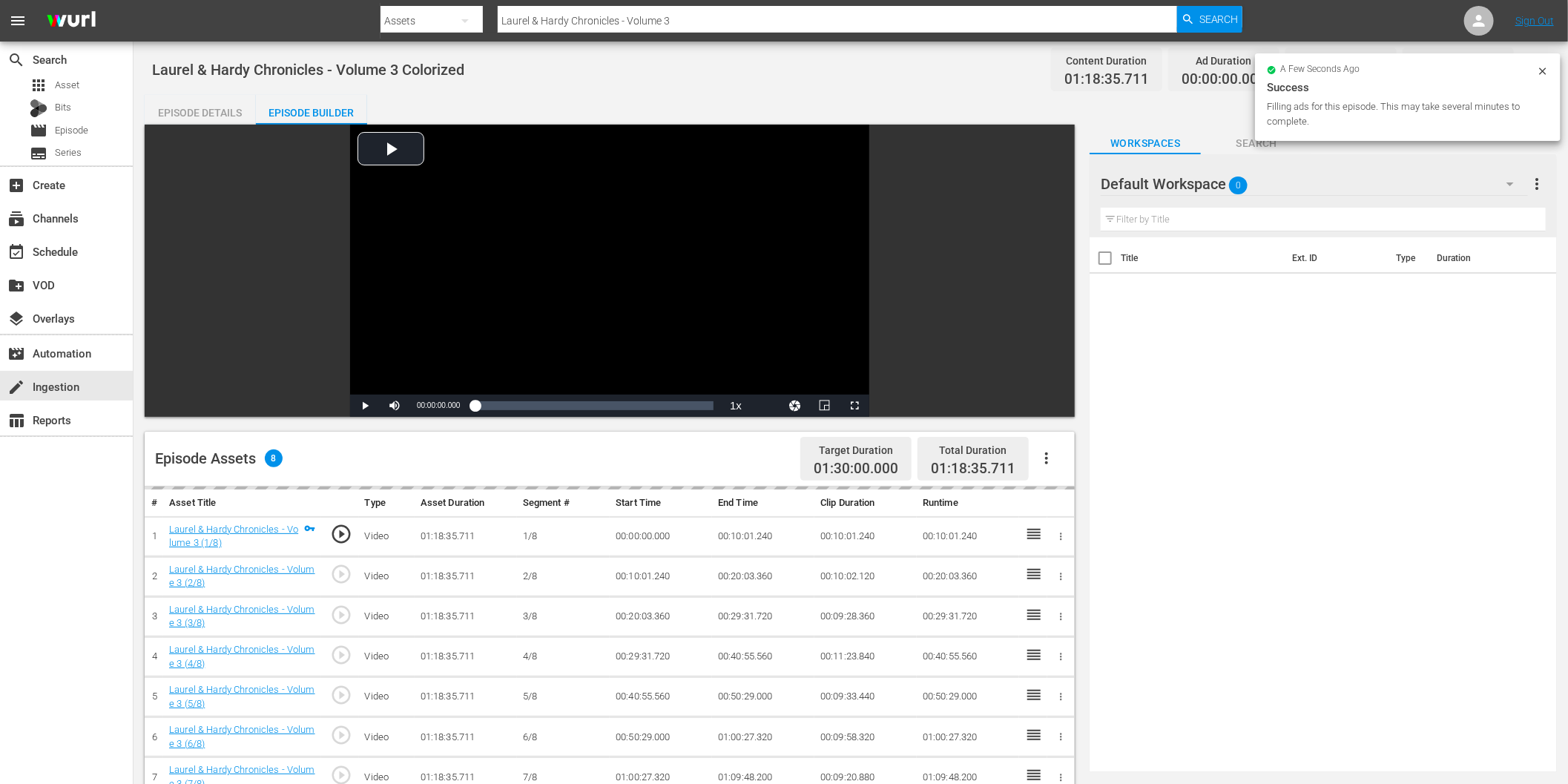
click at [639, 21] on input "Laurel & Hardy Chronicles - Volume 3" at bounding box center [837, 21] width 680 height 36
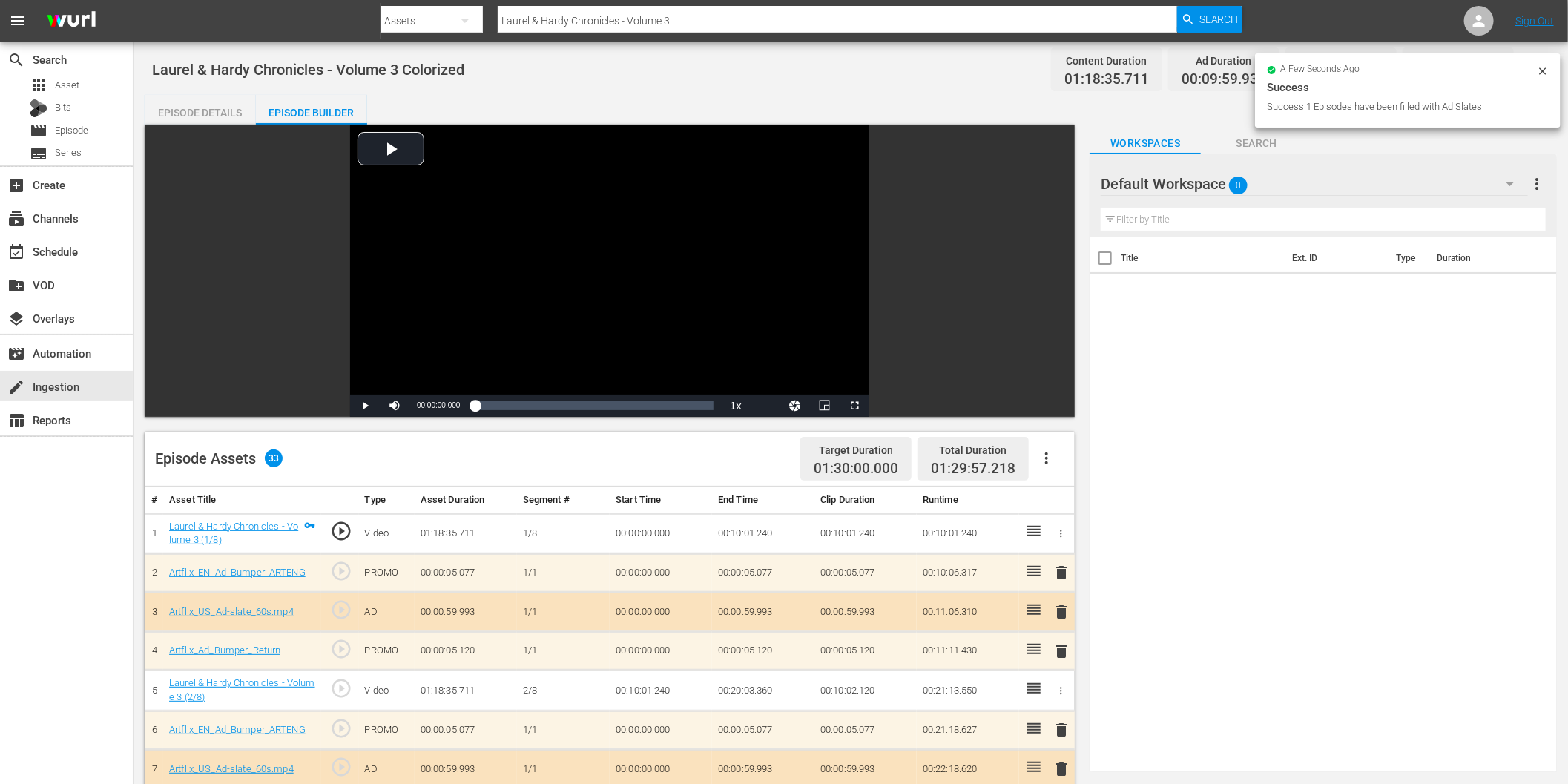
click at [434, 19] on div "Assets" at bounding box center [432, 21] width 103 height 41
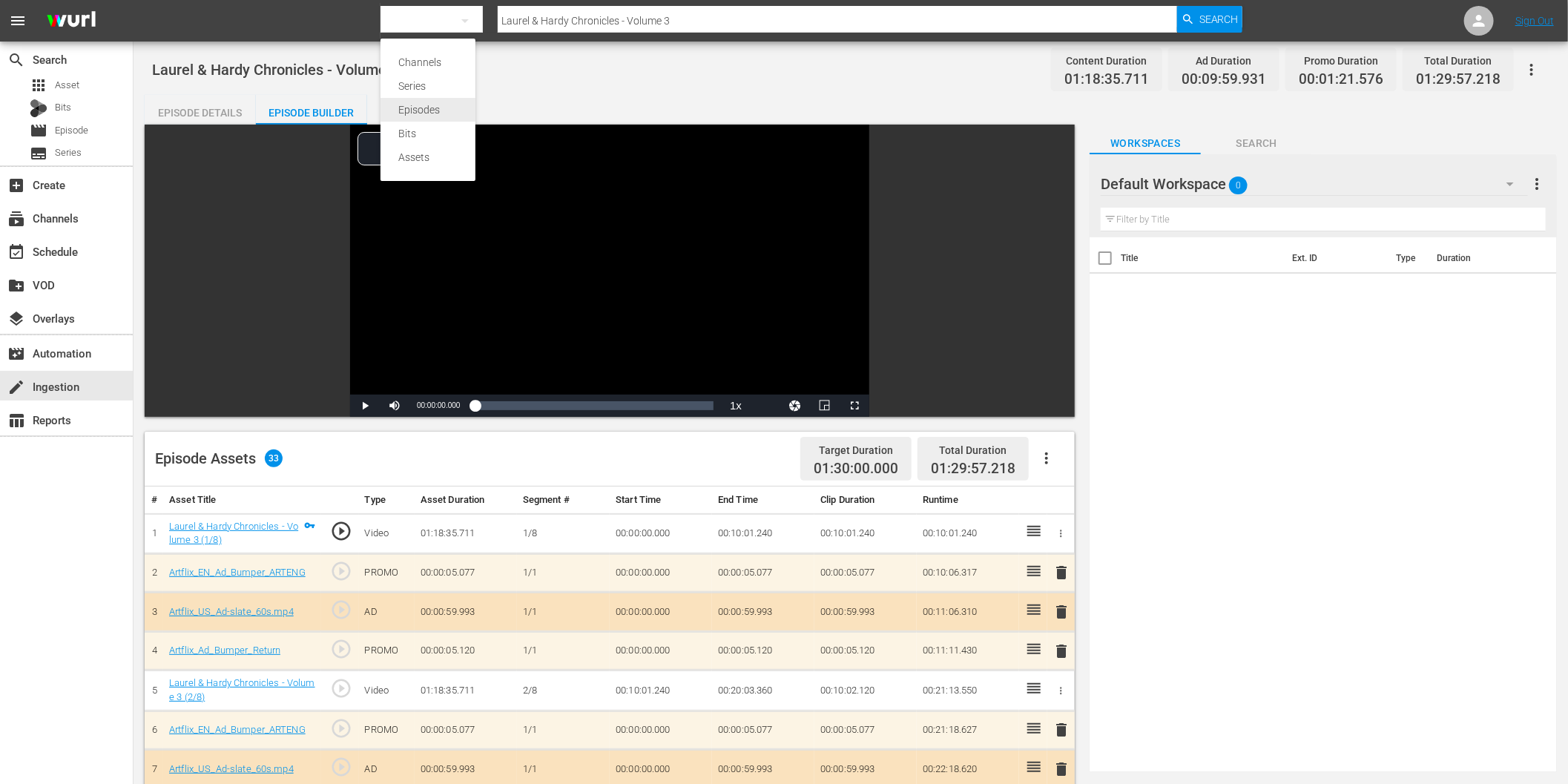
click at [442, 112] on div "Episodes" at bounding box center [427, 109] width 59 height 24
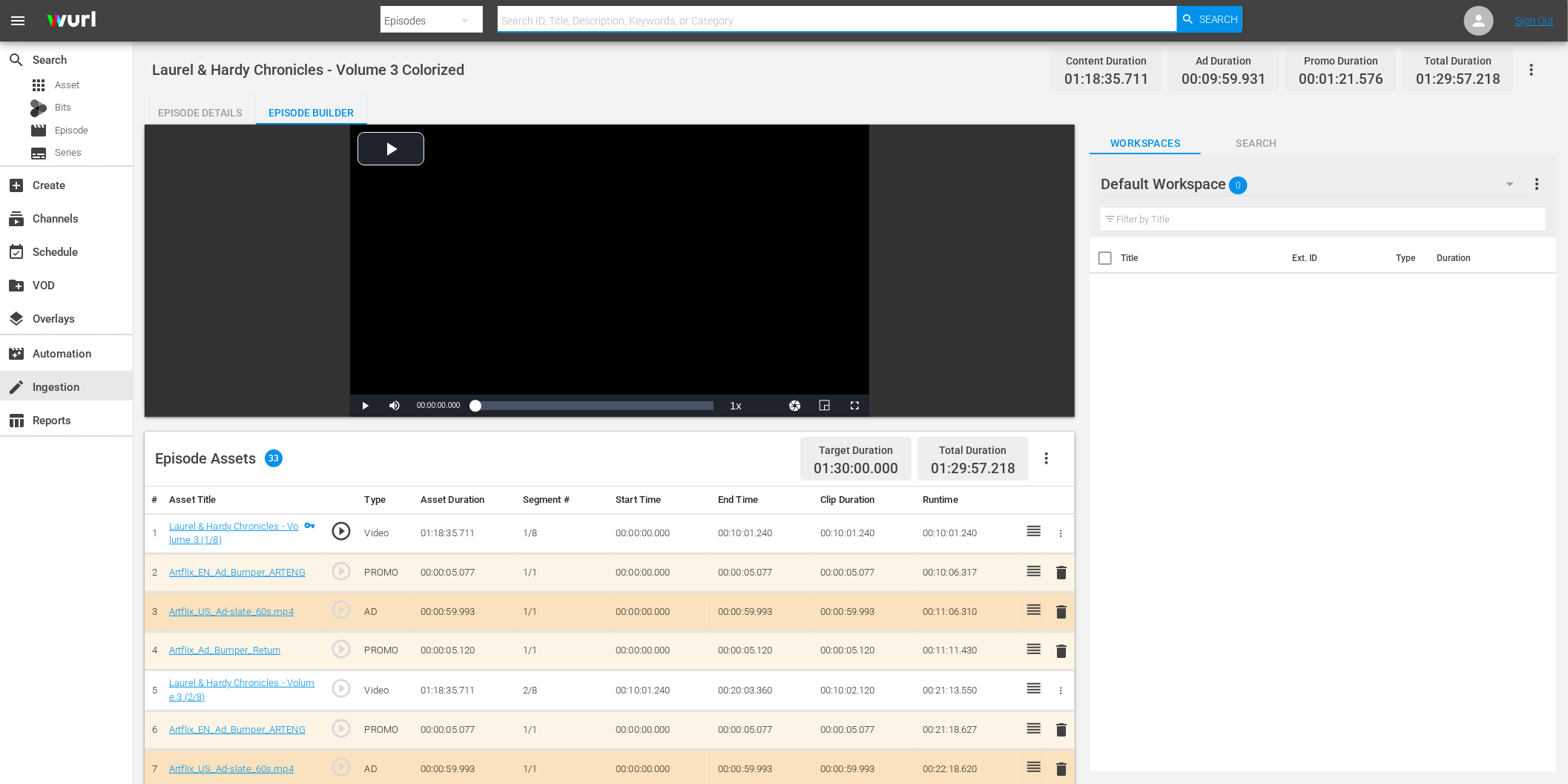
click at [1093, 19] on input "text" at bounding box center [837, 21] width 680 height 36
paste input "Laurel & Hardy Chronicles - Volume 3"
type input "Laurel & Hardy Chronicles - Volume 3"
click at [1222, 26] on span "Search" at bounding box center [1219, 19] width 40 height 26
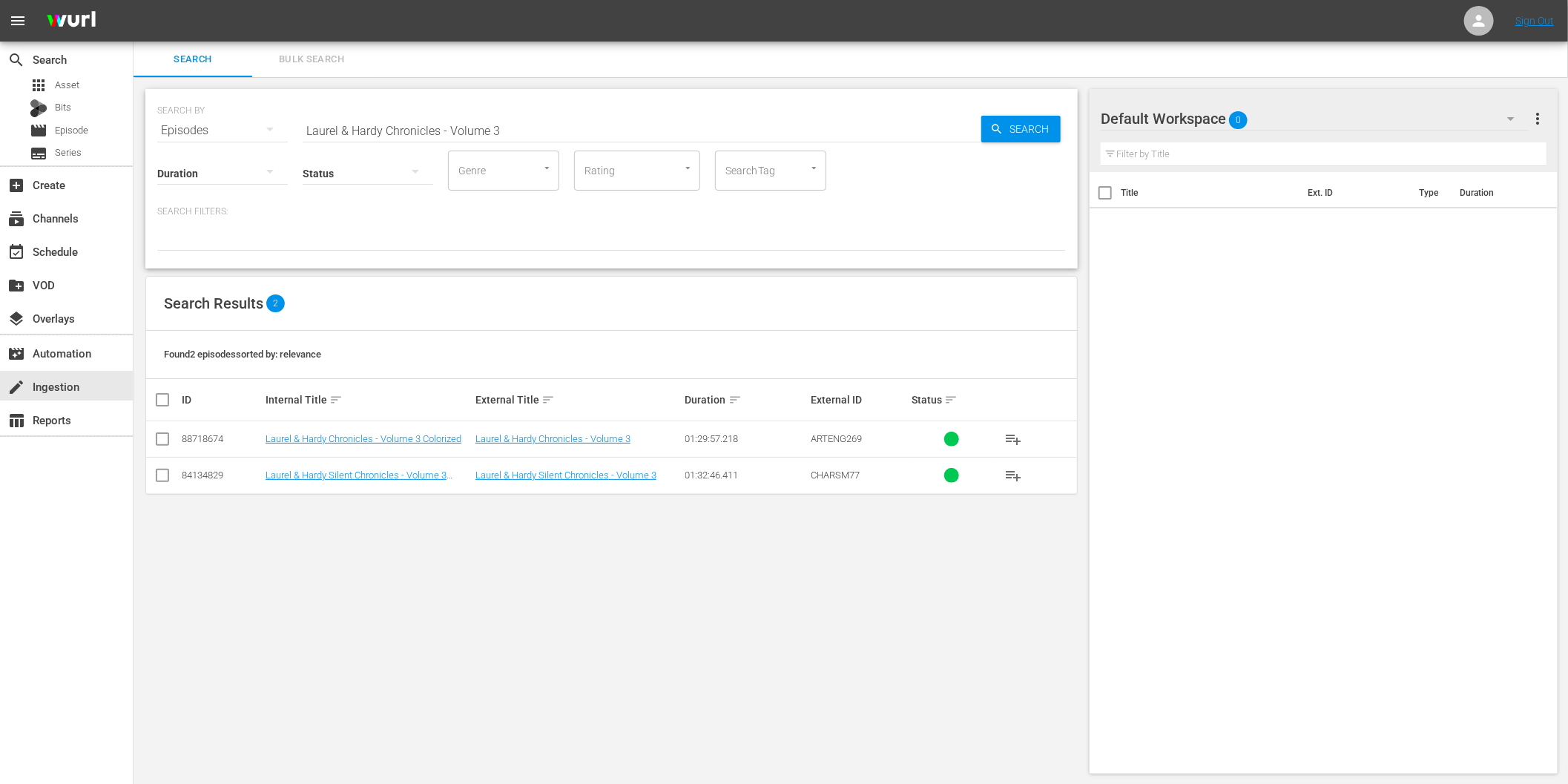
click at [1514, 113] on icon "button" at bounding box center [1510, 118] width 18 height 18
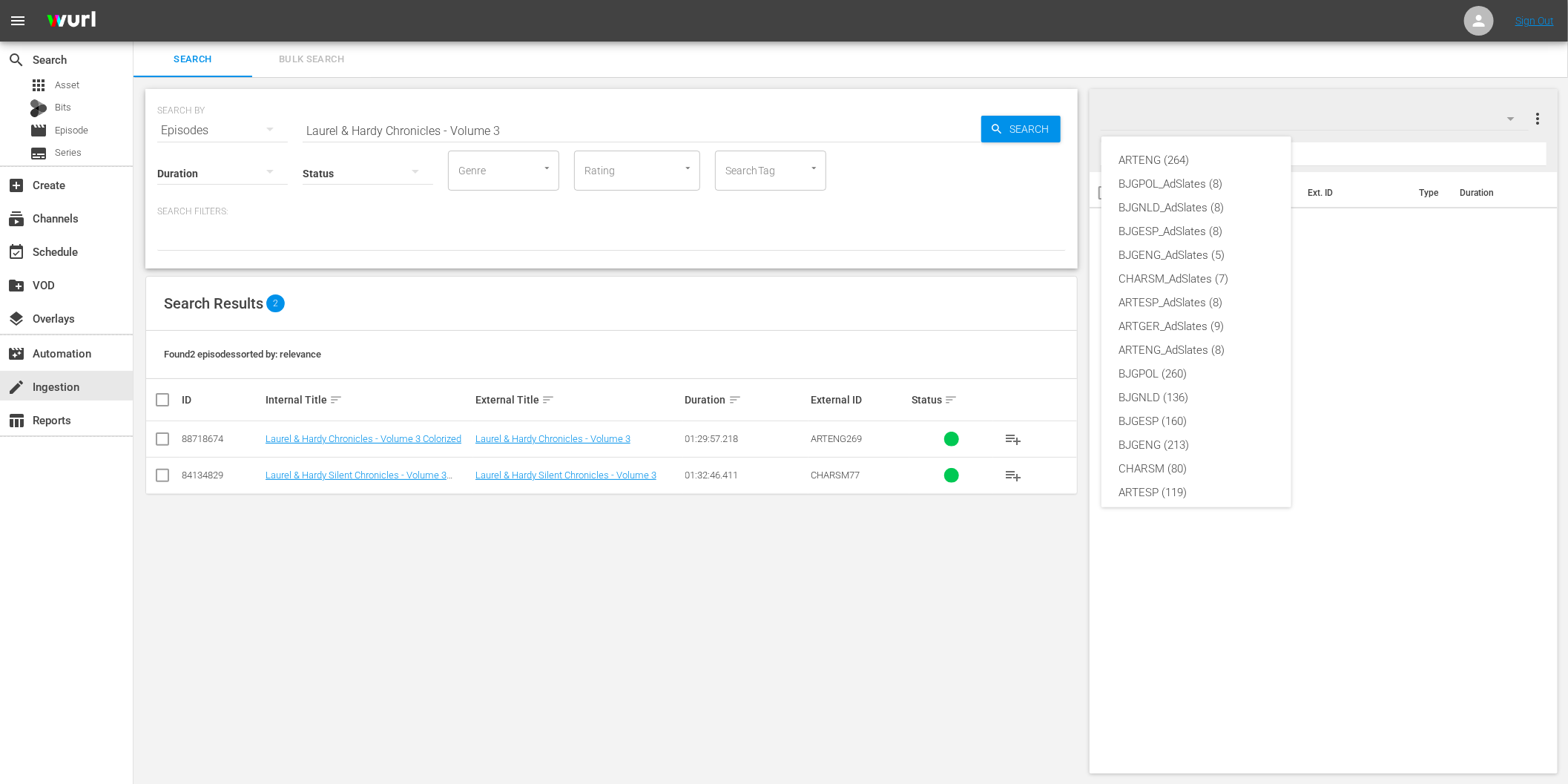
scroll to position [56, 0]
click at [1178, 150] on div "ARTENG (264)" at bounding box center [1197, 159] width 155 height 24
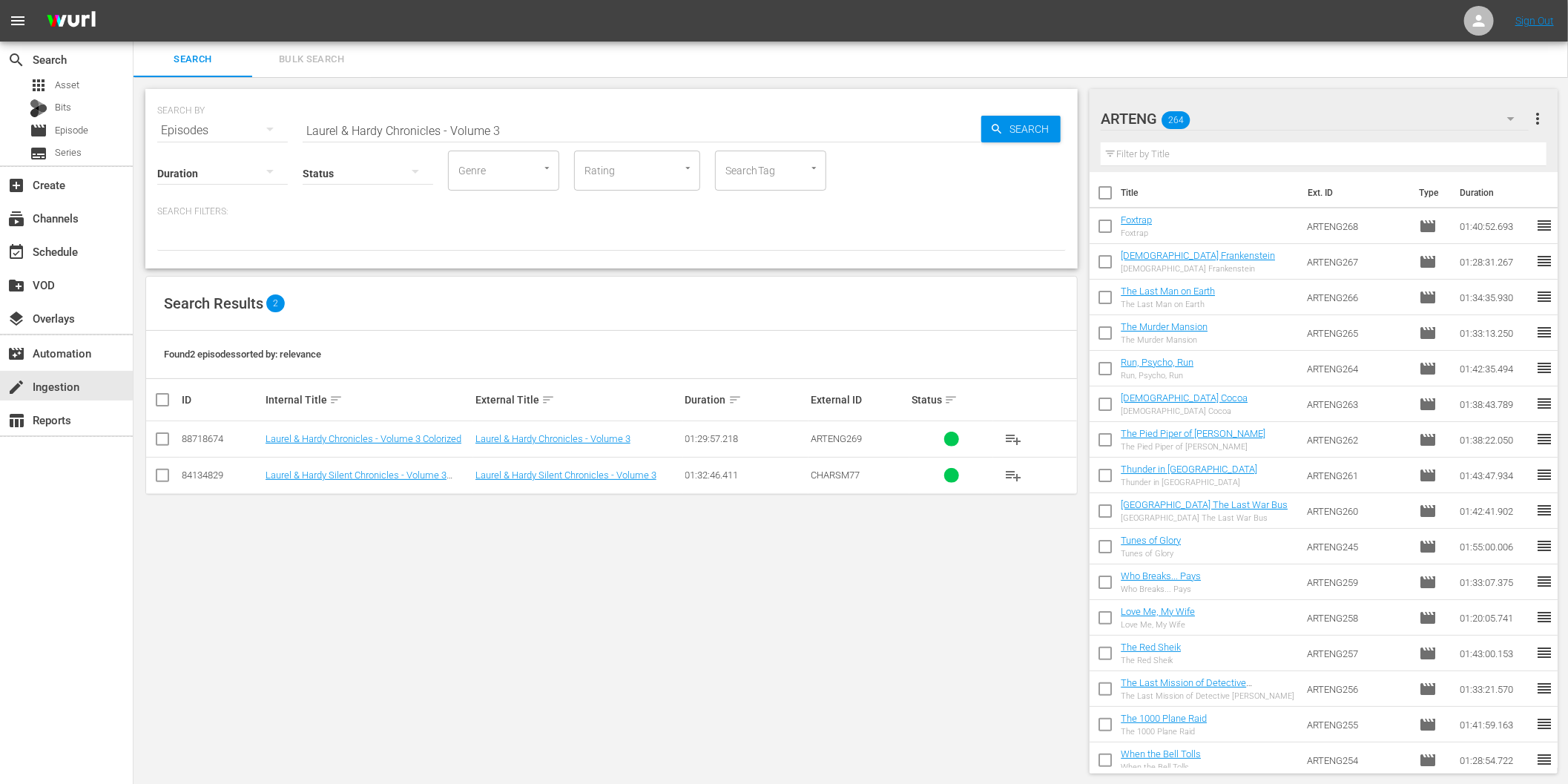
click at [1012, 437] on span "playlist_add" at bounding box center [1013, 438] width 18 height 18
